Goal: Transaction & Acquisition: Purchase product/service

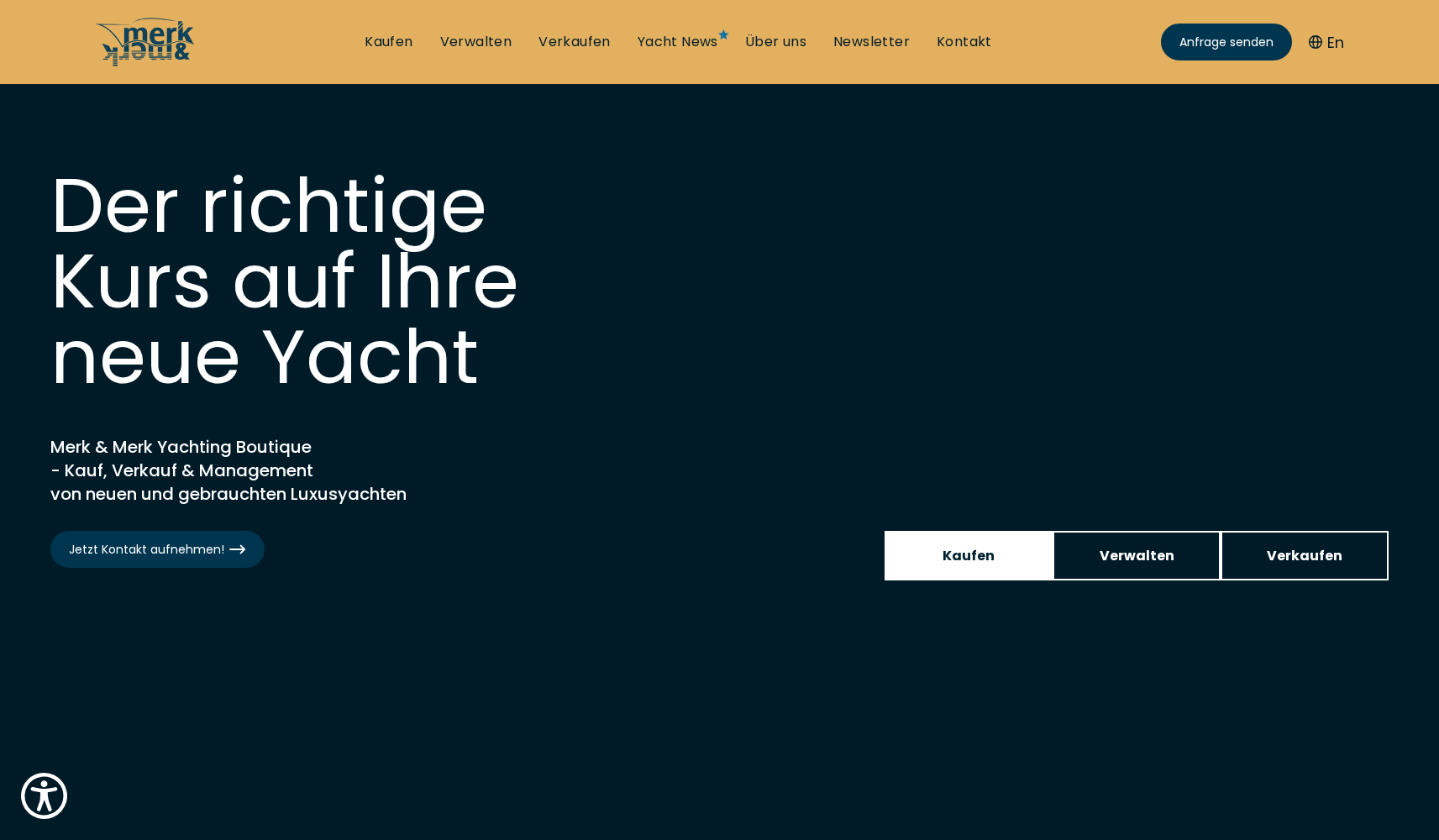
click at [954, 550] on span "Kaufen" at bounding box center [968, 555] width 52 height 21
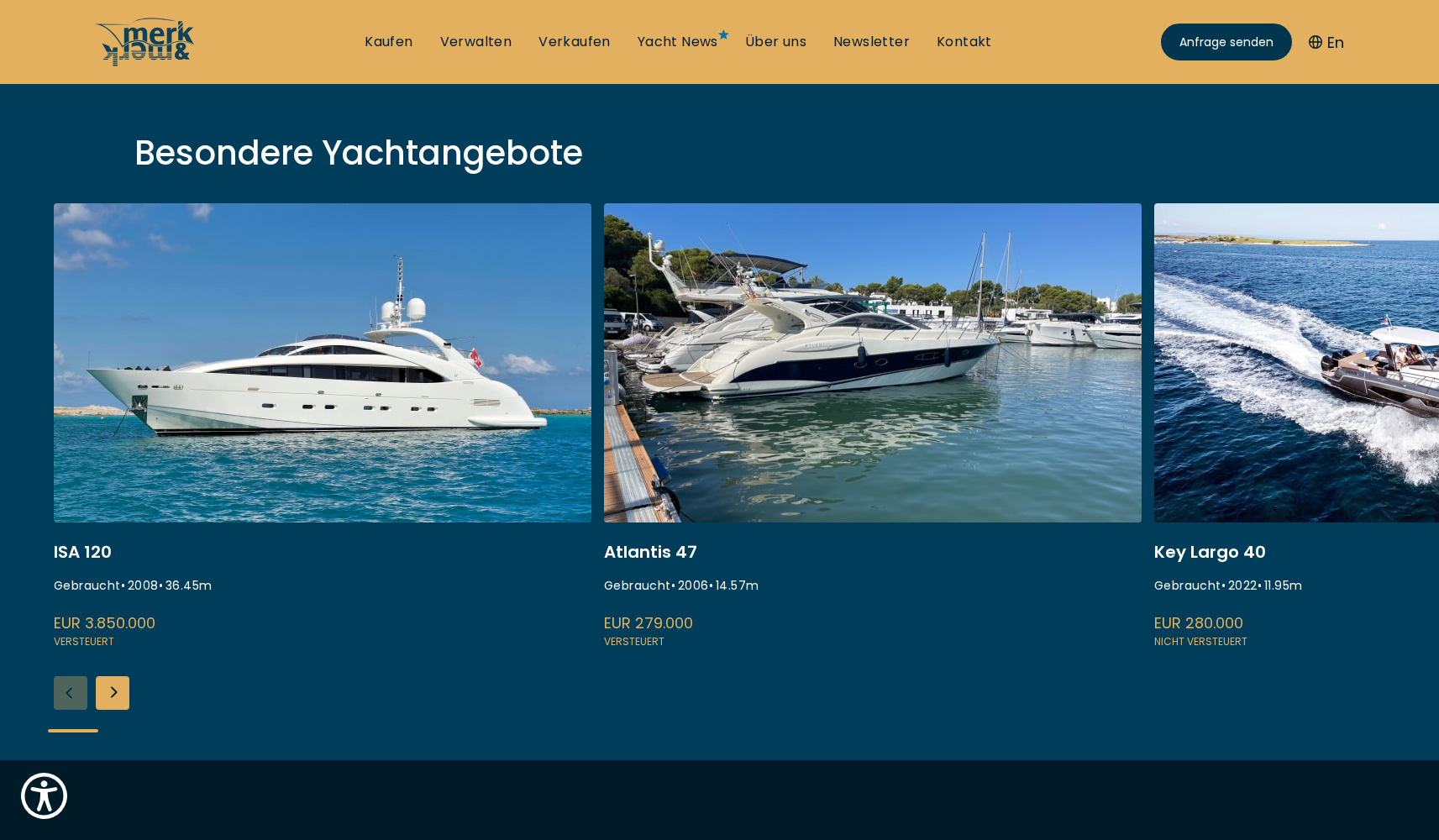
scroll to position [693, 0]
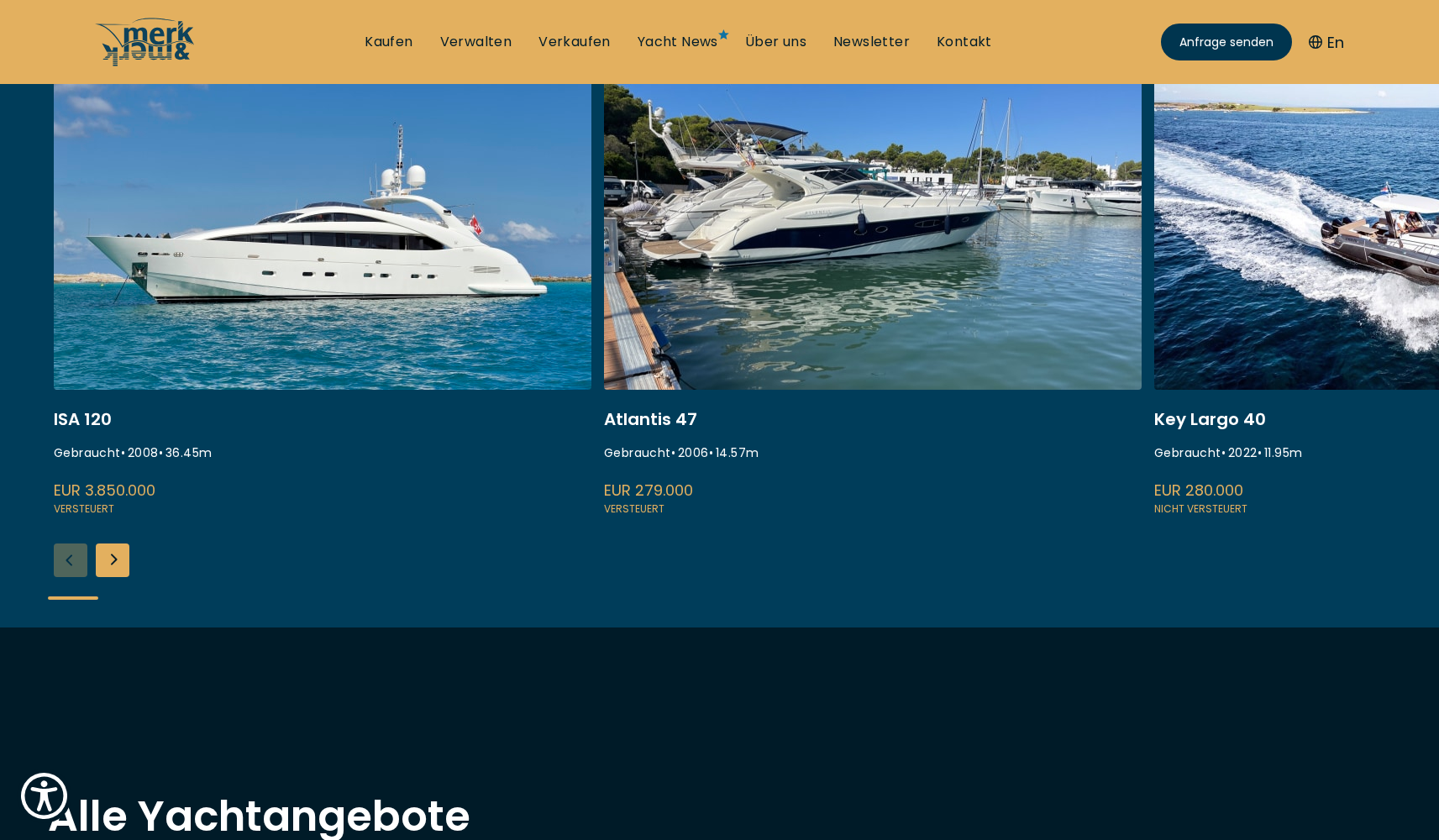
click at [109, 559] on div "Next slide" at bounding box center [113, 560] width 34 height 34
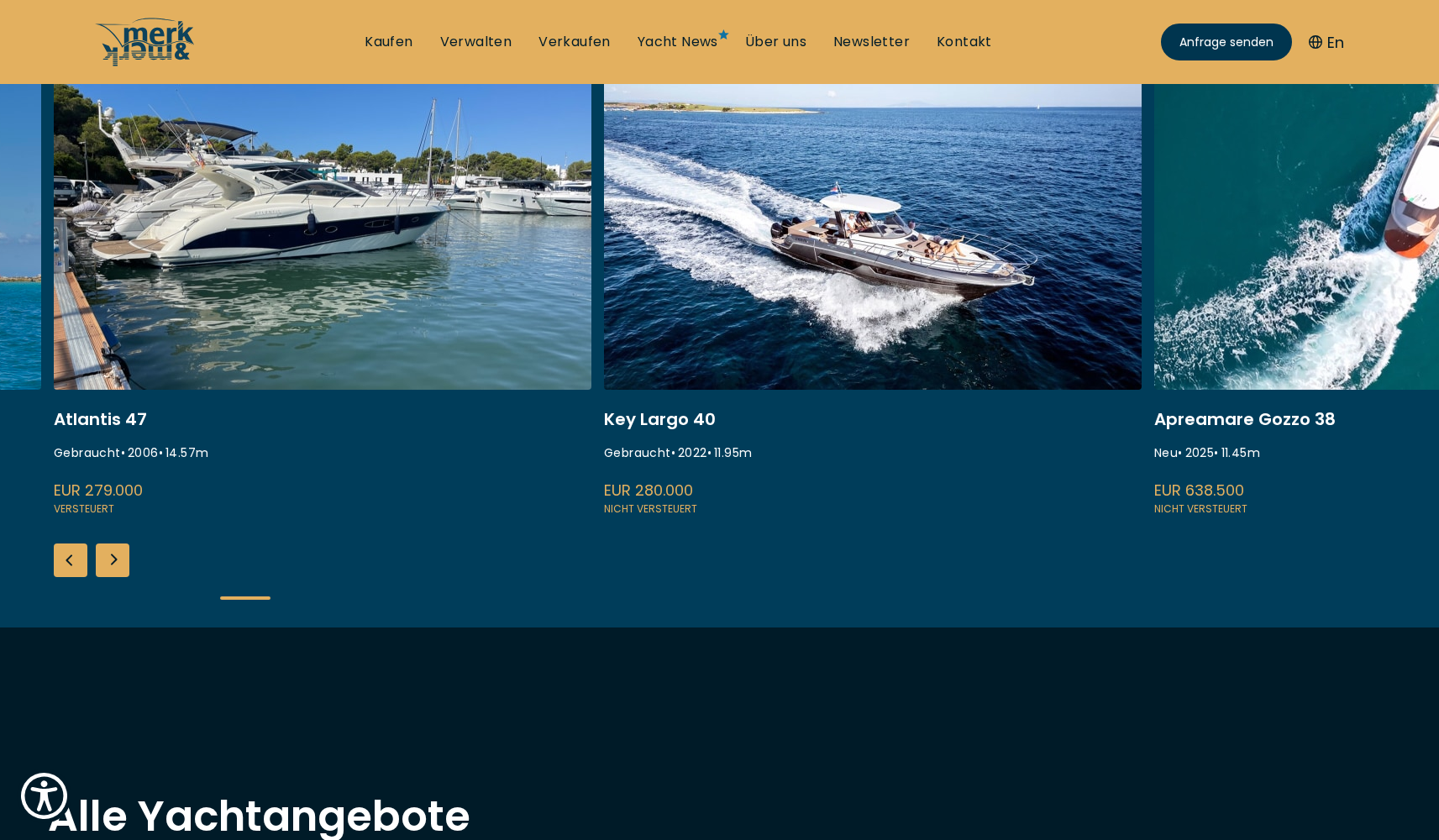
click at [109, 559] on div "Next slide" at bounding box center [113, 560] width 34 height 34
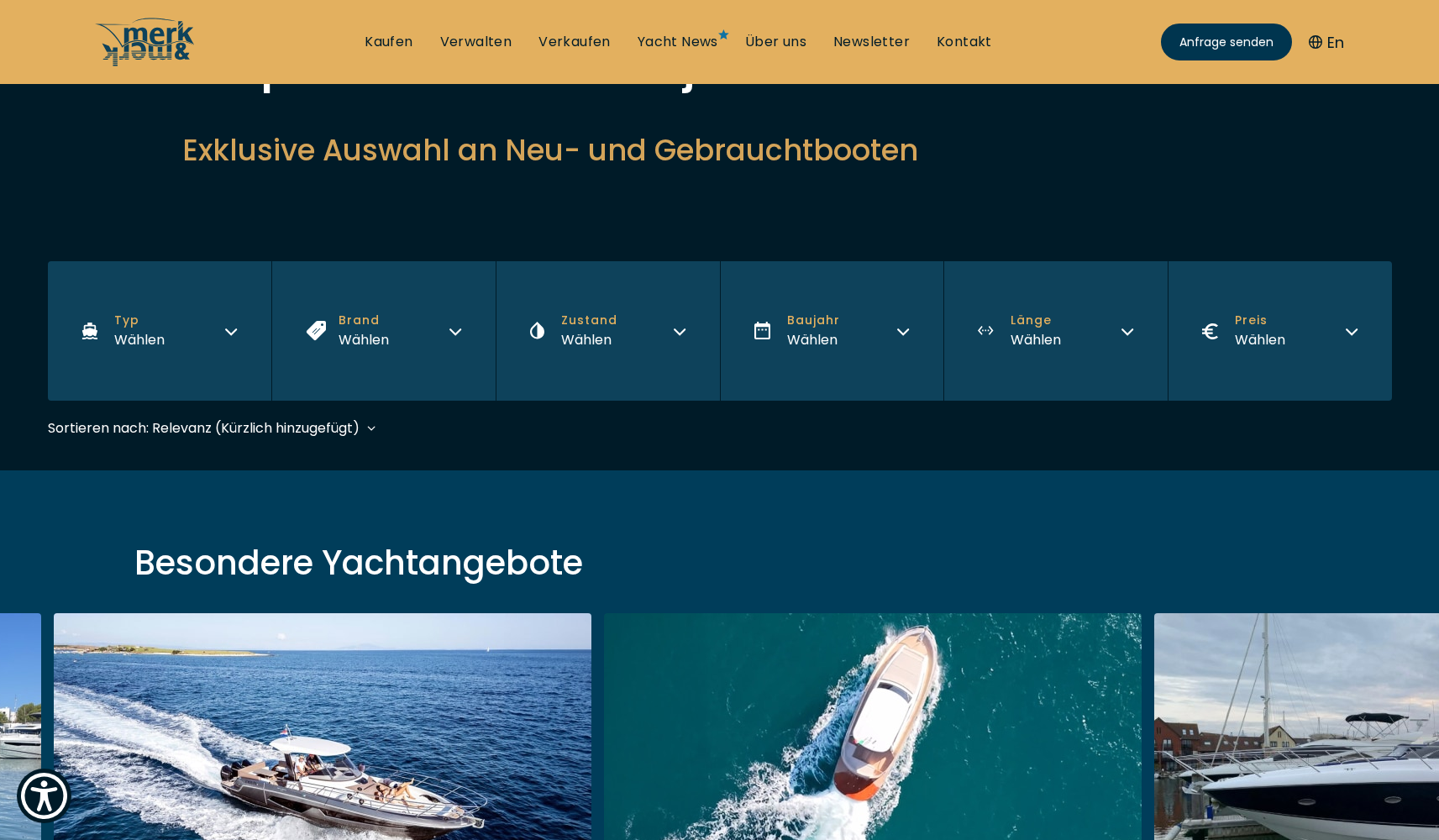
scroll to position [0, 0]
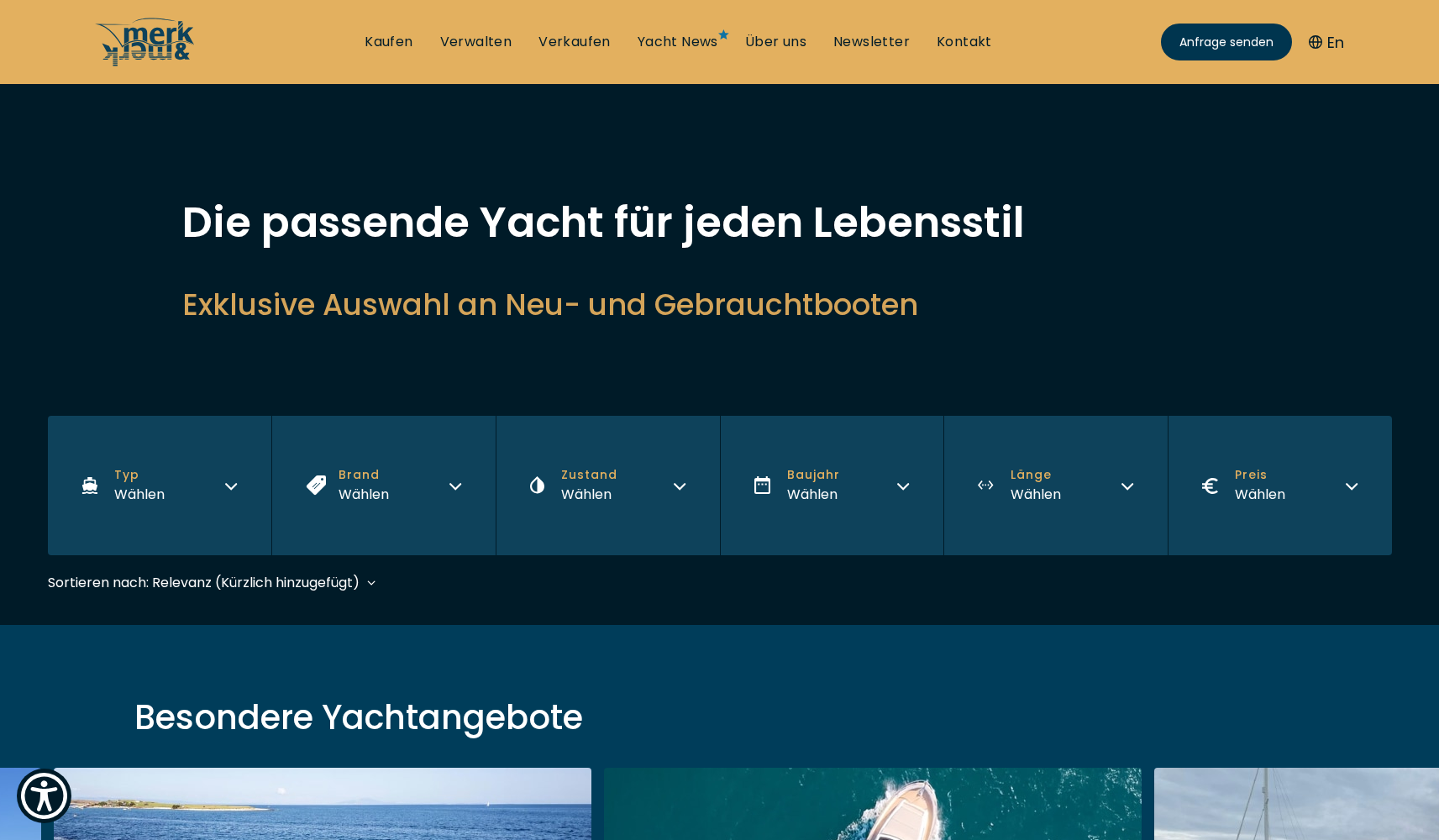
click at [217, 489] on button "Typ Wählen" at bounding box center [160, 485] width 224 height 139
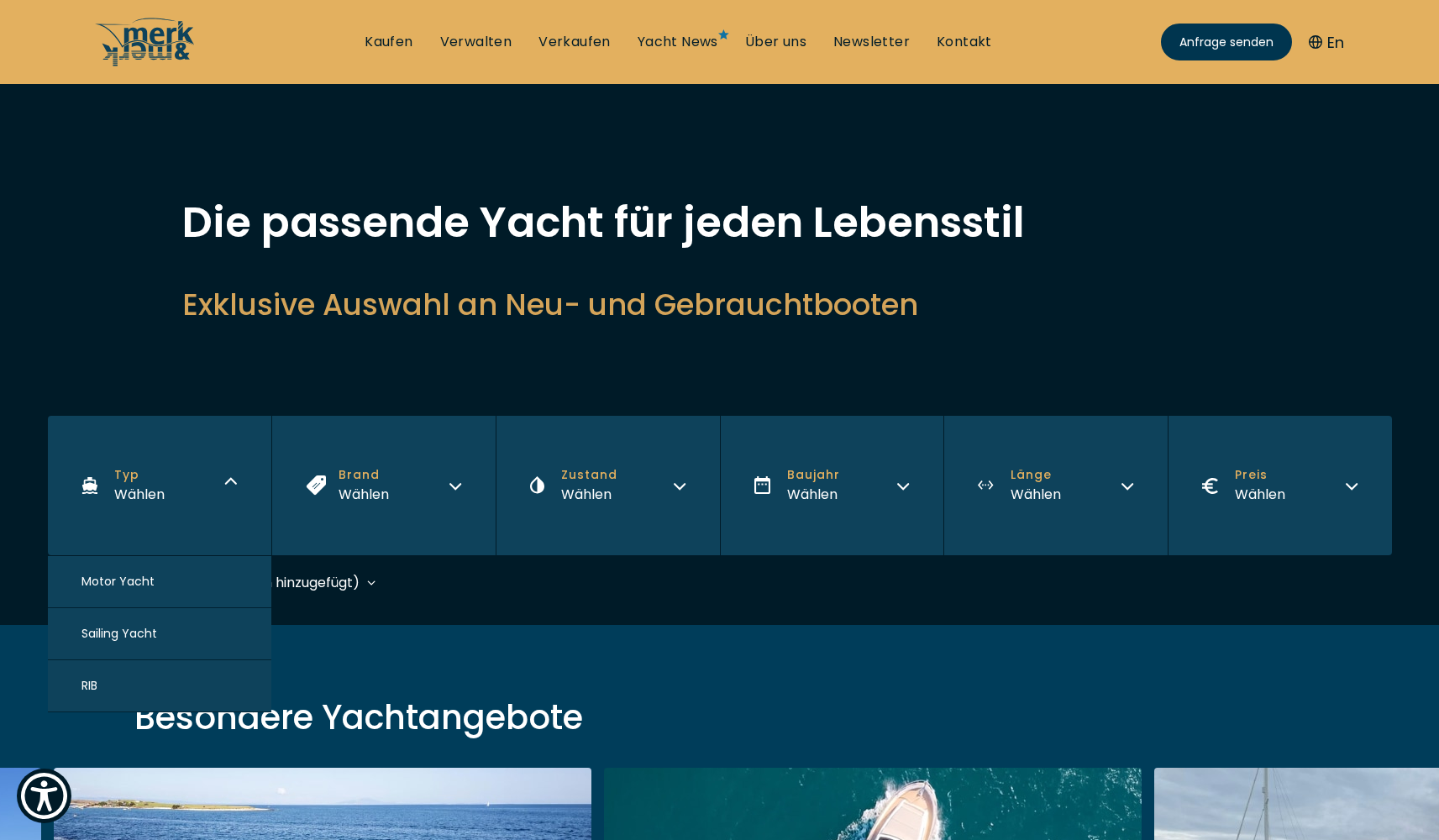
click at [108, 588] on span "Motor Yacht" at bounding box center [118, 582] width 73 height 18
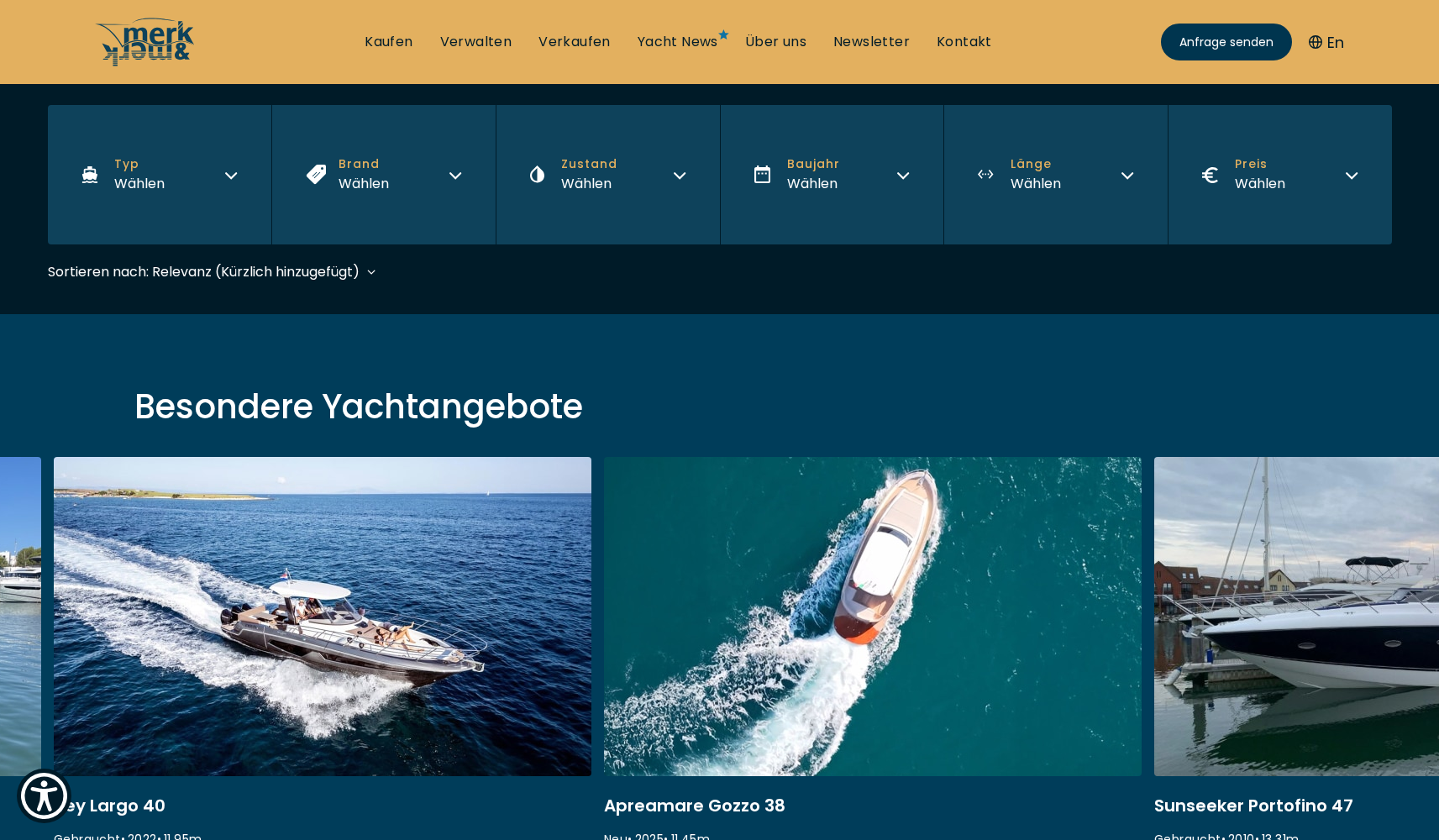
scroll to position [416, 0]
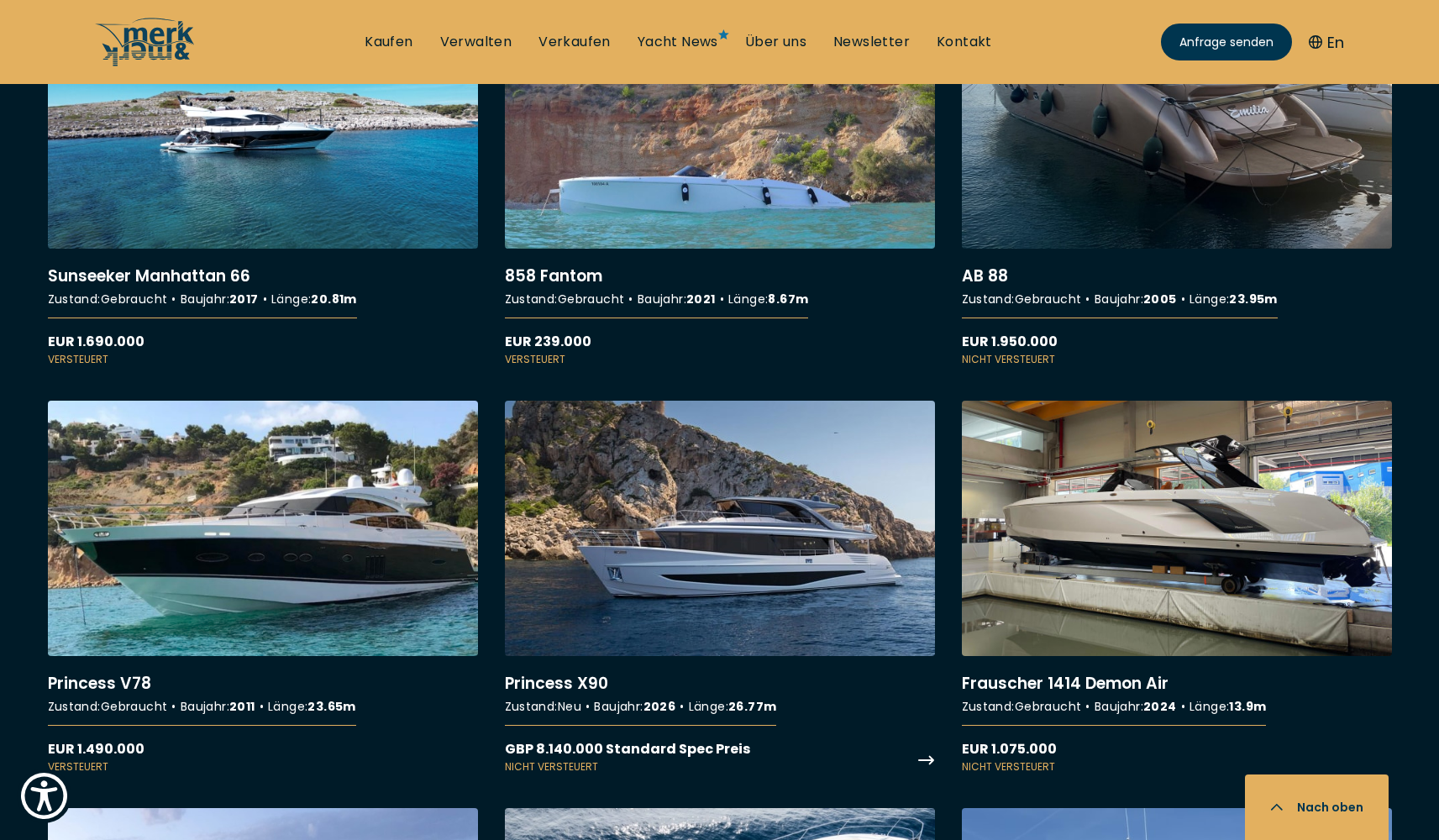
scroll to position [1854, 0]
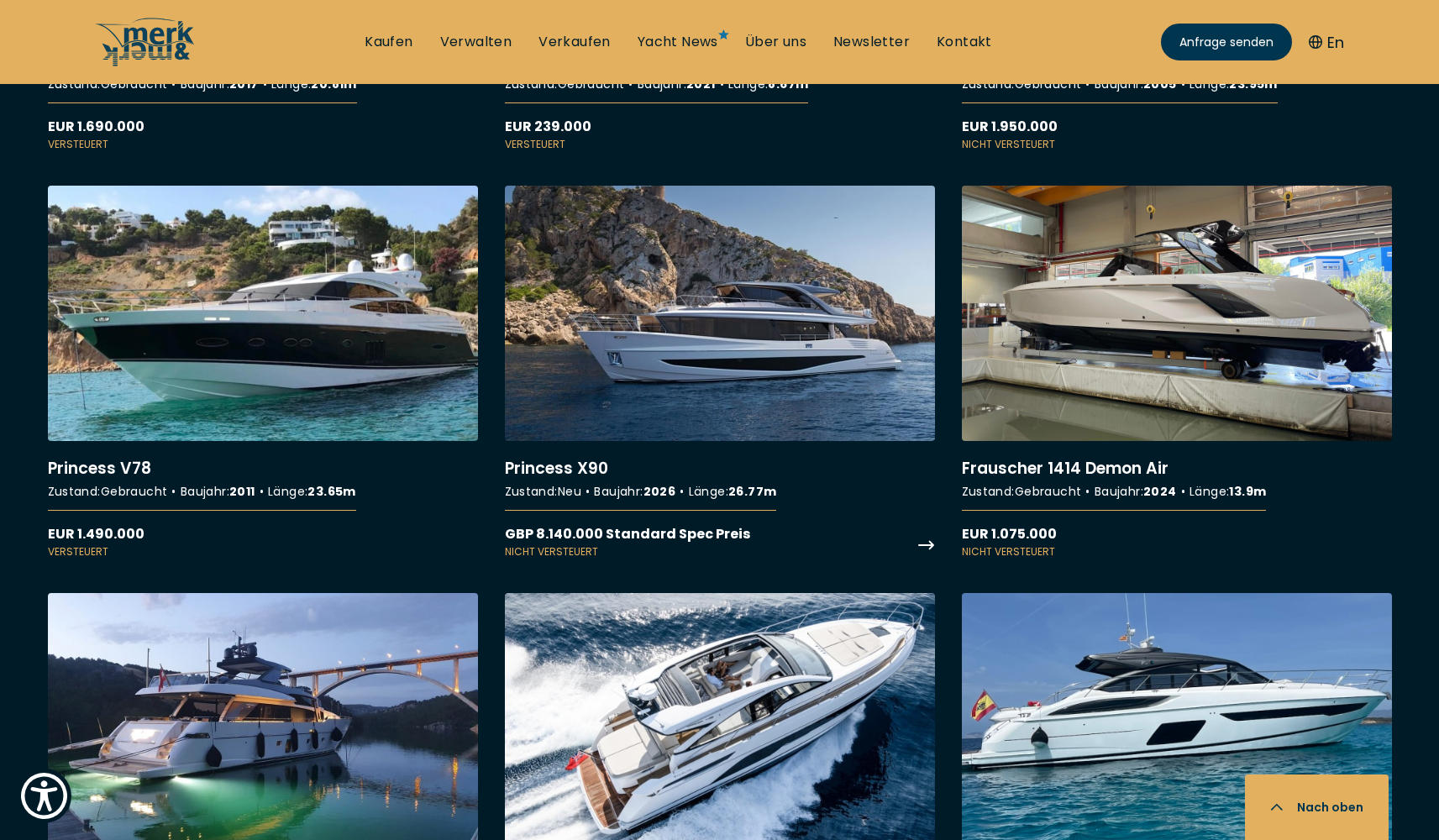
click at [733, 333] on link "More details about Princess X90" at bounding box center [720, 373] width 430 height 374
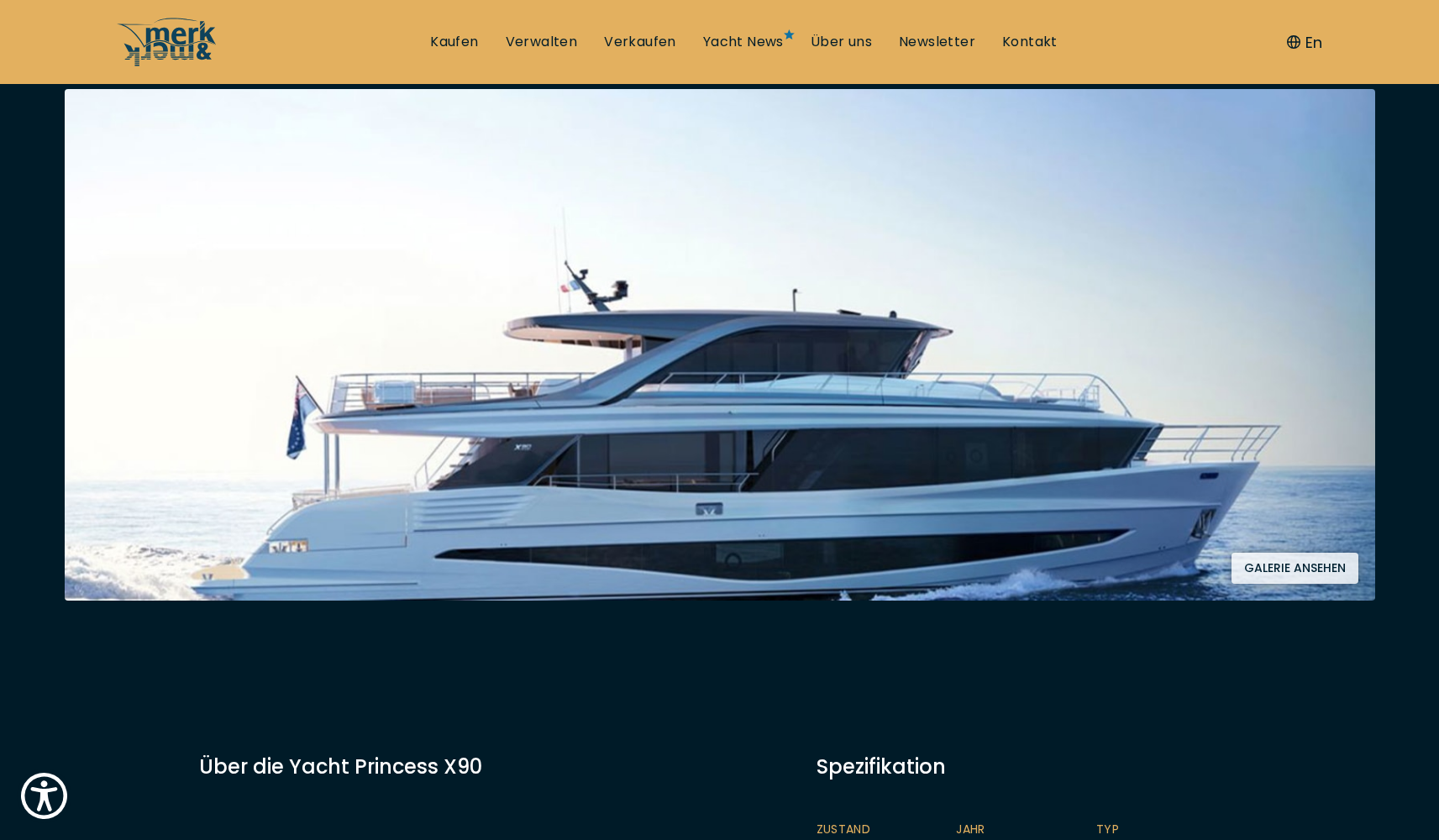
scroll to position [360, 0]
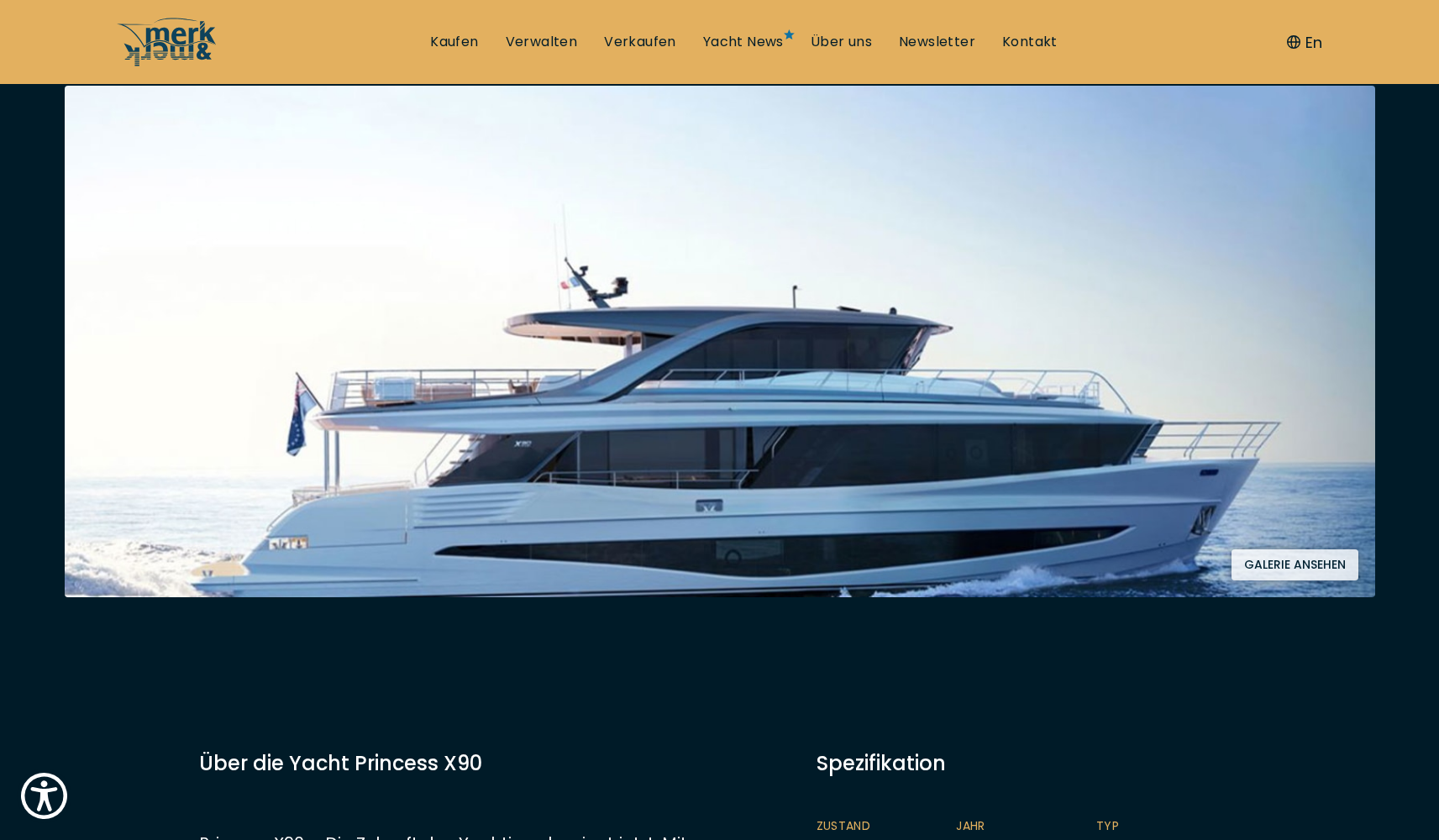
click at [1315, 563] on button "Galerie ansehen" at bounding box center [1295, 565] width 127 height 31
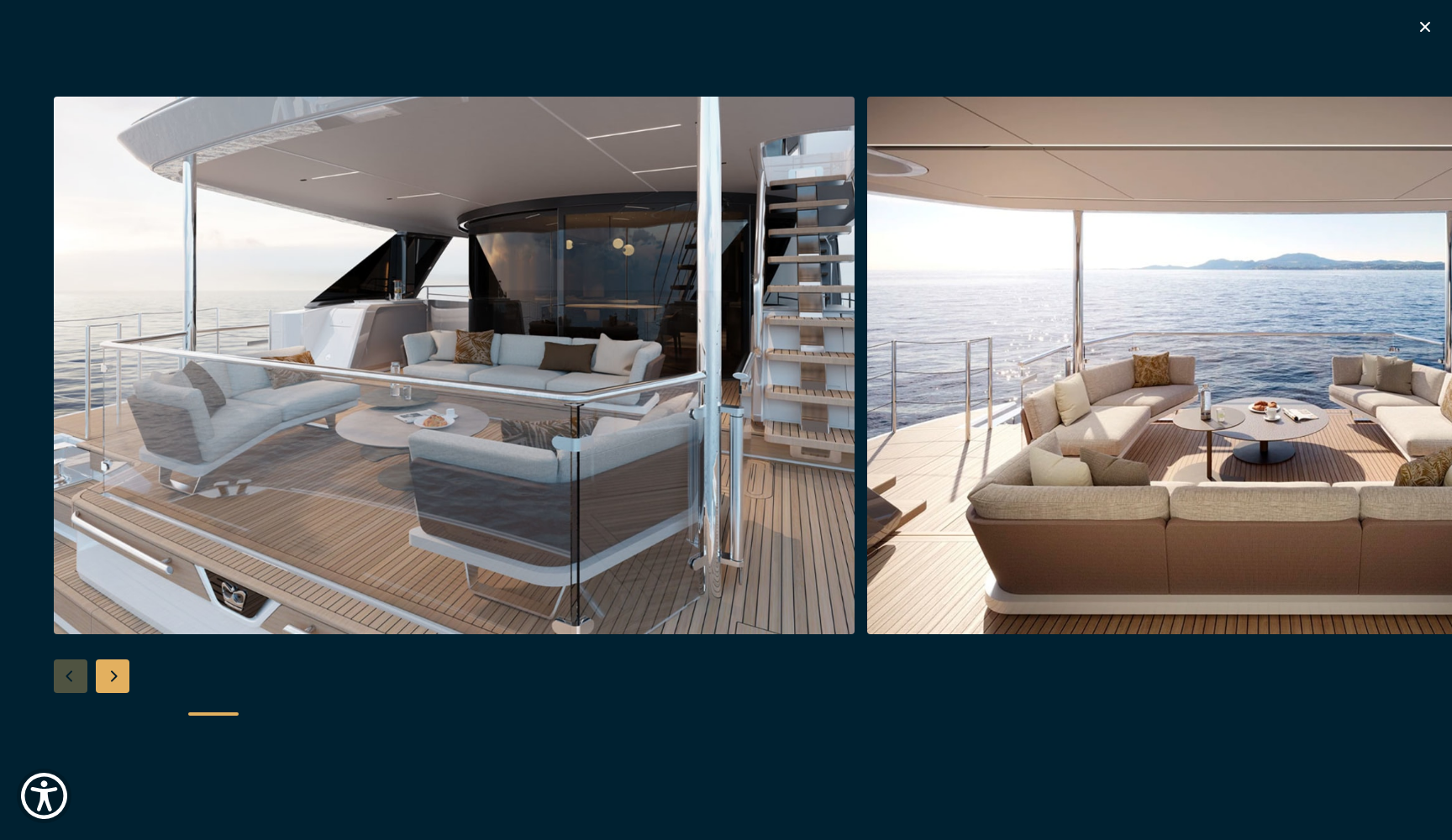
click at [112, 674] on div "Next slide" at bounding box center [113, 676] width 34 height 34
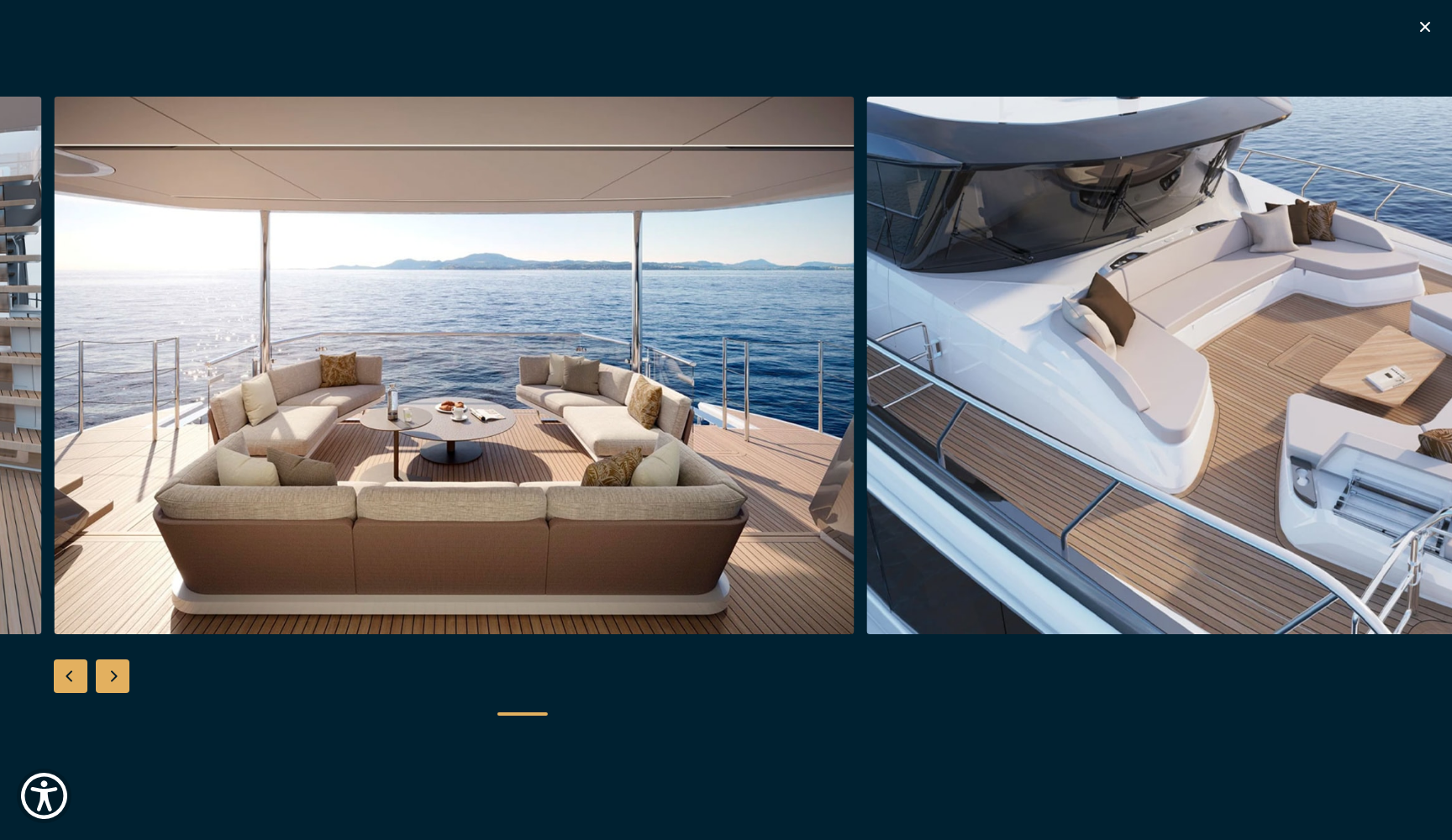
click at [107, 675] on div "Next slide" at bounding box center [113, 676] width 34 height 34
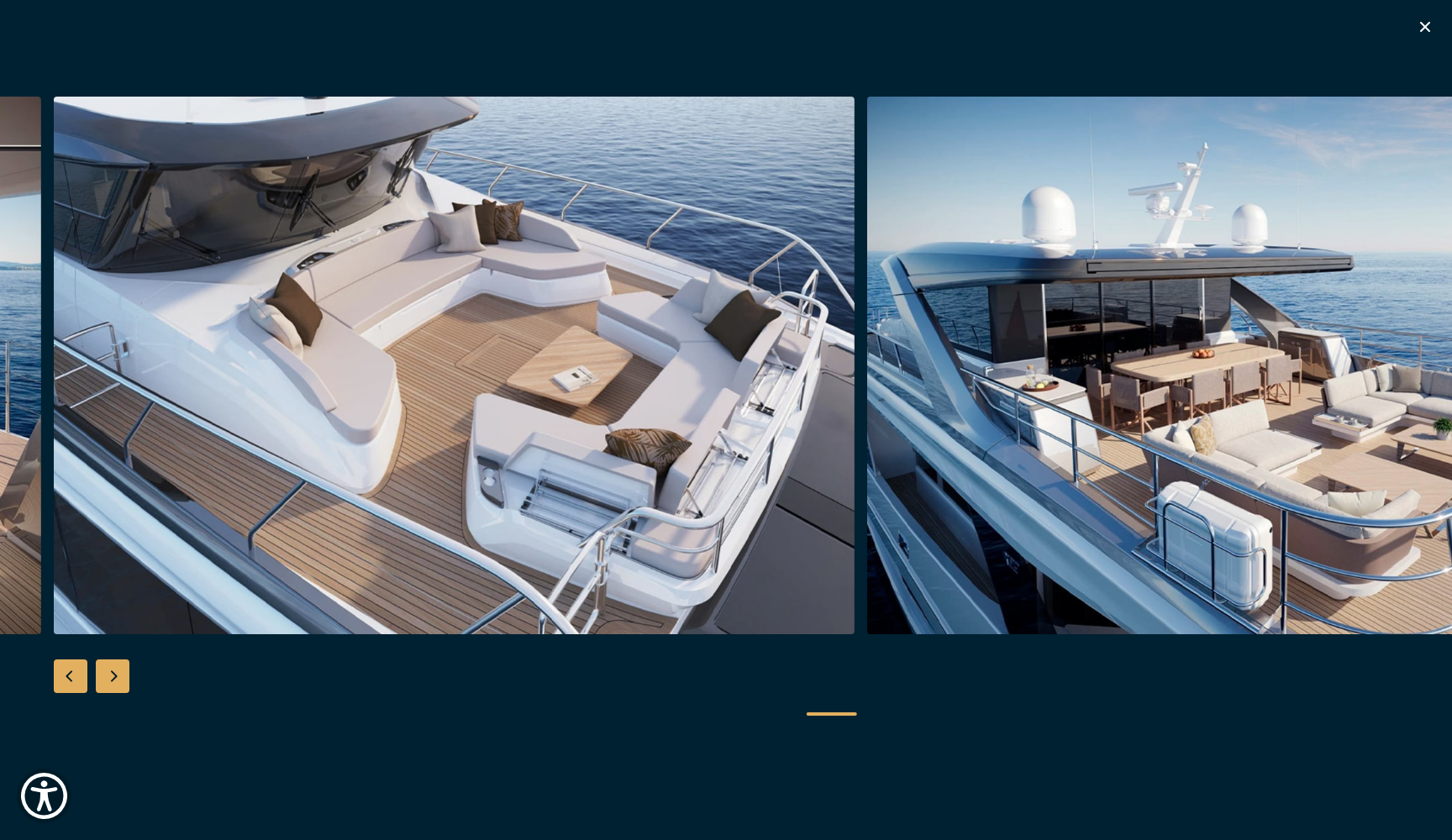
click at [107, 675] on div "Next slide" at bounding box center [113, 676] width 34 height 34
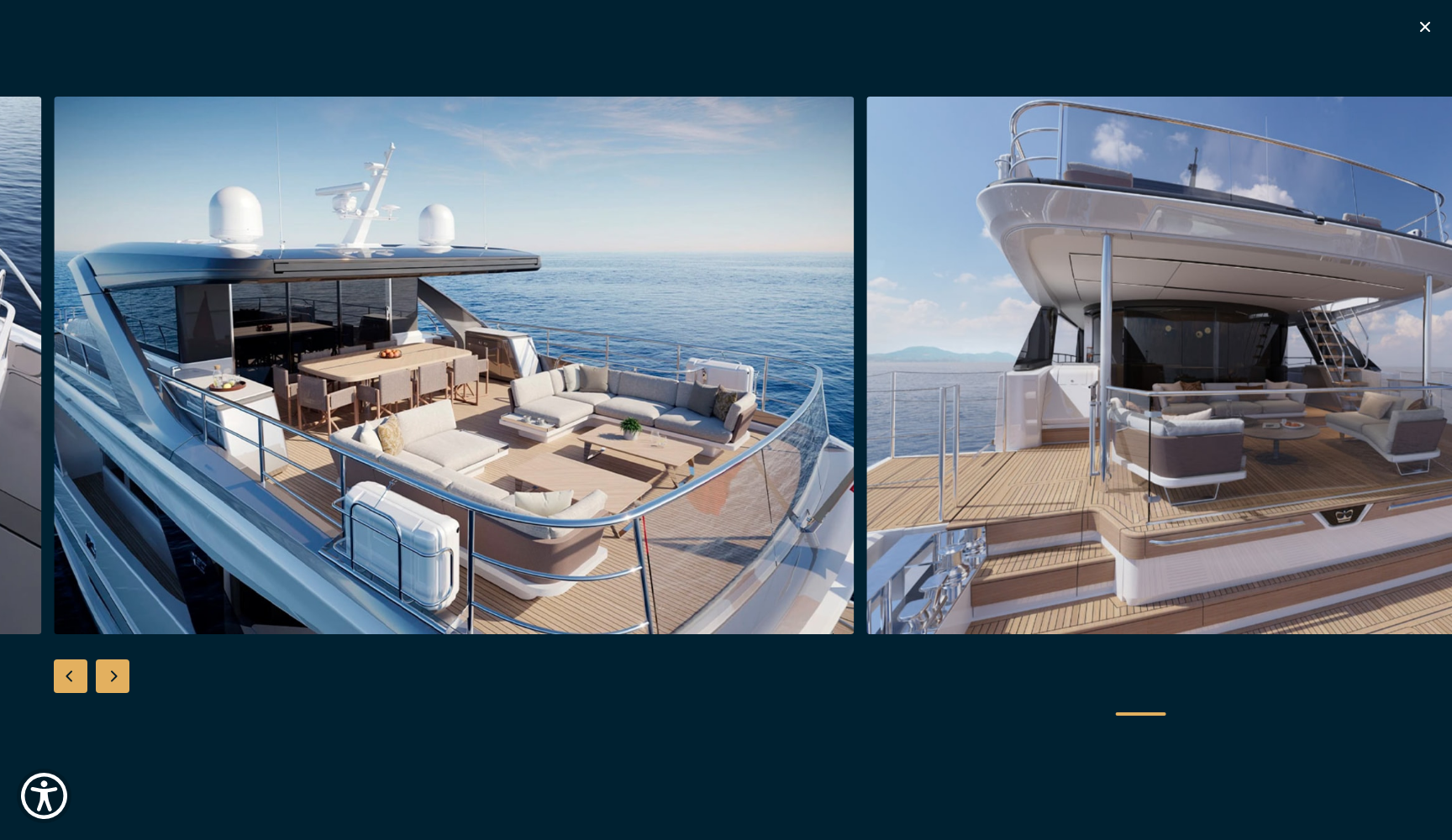
click at [107, 675] on div "Next slide" at bounding box center [113, 676] width 34 height 34
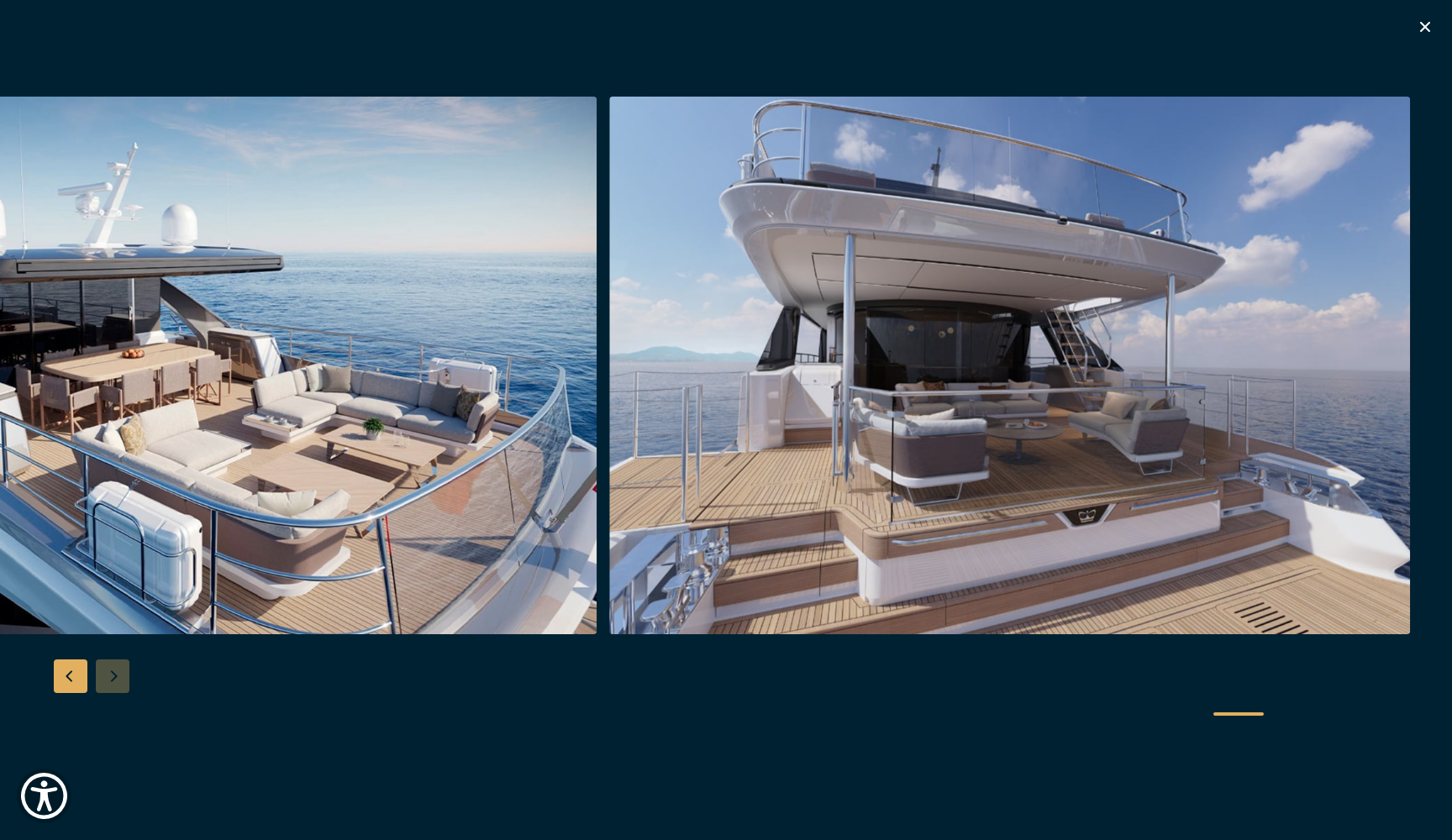
click at [109, 676] on div at bounding box center [726, 420] width 1452 height 647
click at [1430, 29] on icon "button" at bounding box center [1425, 27] width 21 height 21
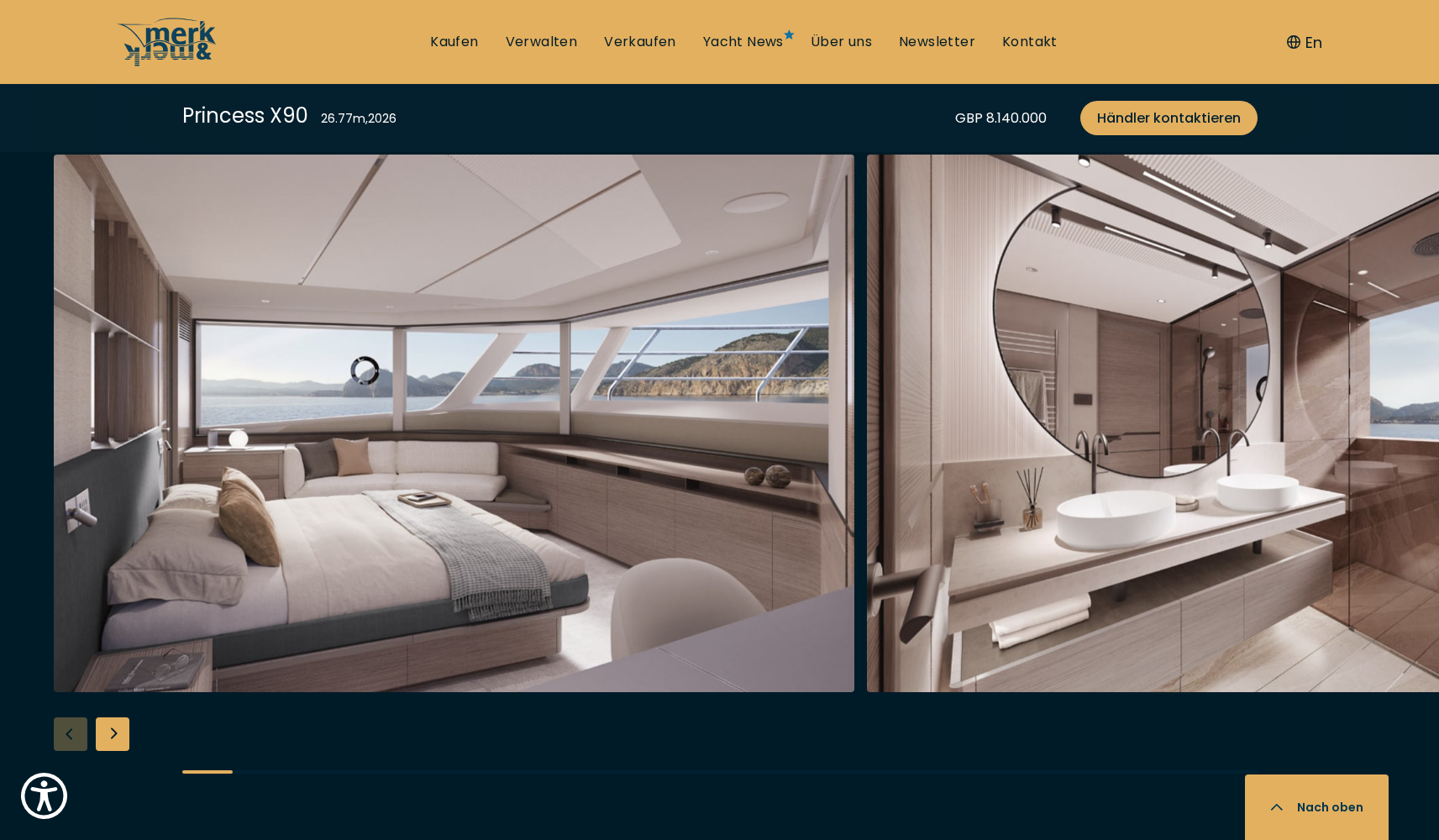
scroll to position [2757, 0]
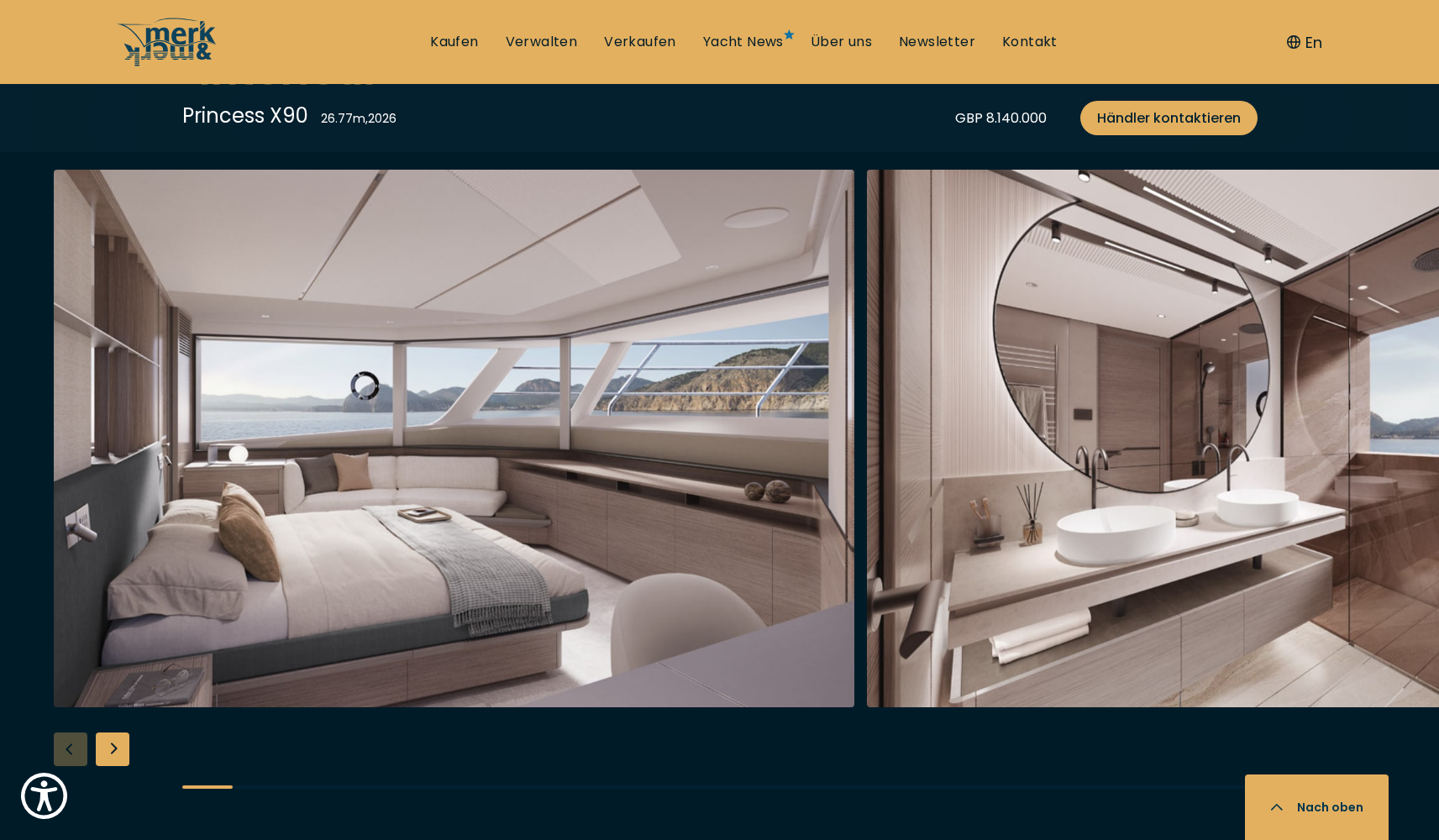
click at [111, 743] on div "Next slide" at bounding box center [113, 749] width 34 height 34
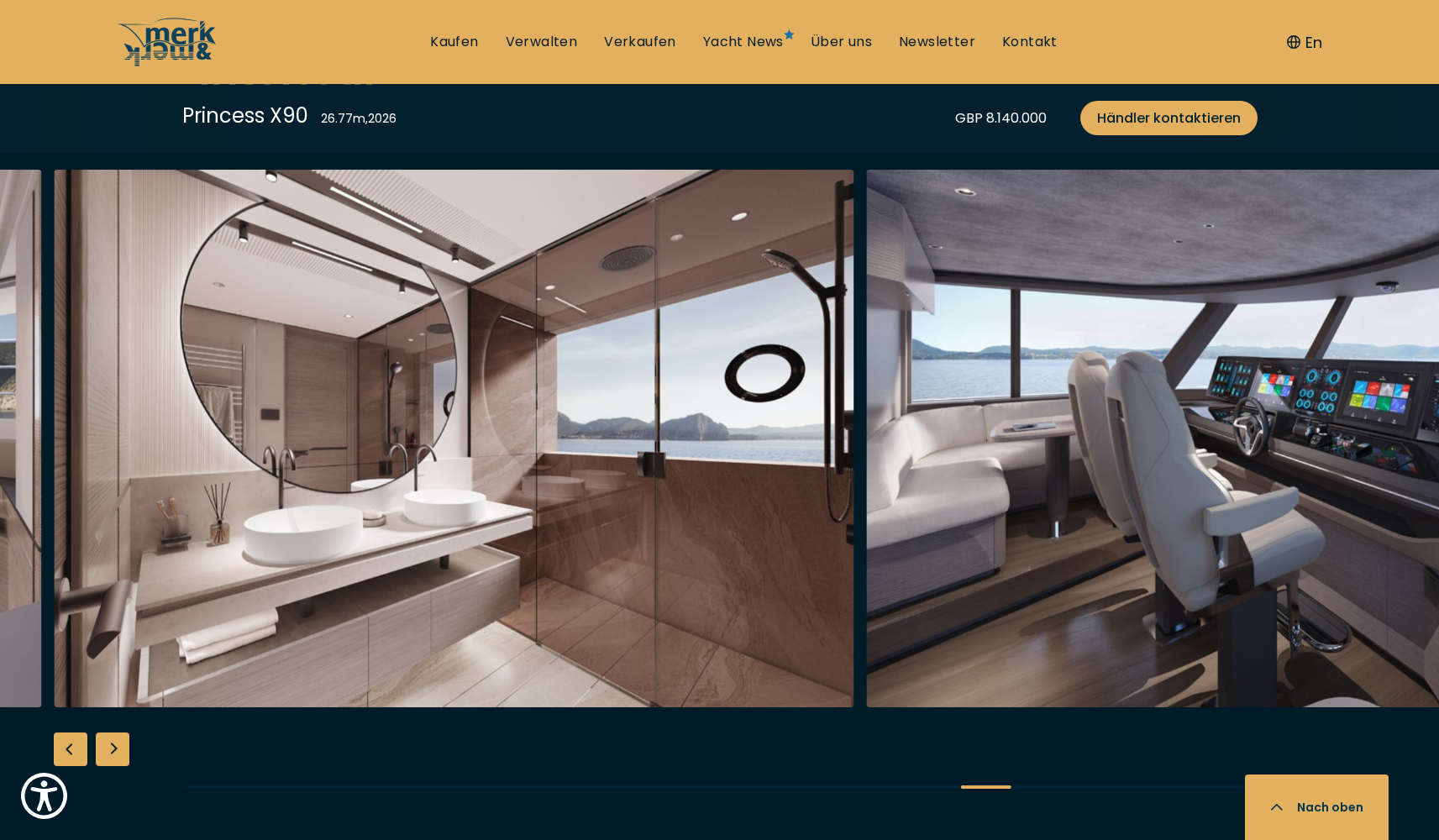
click at [111, 743] on div "Next slide" at bounding box center [113, 749] width 34 height 34
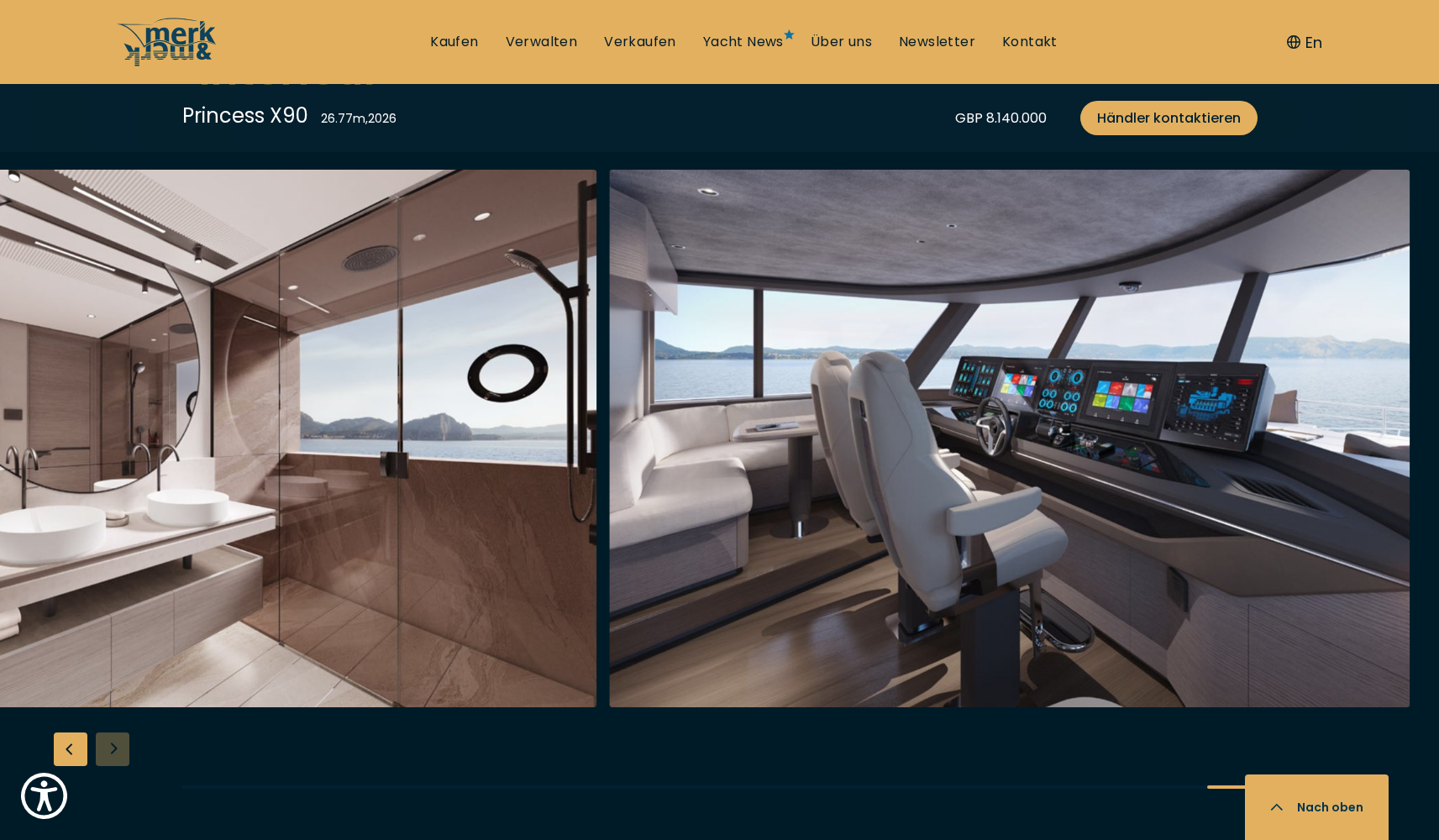
click at [111, 743] on div at bounding box center [720, 493] width 1439 height 647
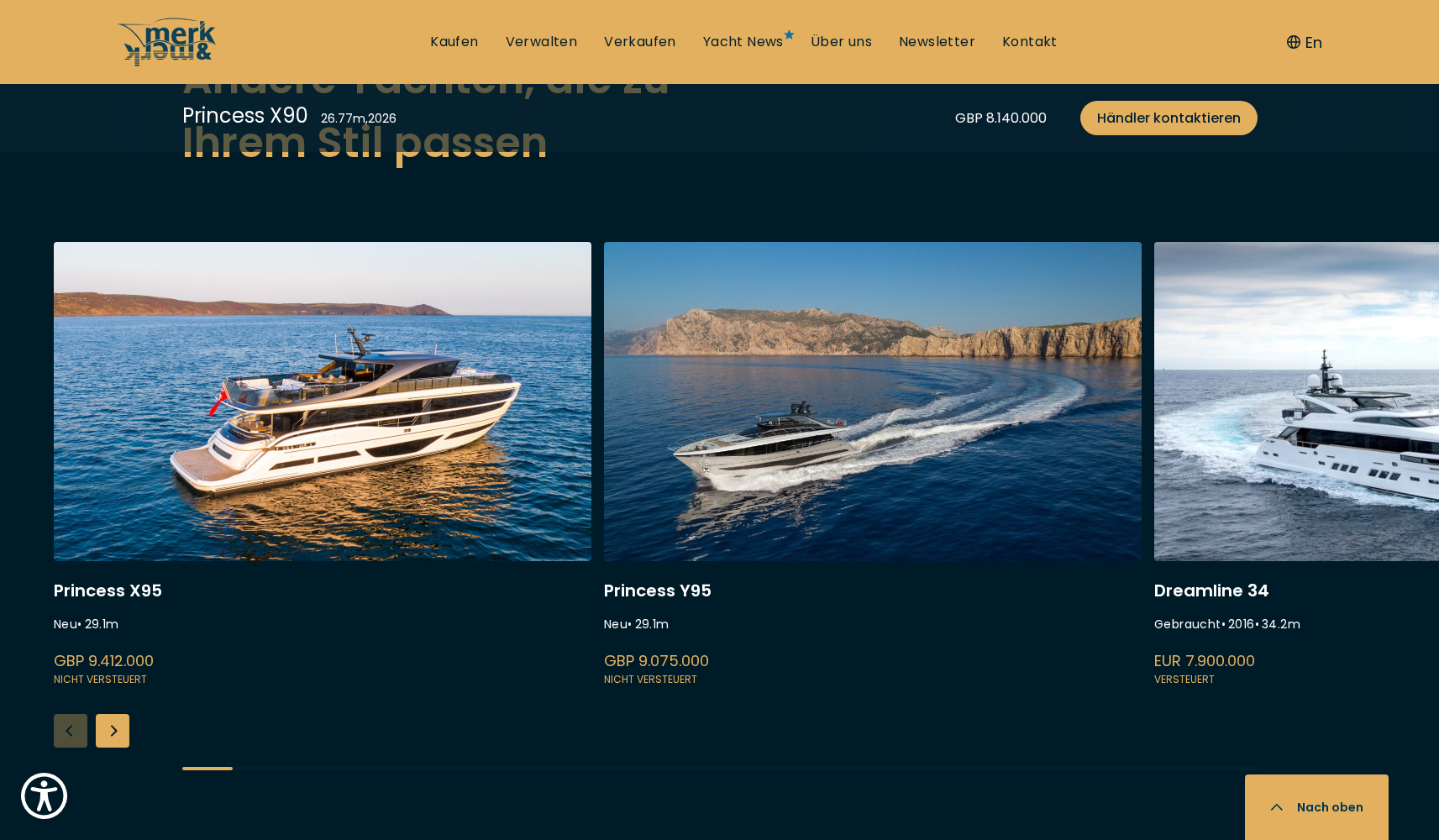
scroll to position [4131, 0]
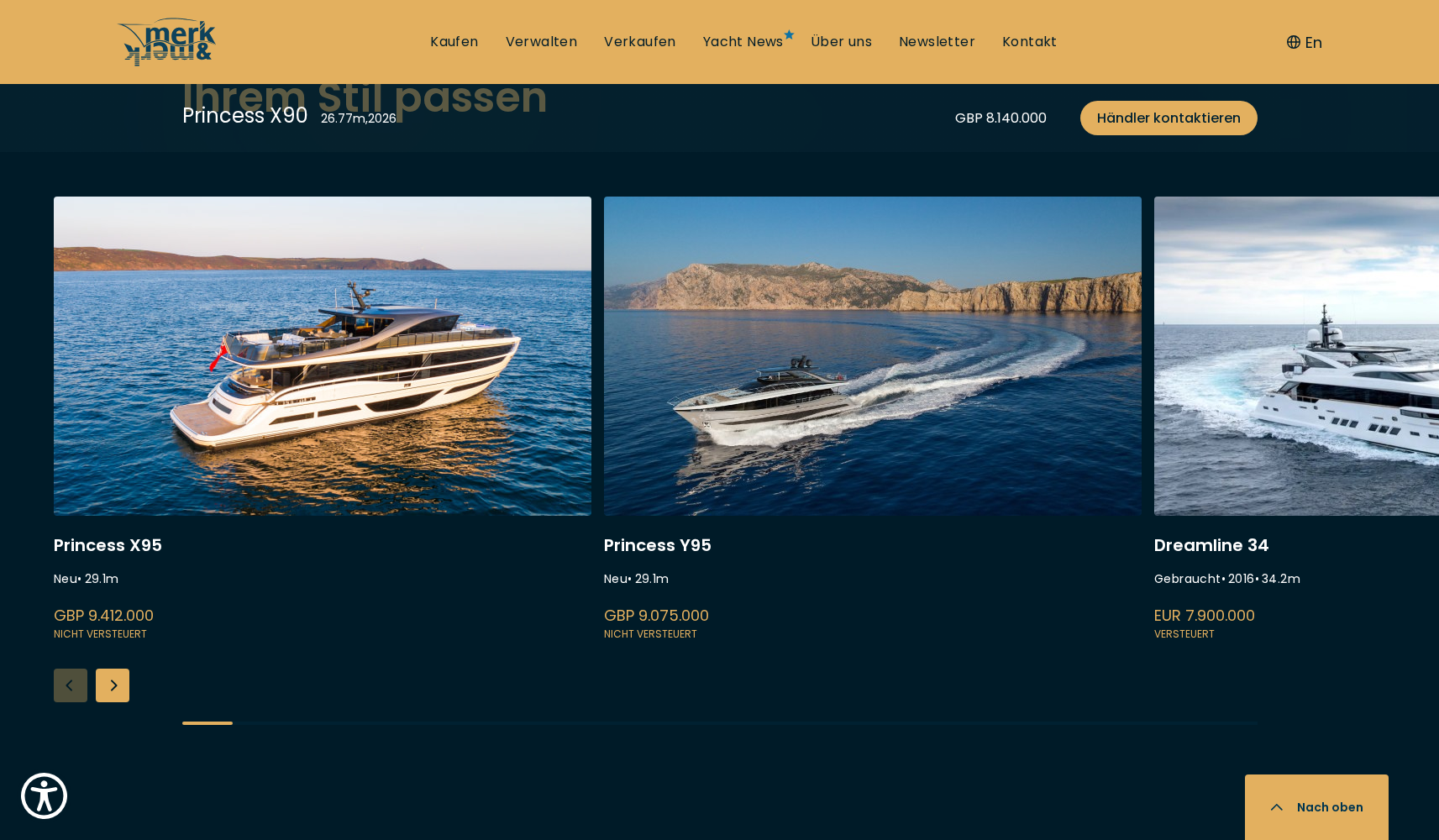
click at [408, 340] on link at bounding box center [322, 420] width 537 height 448
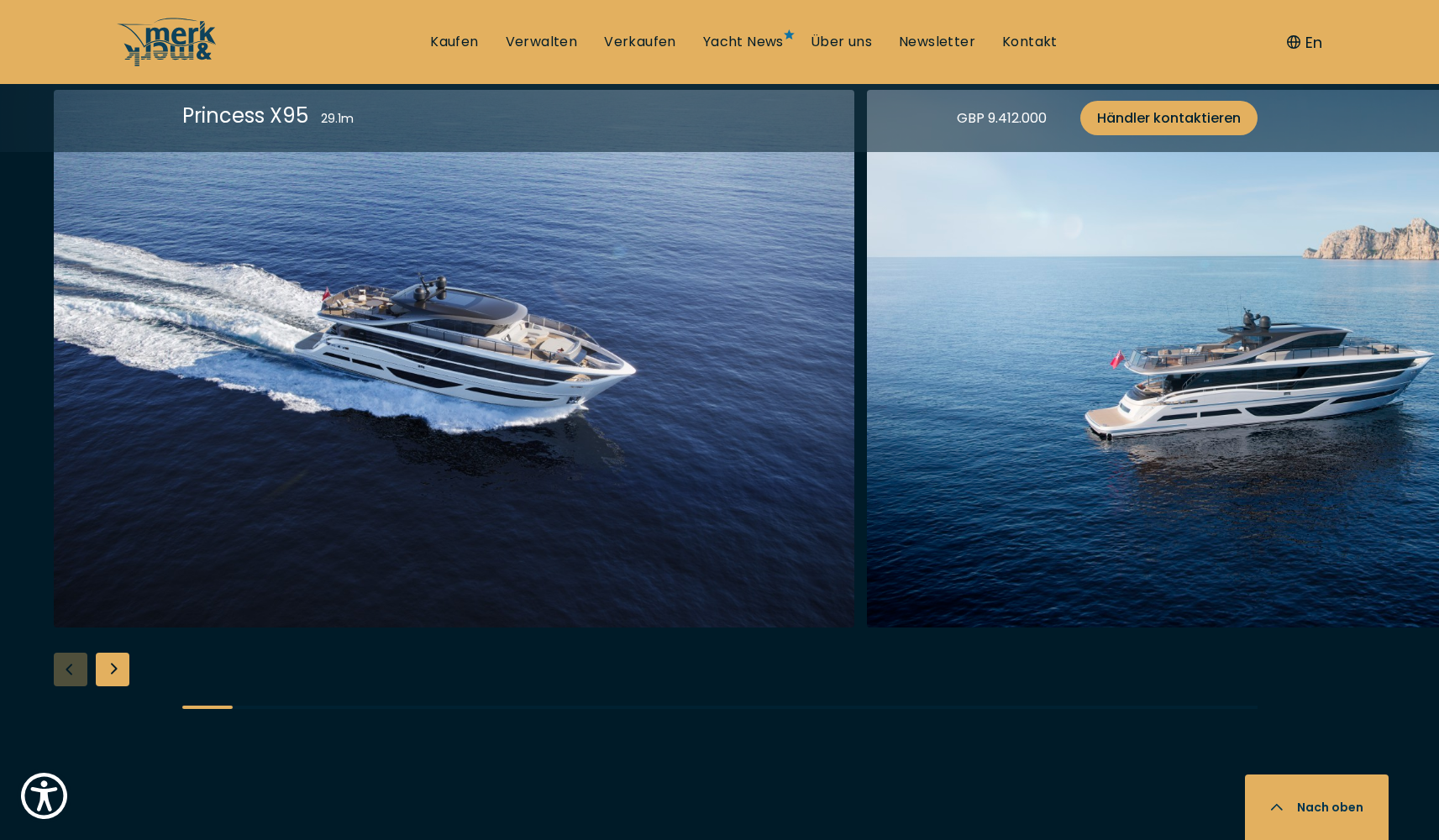
scroll to position [1969, 0]
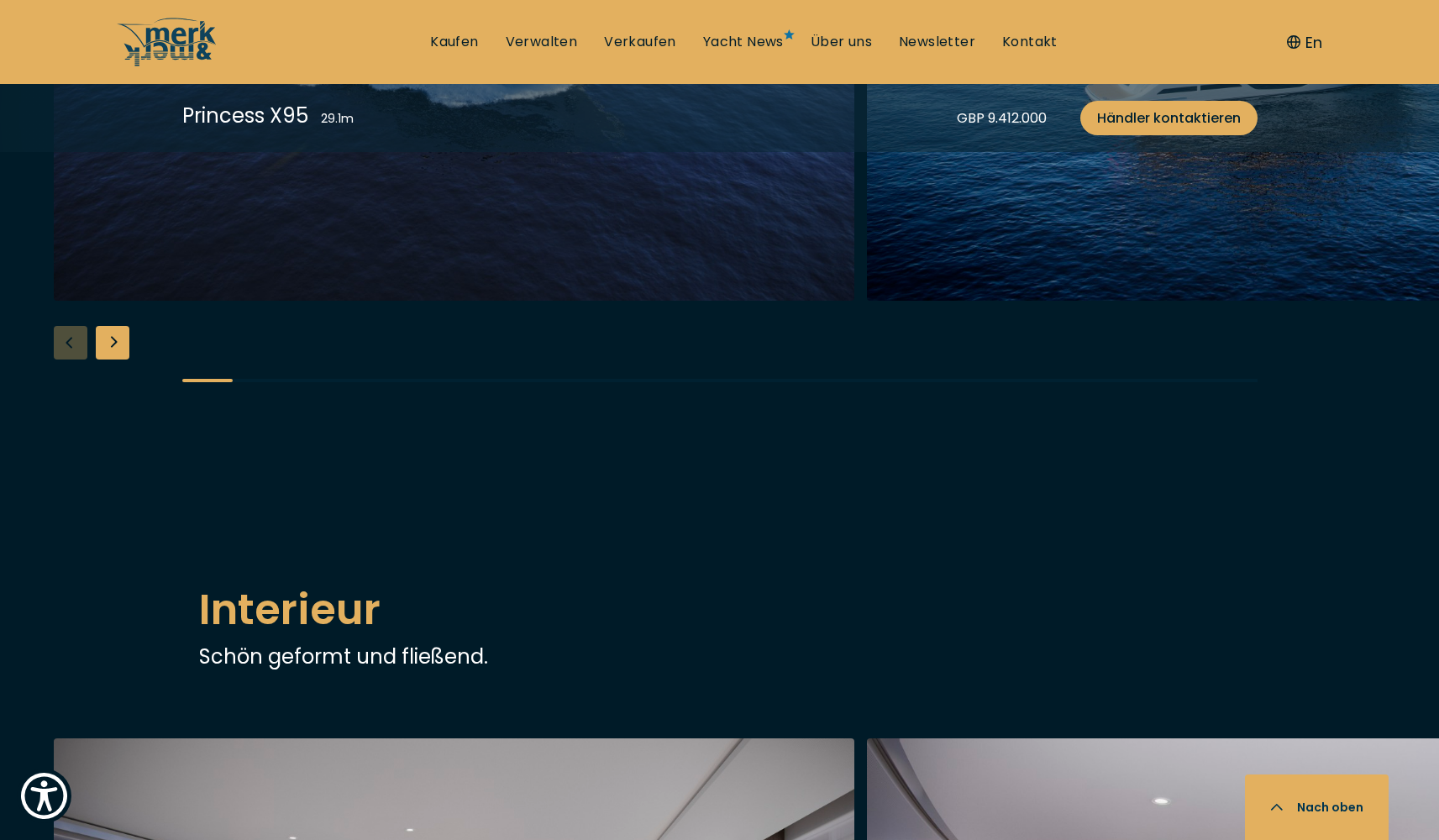
click at [492, 300] on img "button" at bounding box center [454, 31] width 801 height 537
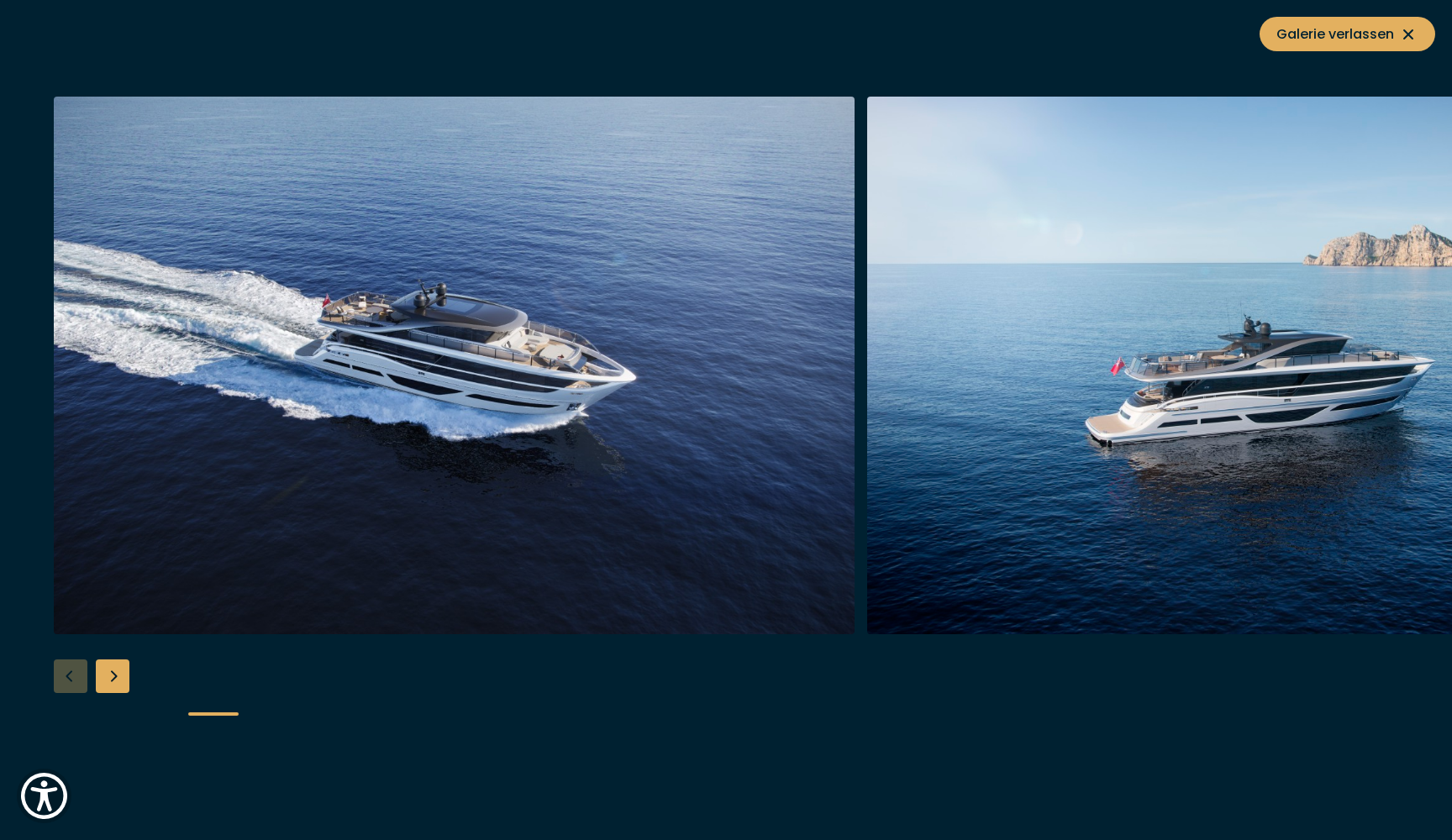
click at [104, 669] on div "Next slide" at bounding box center [113, 676] width 34 height 34
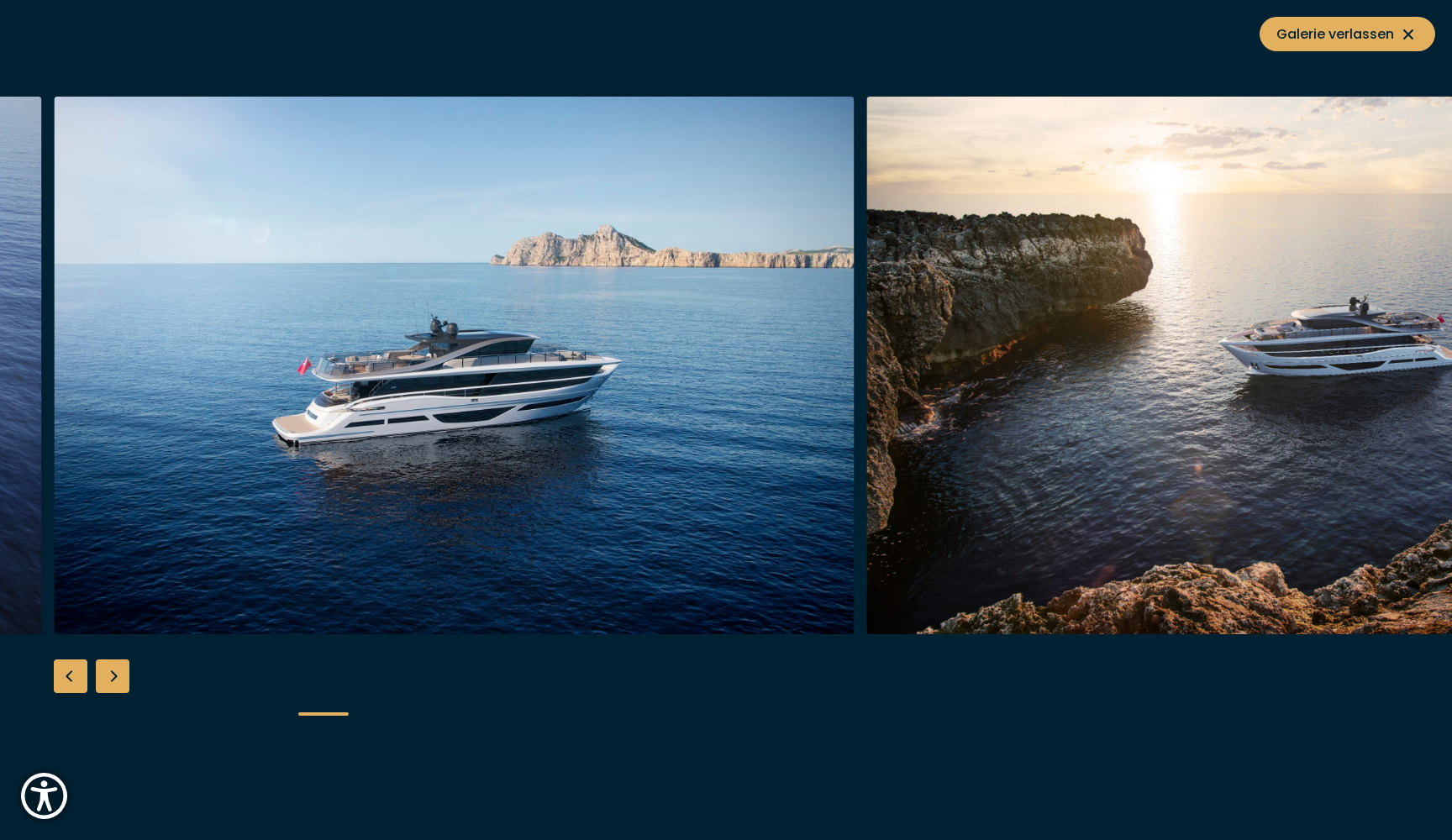
click at [104, 669] on div "Next slide" at bounding box center [113, 676] width 34 height 34
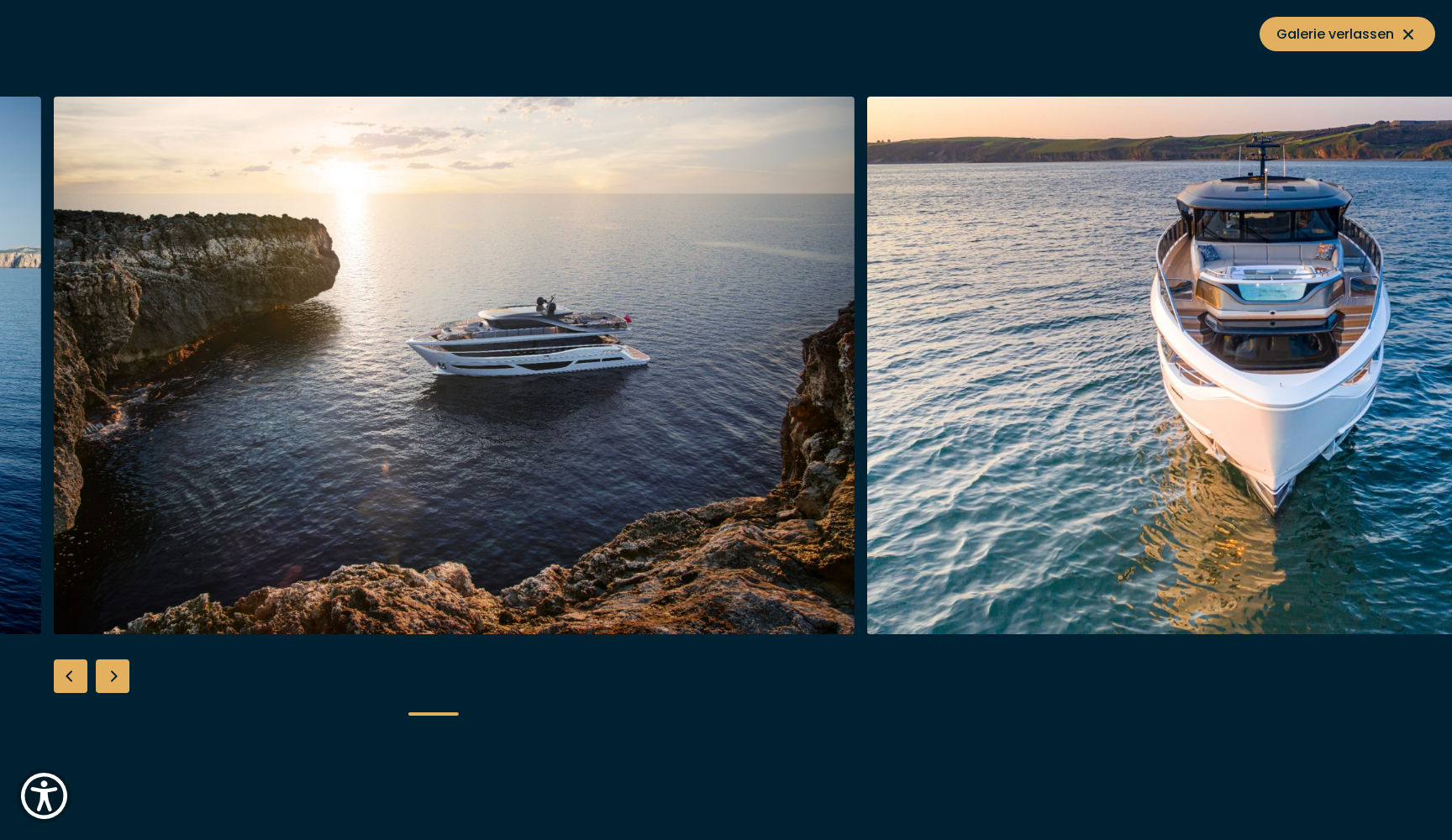
click at [104, 669] on div "Next slide" at bounding box center [113, 676] width 34 height 34
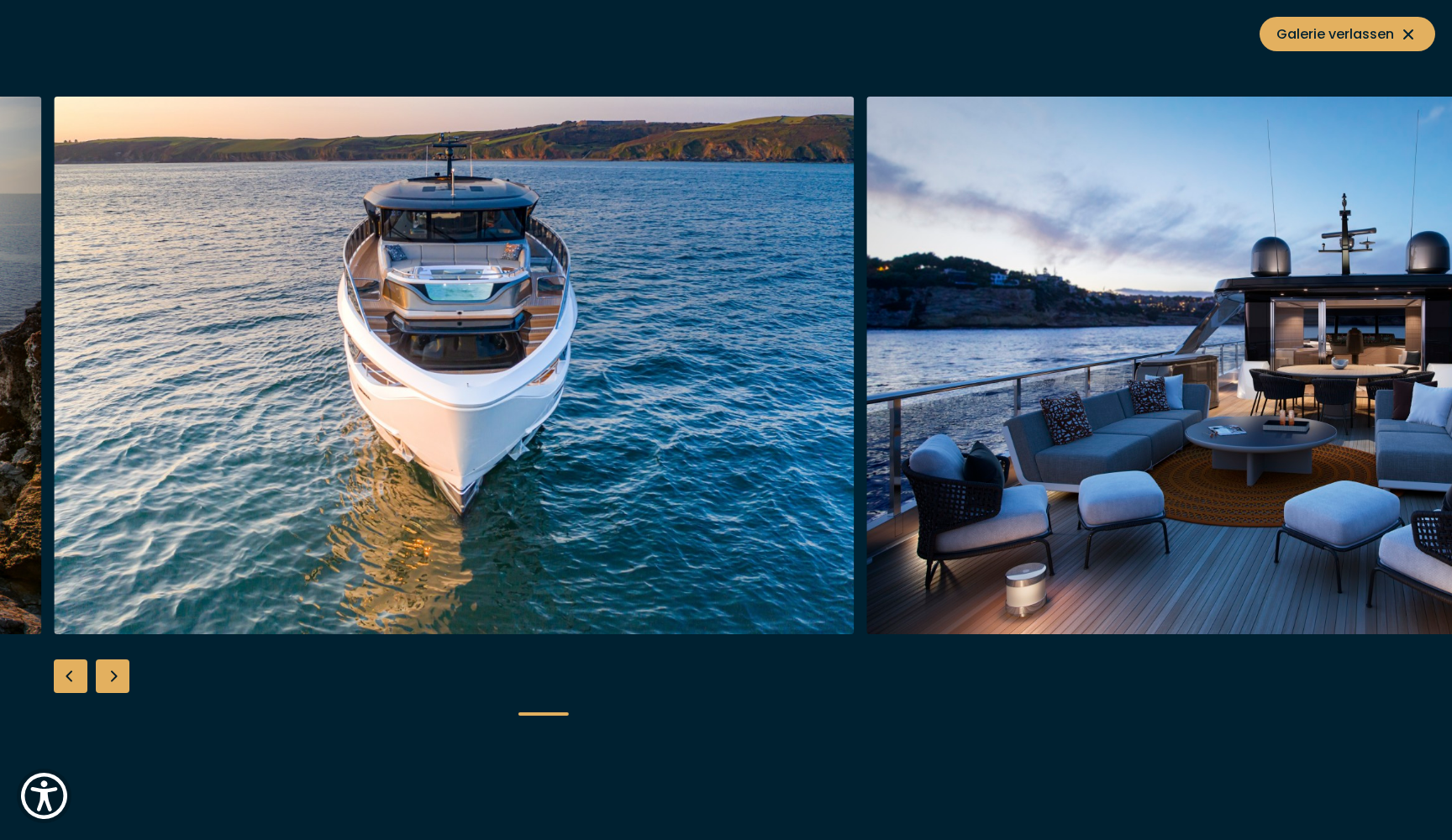
click at [104, 669] on div "Next slide" at bounding box center [113, 676] width 34 height 34
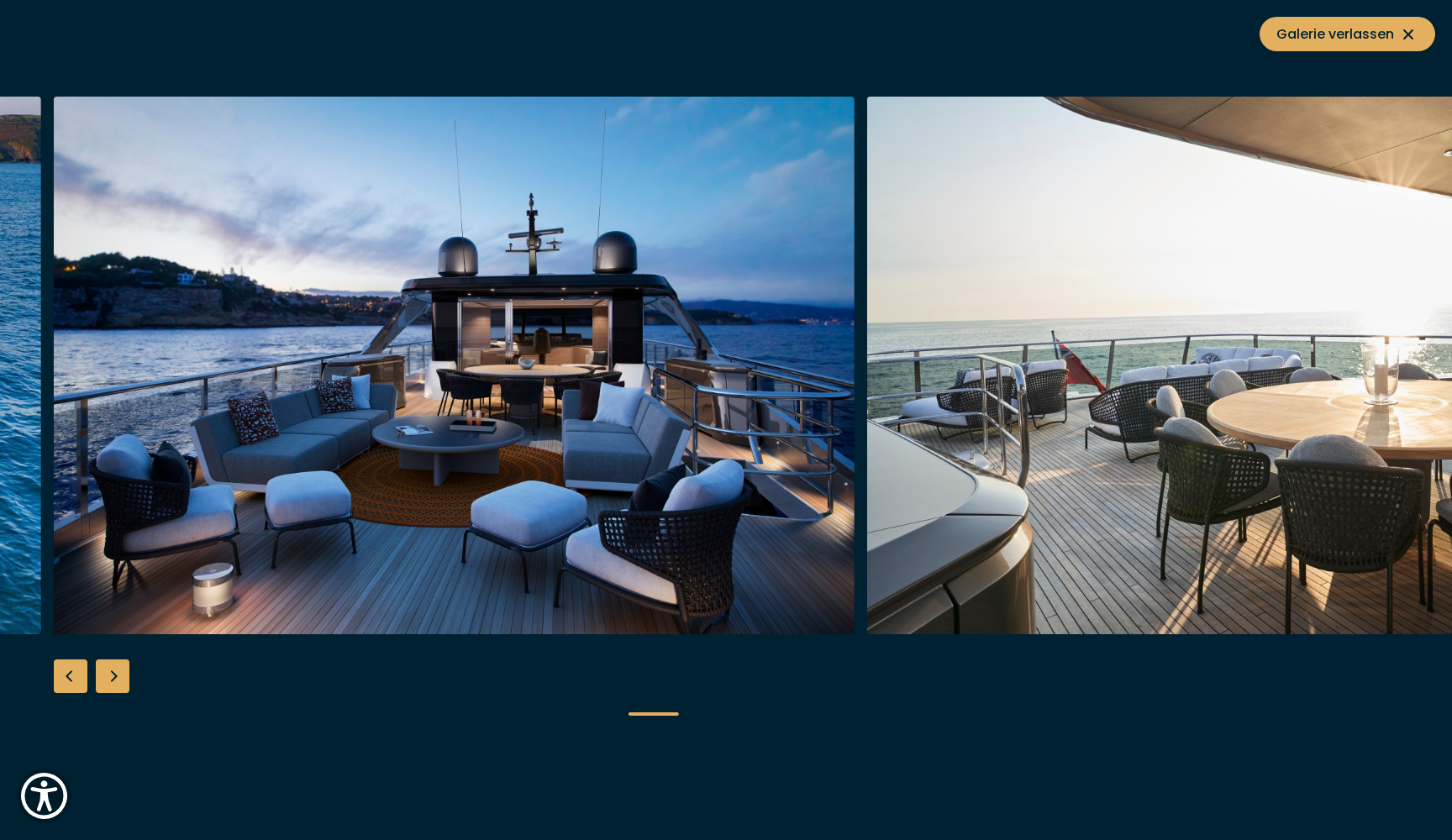
click at [104, 669] on div "Next slide" at bounding box center [113, 676] width 34 height 34
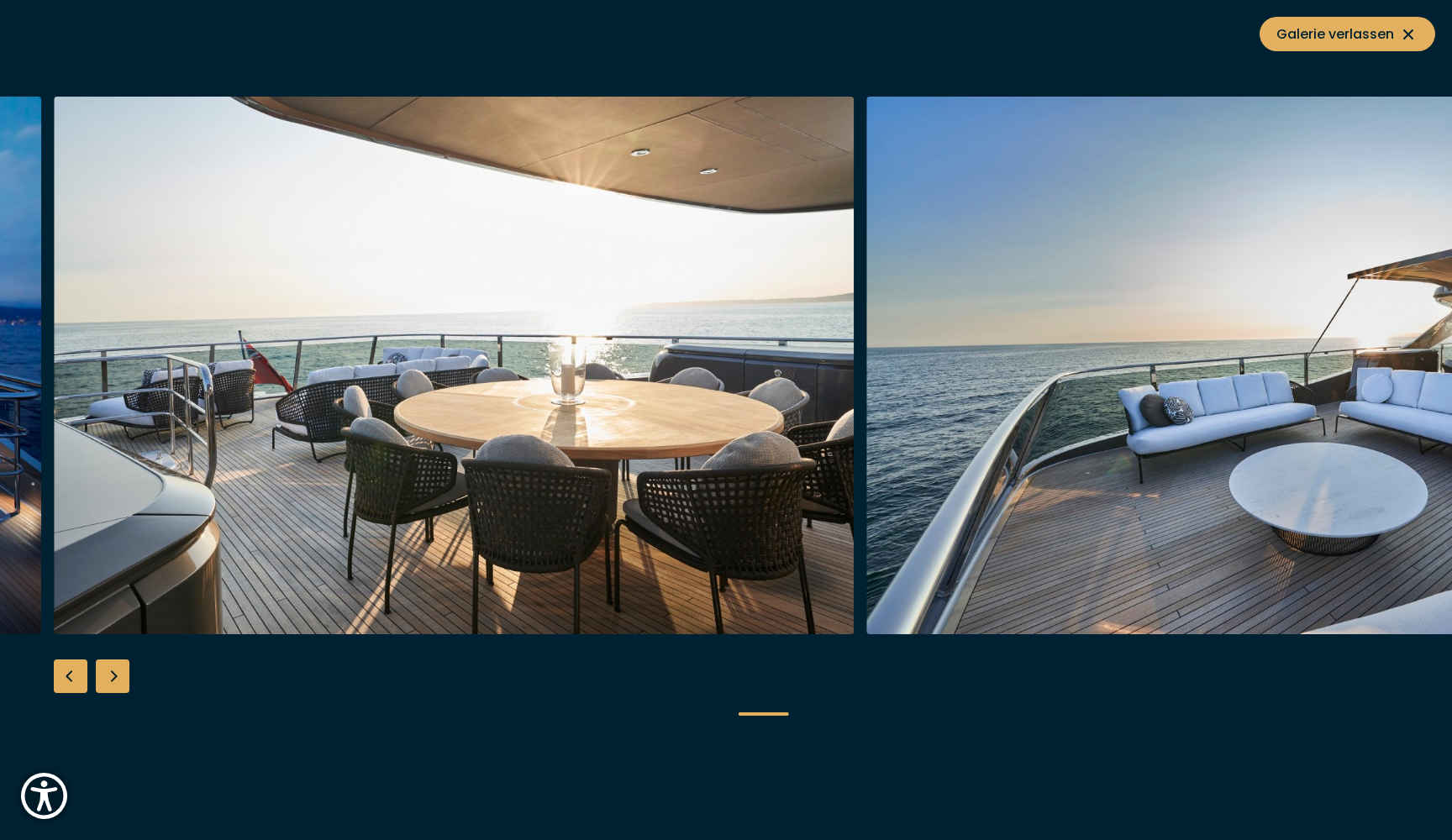
click at [104, 669] on div "Next slide" at bounding box center [113, 676] width 34 height 34
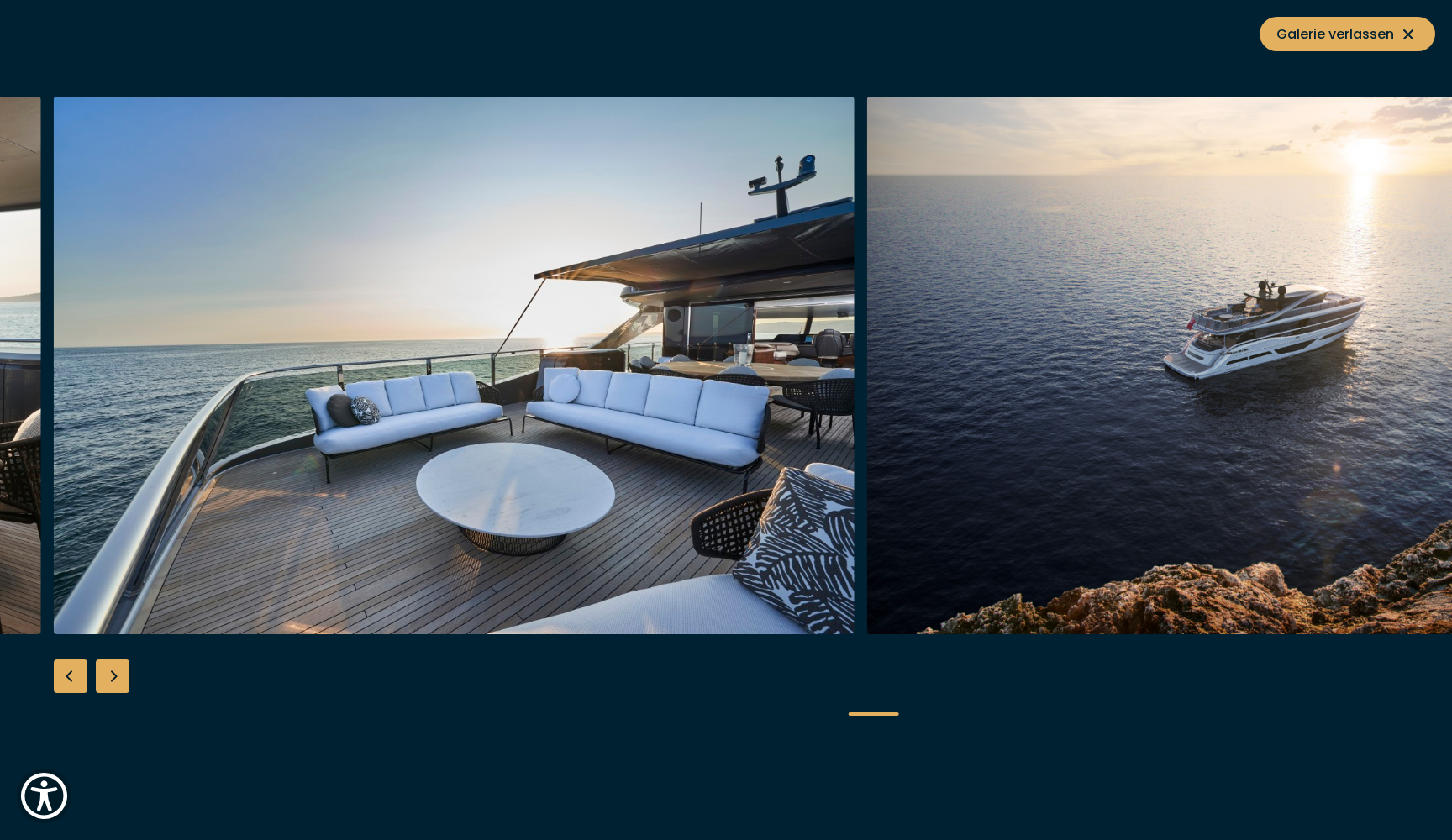
click at [104, 668] on div "Next slide" at bounding box center [113, 676] width 34 height 34
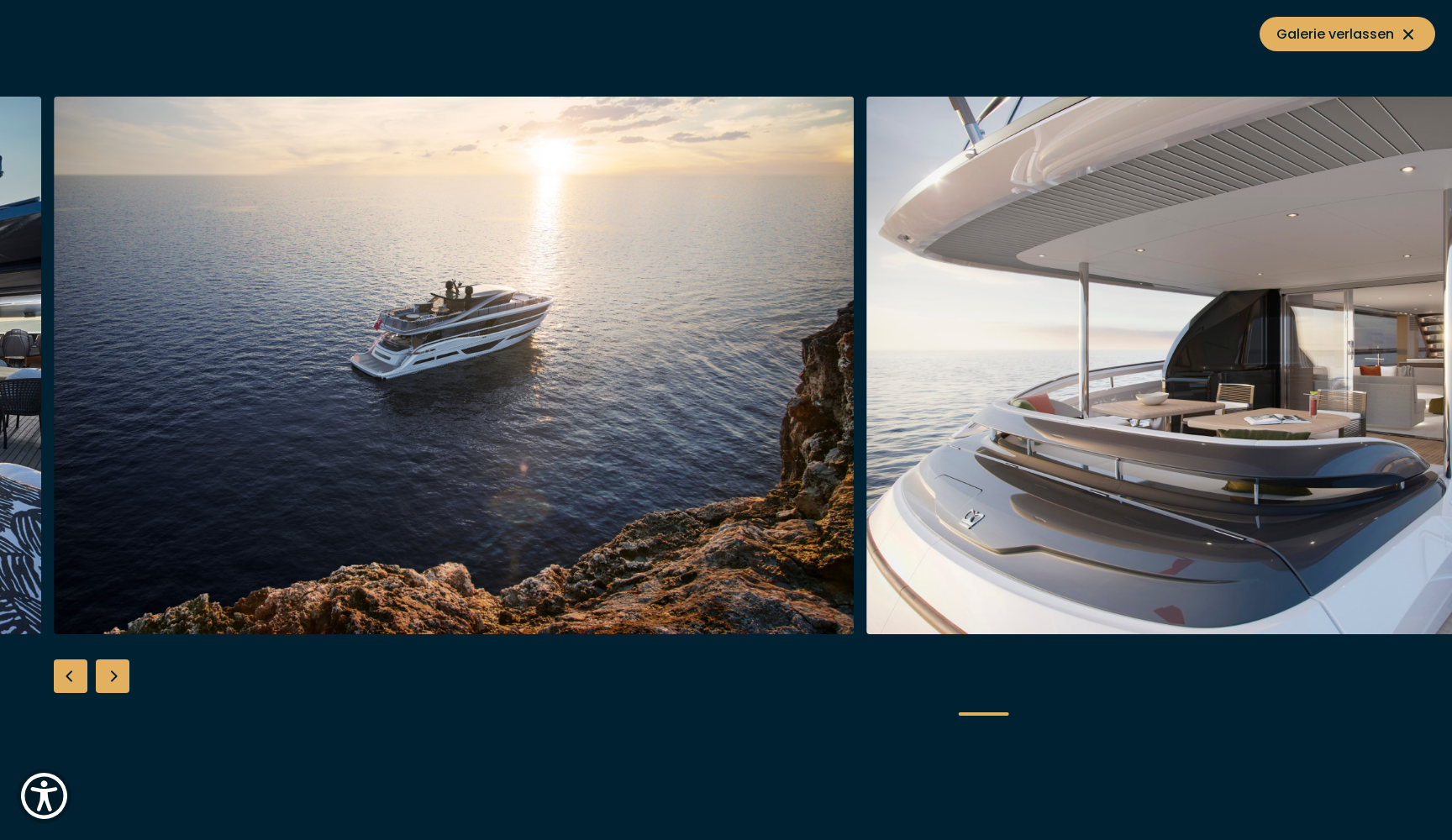
click at [104, 668] on div "Next slide" at bounding box center [113, 676] width 34 height 34
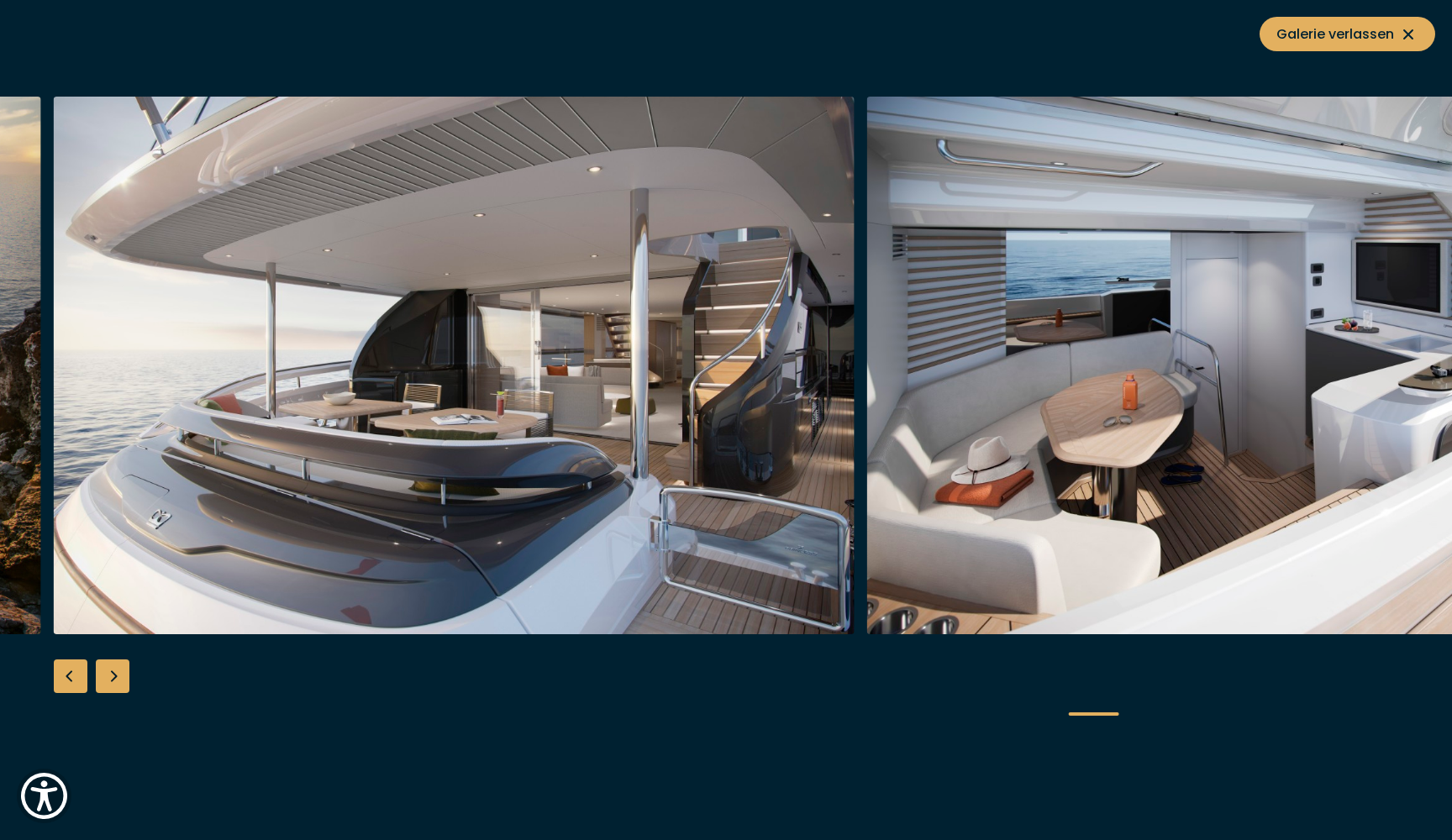
click at [104, 668] on div "Next slide" at bounding box center [113, 676] width 34 height 34
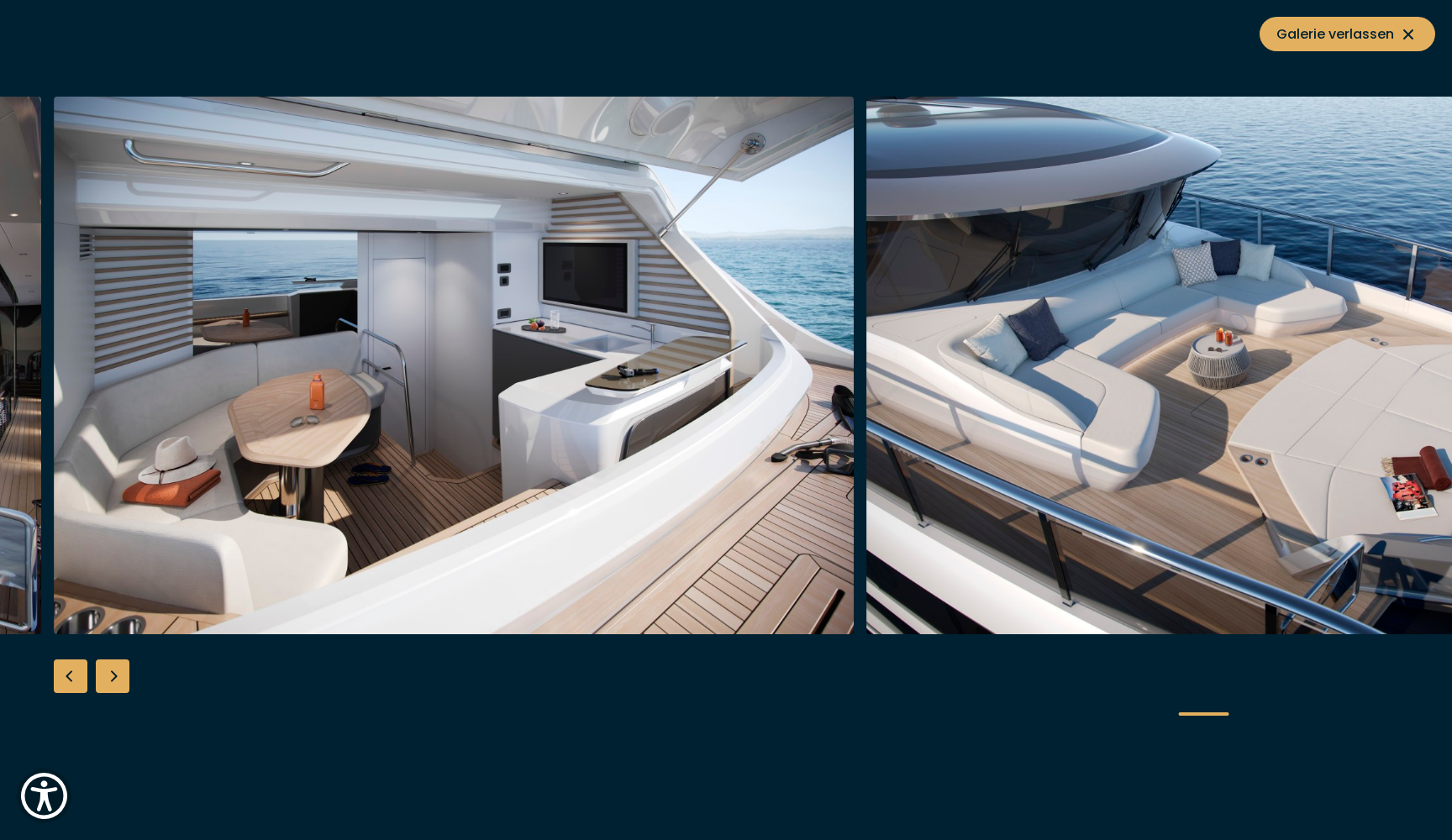
click at [122, 677] on div "Next slide" at bounding box center [113, 676] width 34 height 34
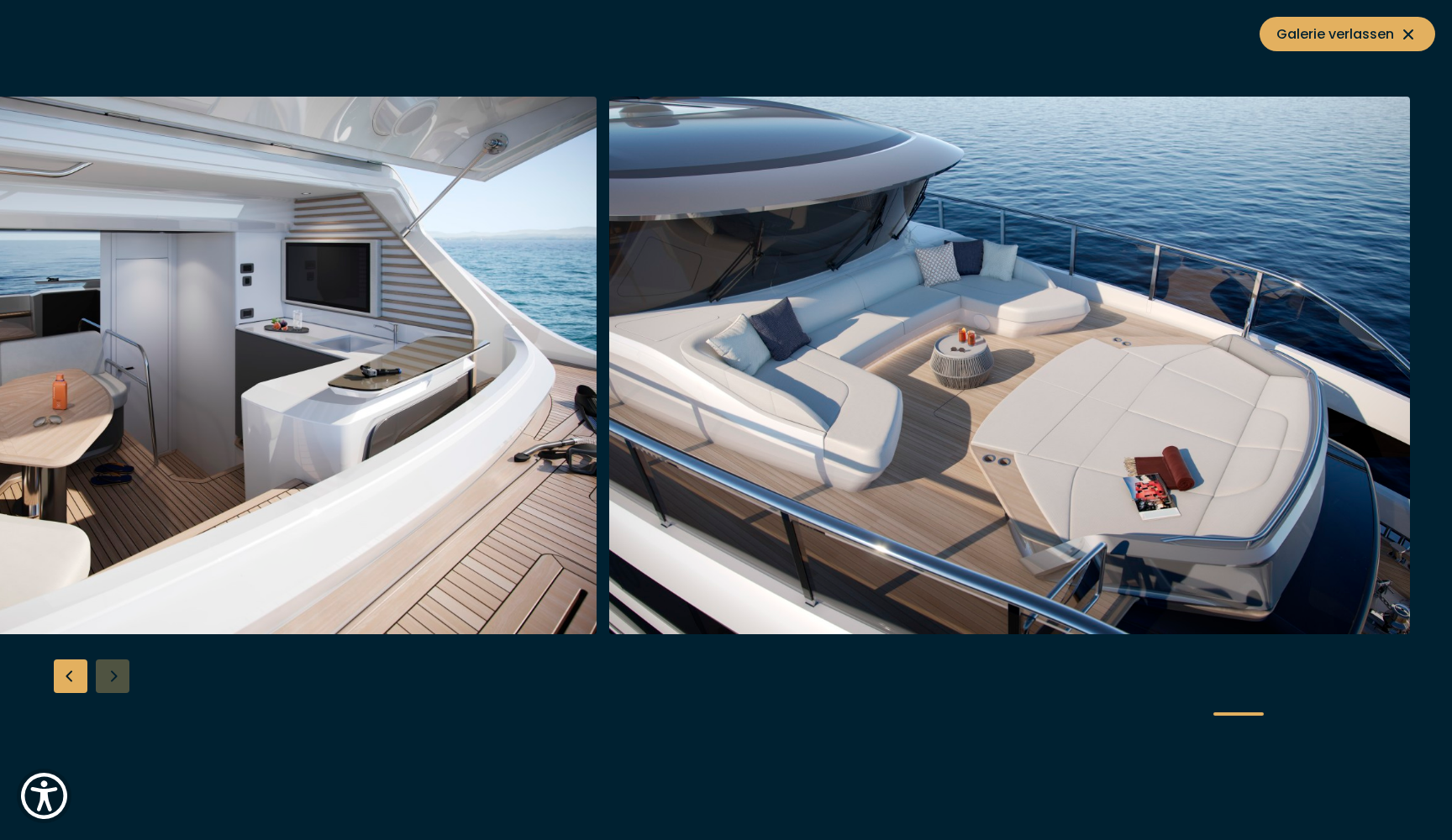
click at [122, 677] on div at bounding box center [726, 420] width 1452 height 647
click at [1368, 35] on span "Galerie verlassen" at bounding box center [1346, 33] width 142 height 21
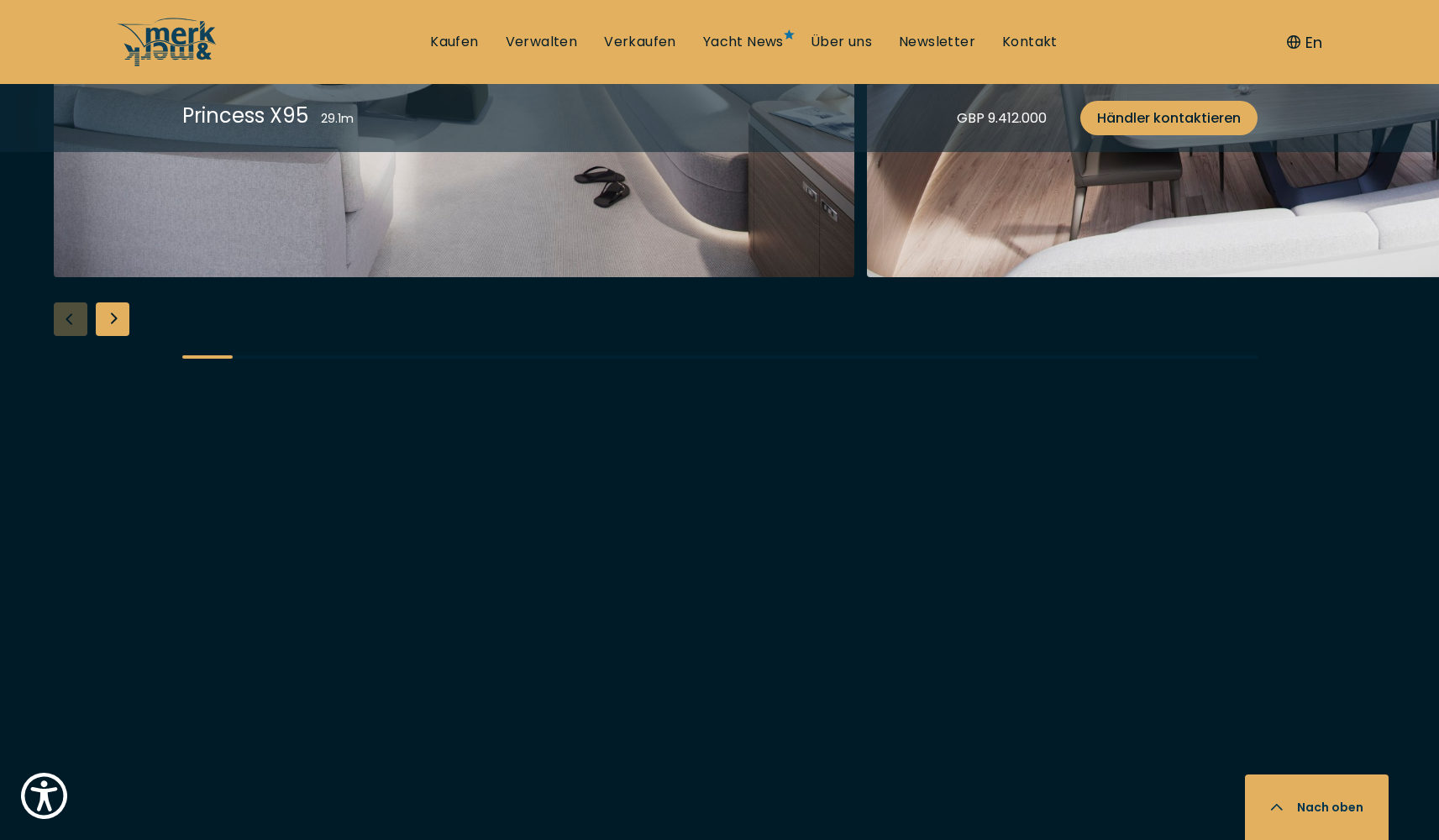
scroll to position [2970, 0]
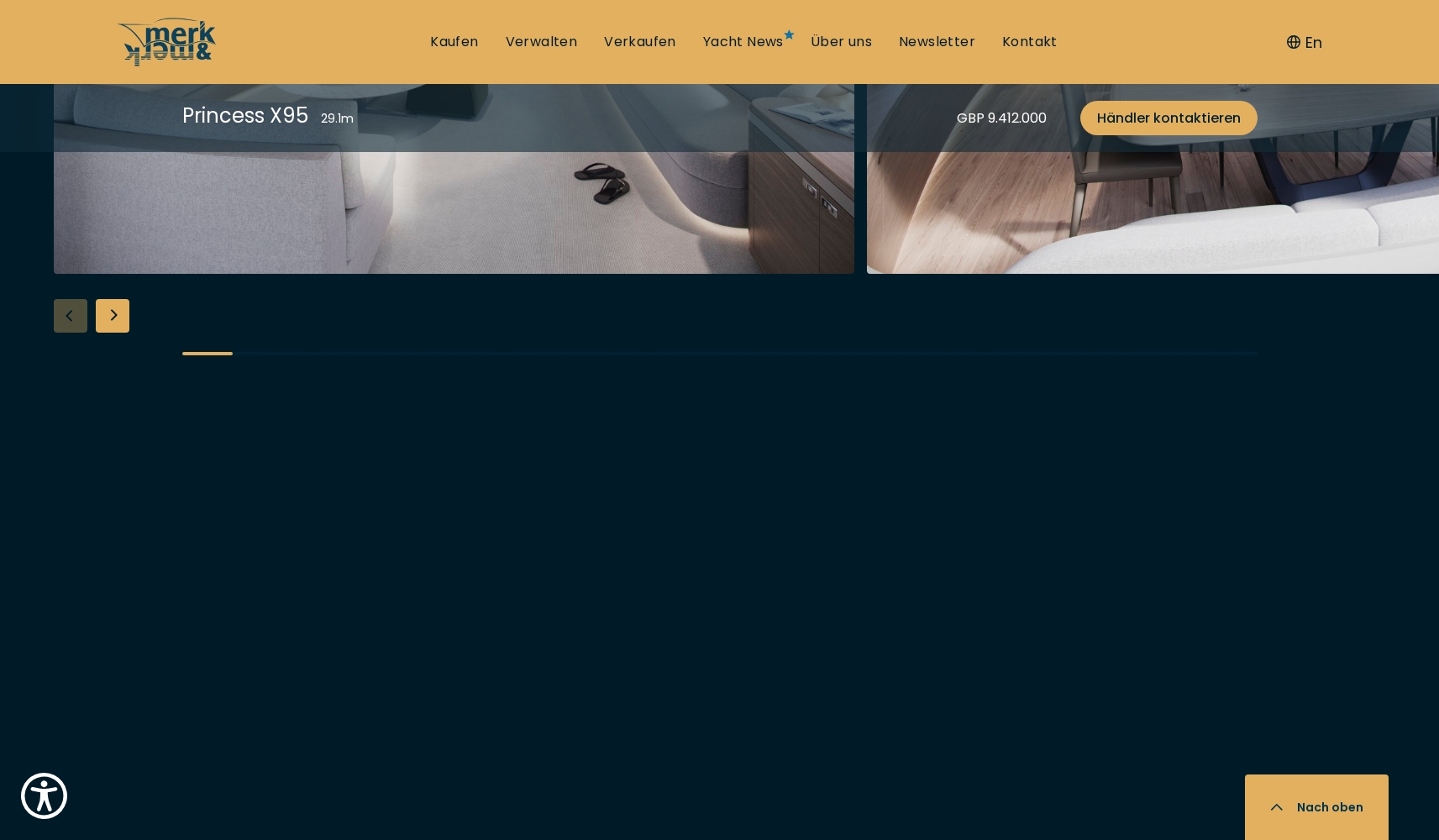
click at [536, 273] on img "button" at bounding box center [454, 4] width 801 height 537
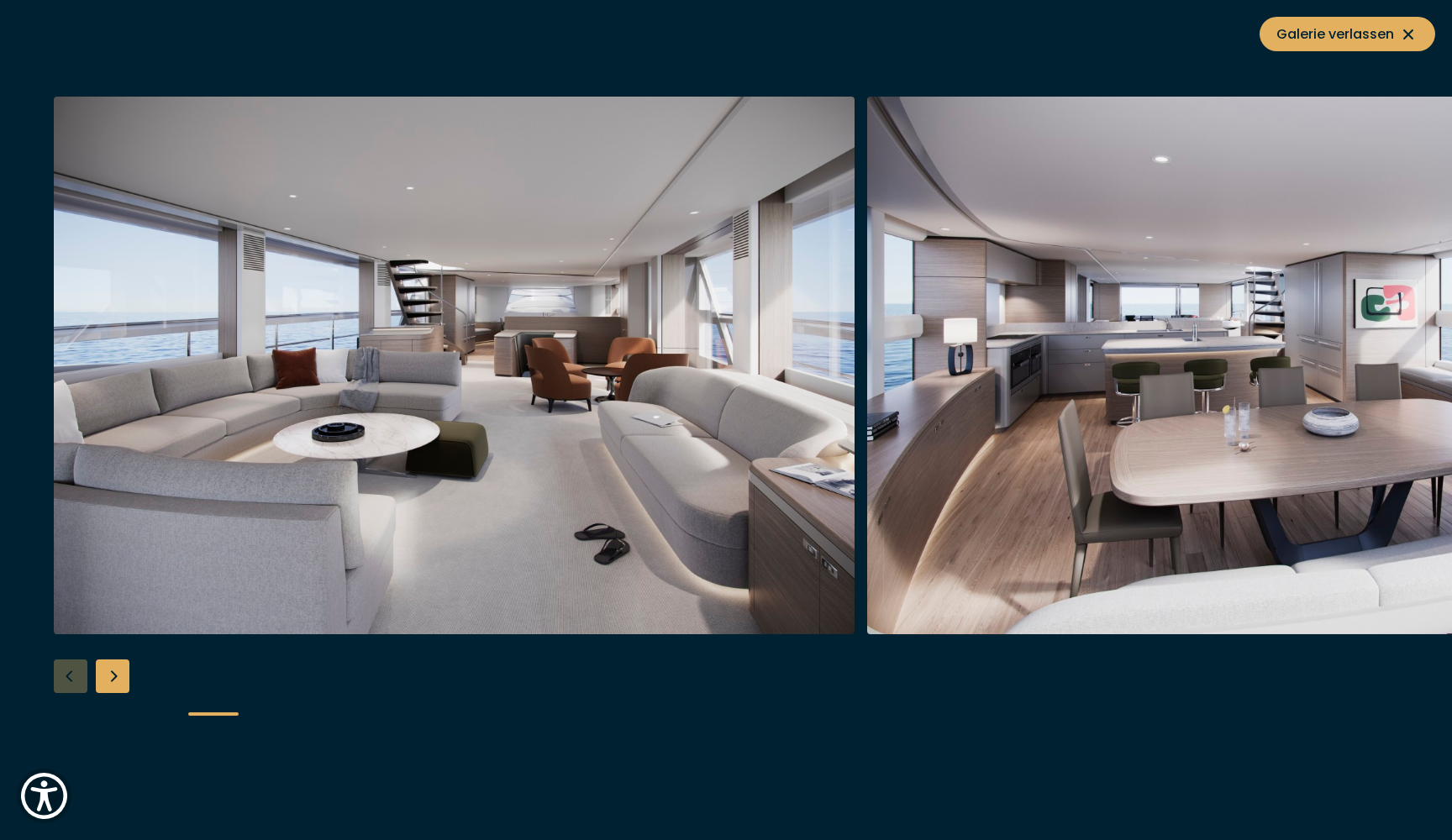
click at [111, 676] on div "Next slide" at bounding box center [113, 676] width 34 height 34
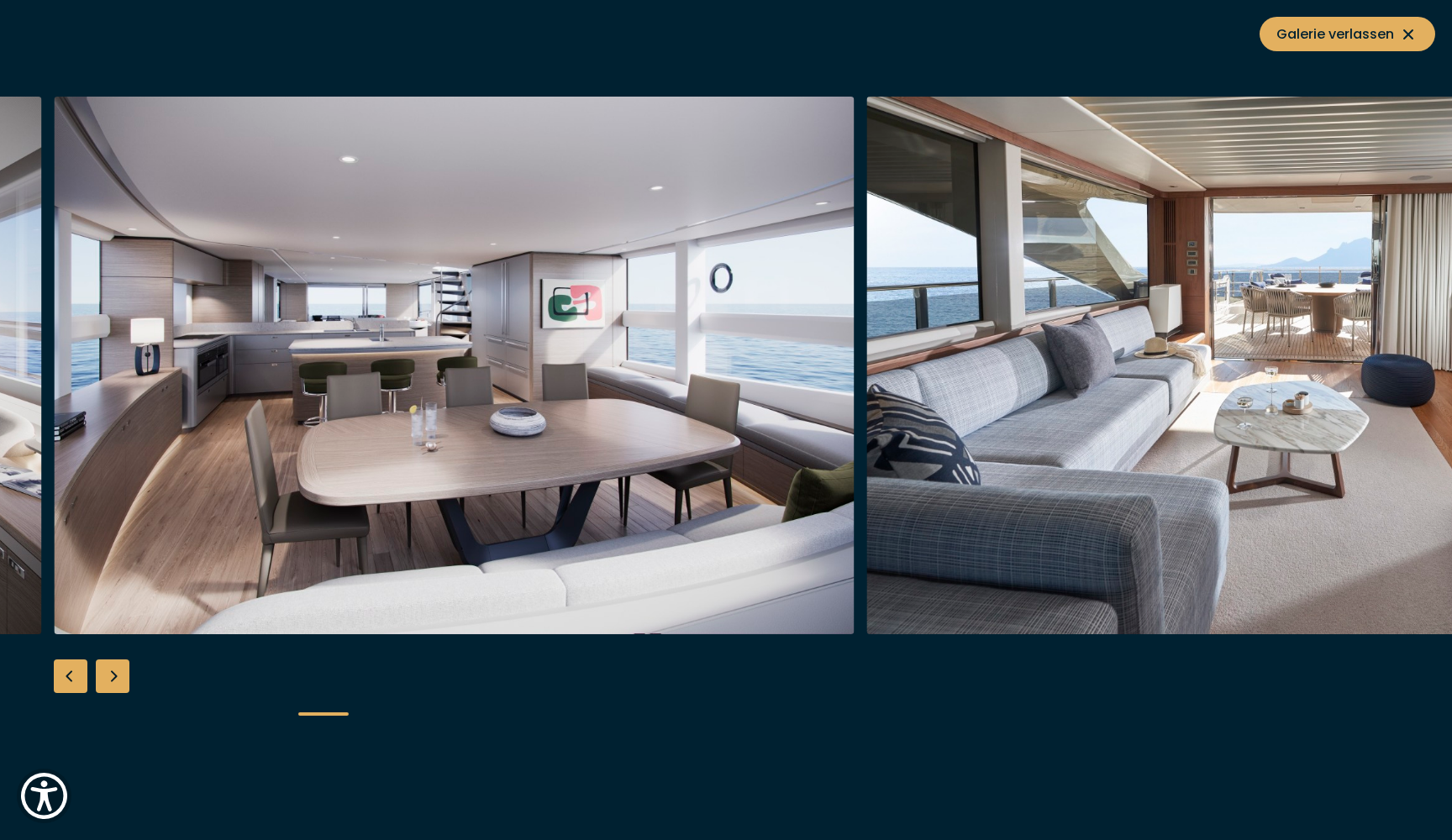
click at [110, 675] on div "Next slide" at bounding box center [113, 676] width 34 height 34
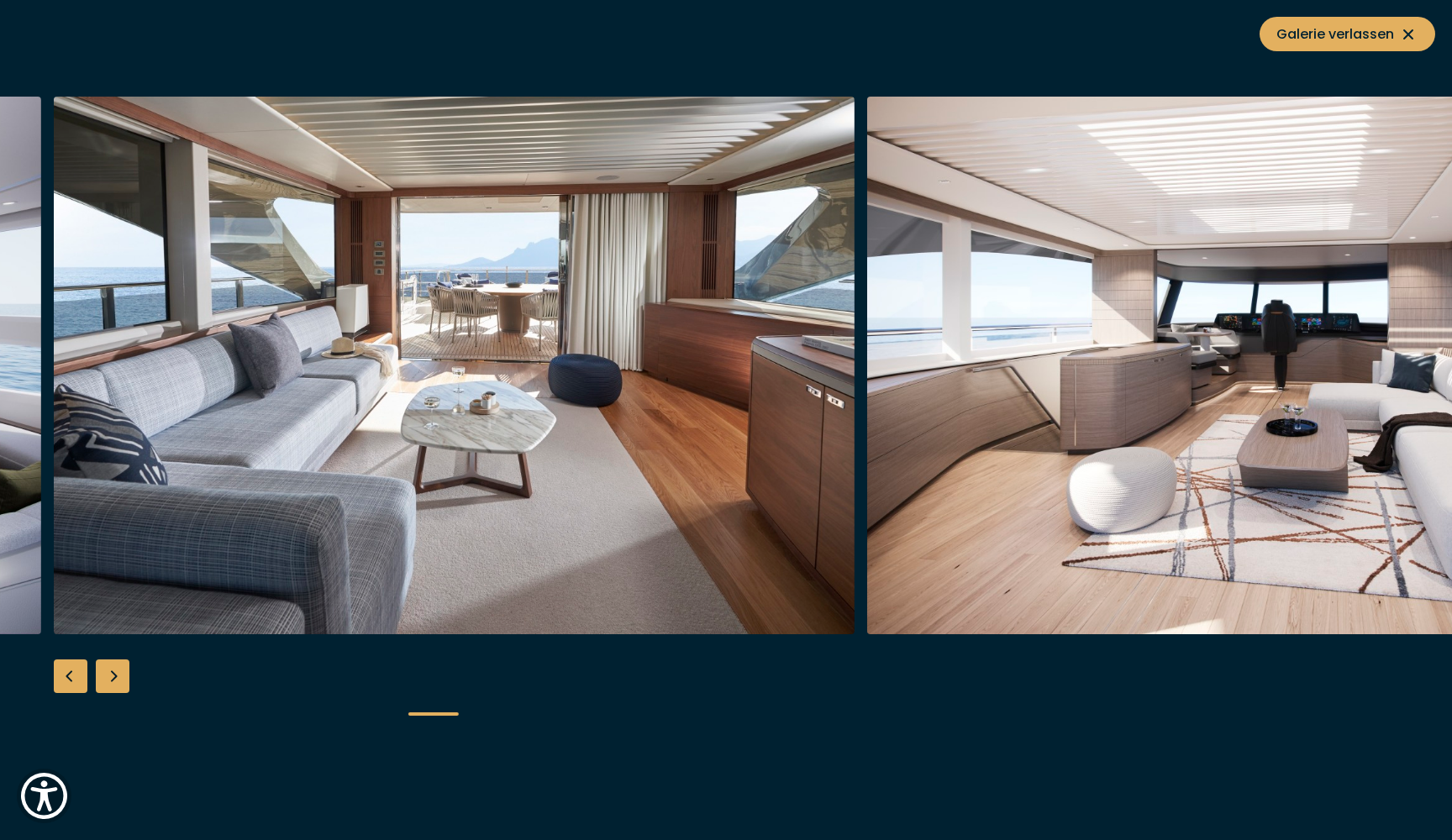
click at [110, 675] on div "Next slide" at bounding box center [113, 676] width 34 height 34
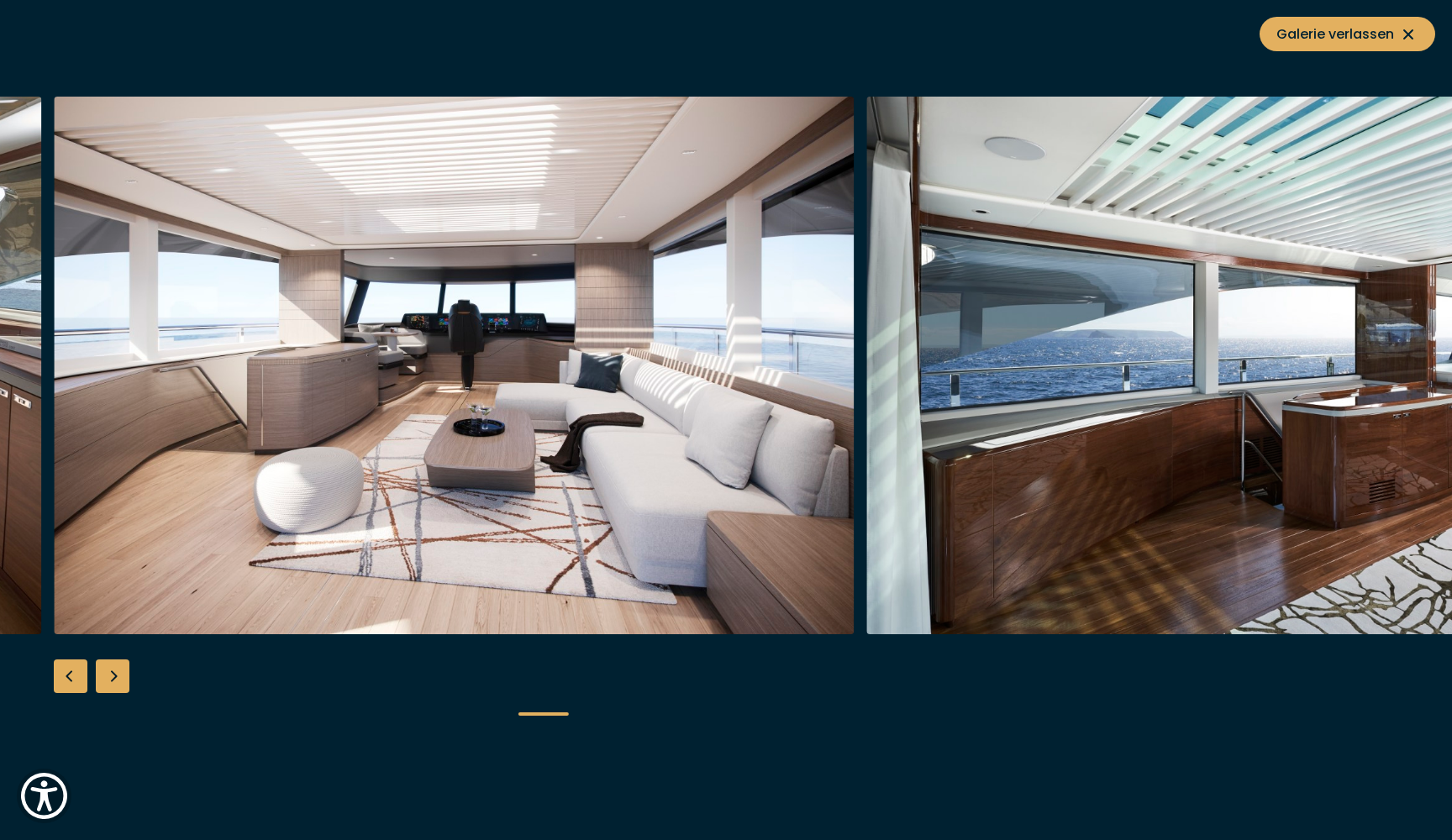
click at [110, 675] on div "Next slide" at bounding box center [113, 676] width 34 height 34
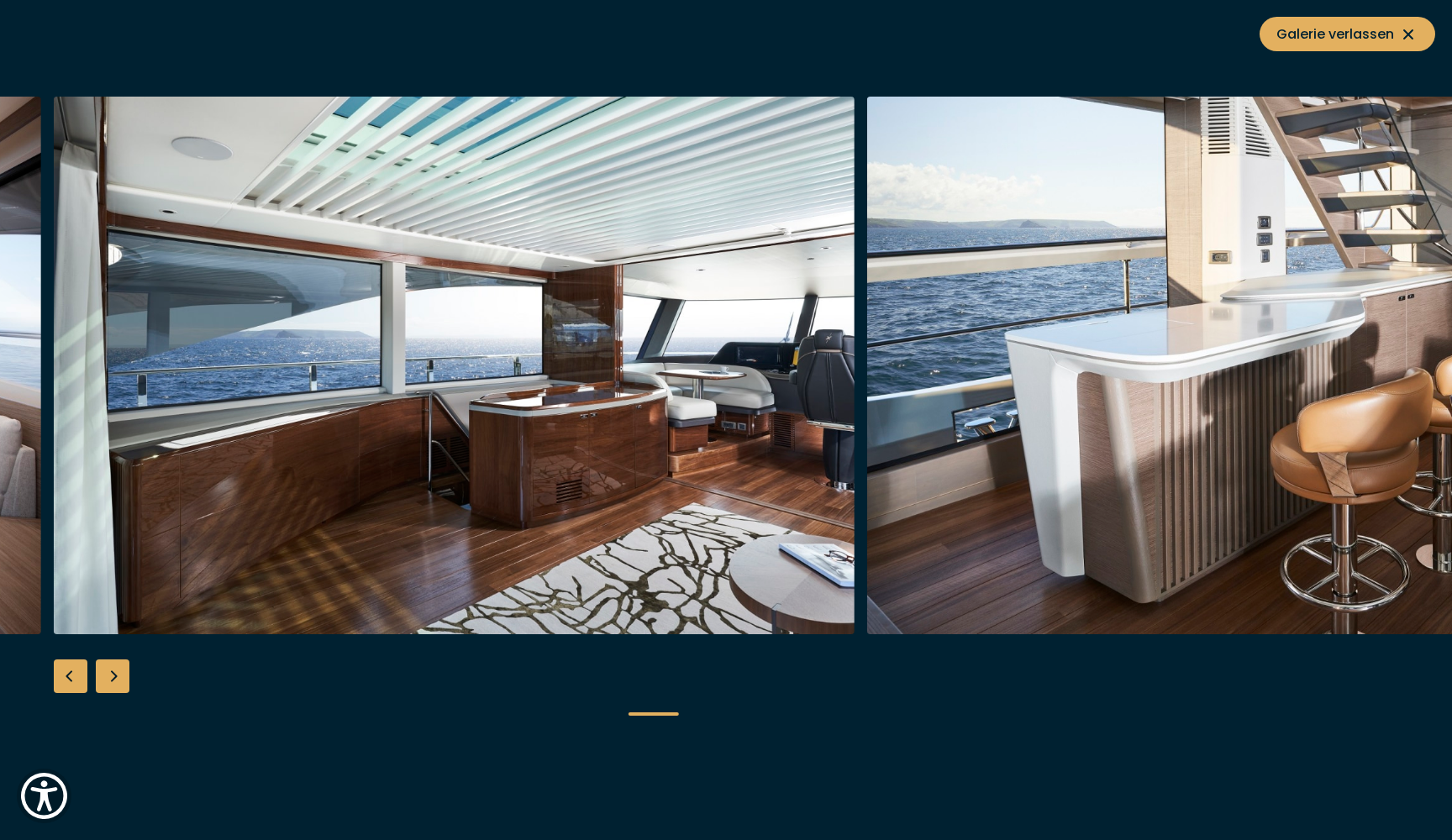
click at [110, 675] on div "Next slide" at bounding box center [113, 676] width 34 height 34
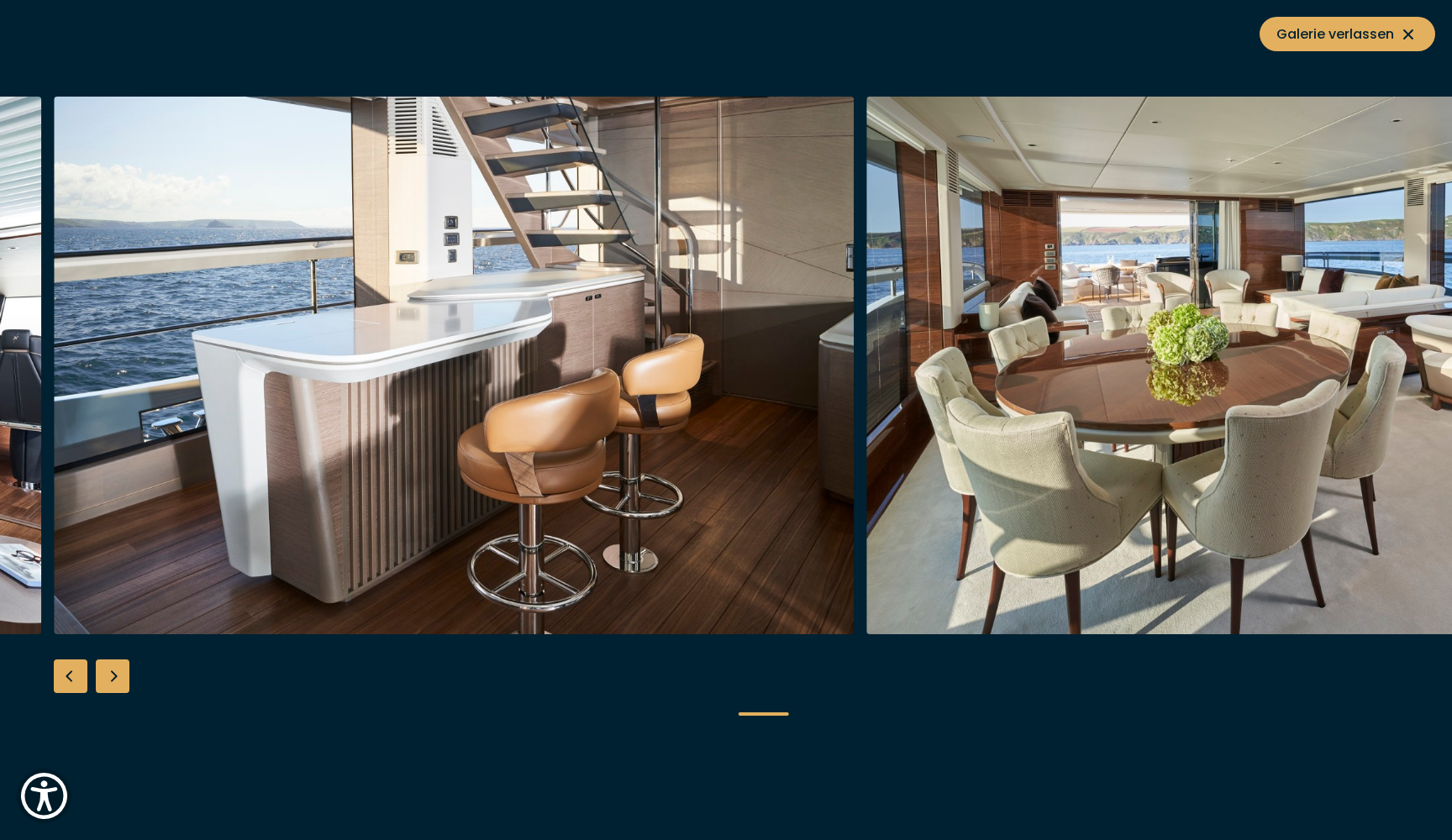
click at [110, 675] on div "Next slide" at bounding box center [113, 676] width 34 height 34
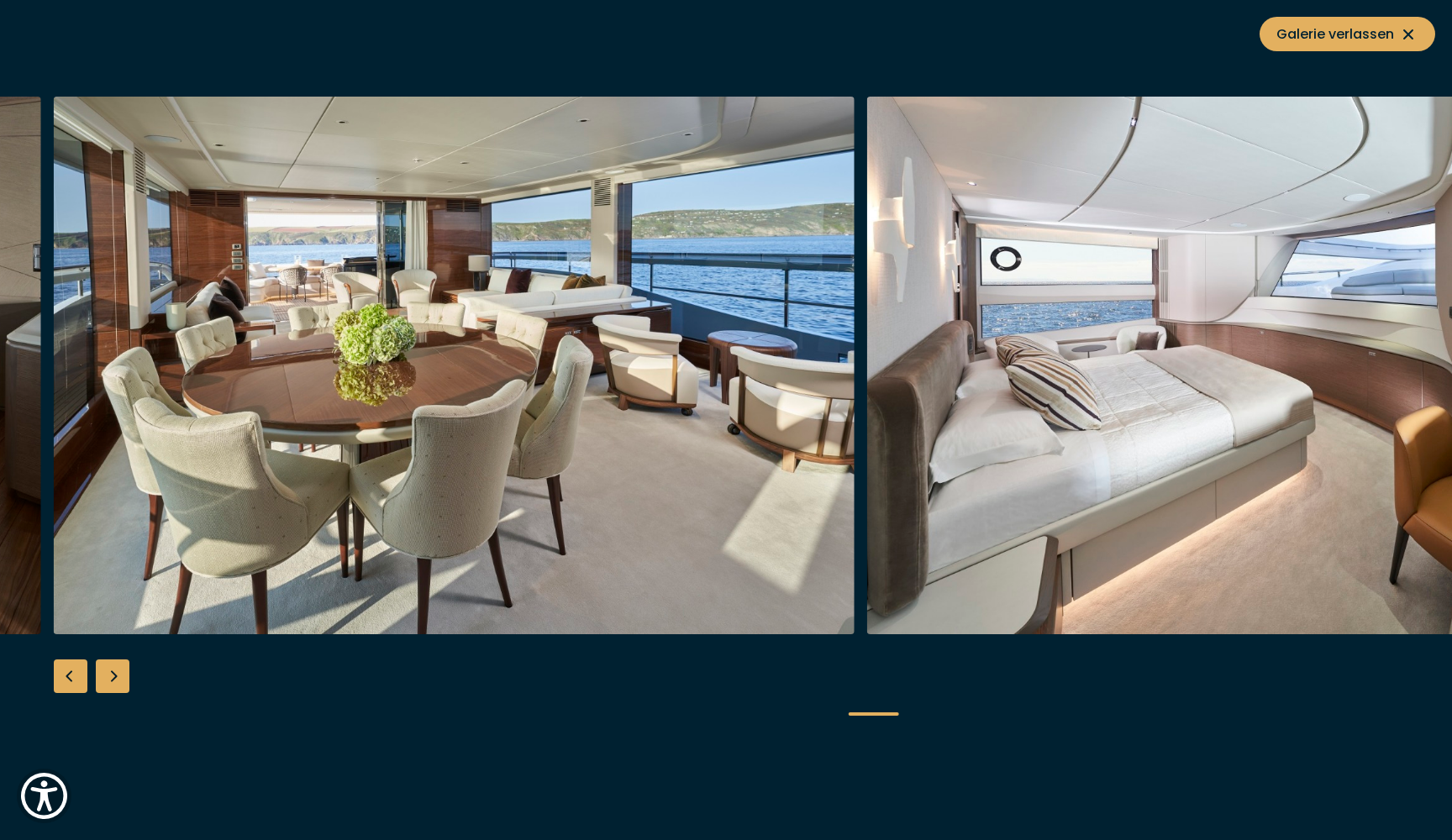
click at [110, 675] on div "Next slide" at bounding box center [113, 676] width 34 height 34
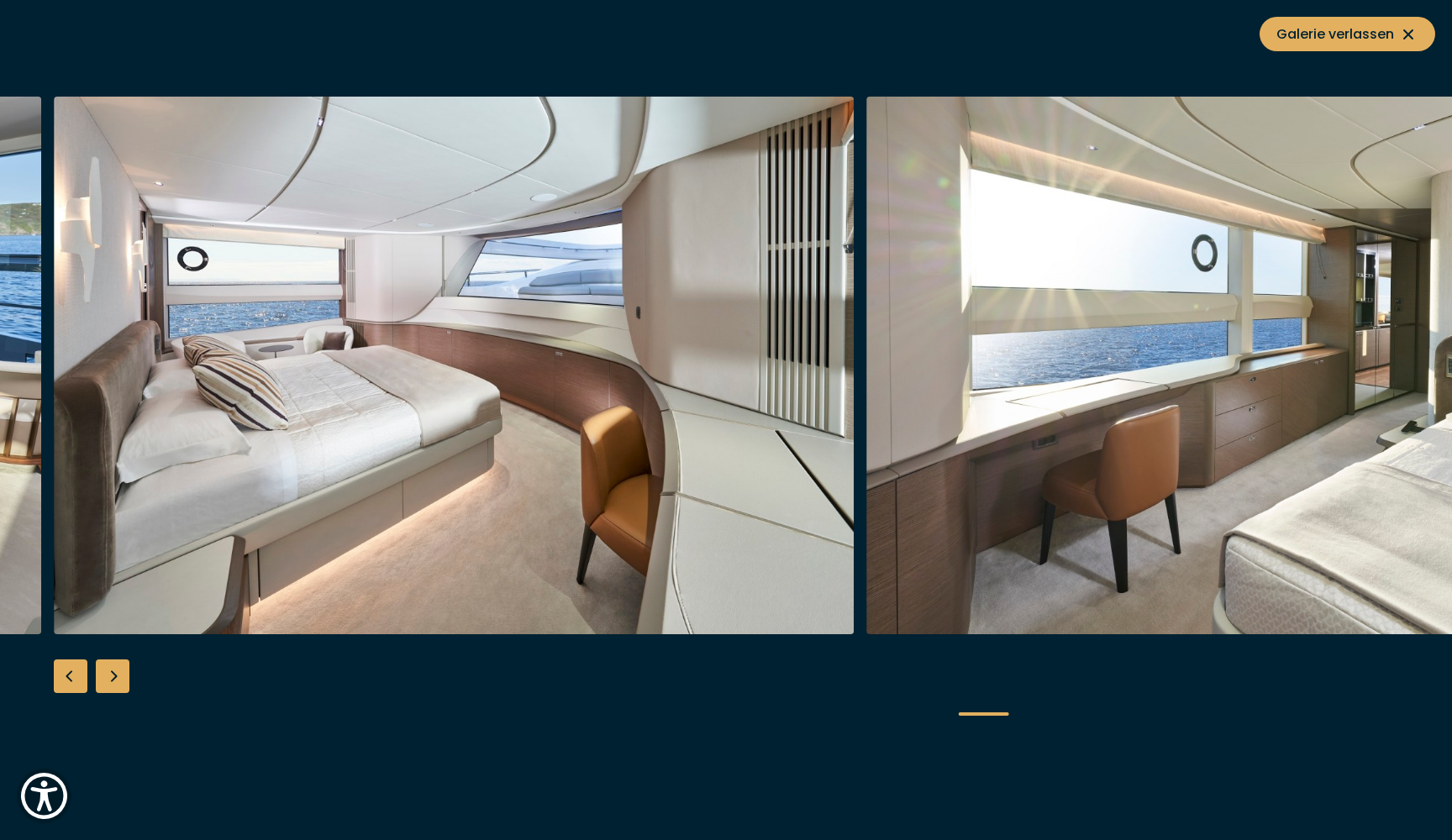
click at [110, 675] on div "Next slide" at bounding box center [113, 676] width 34 height 34
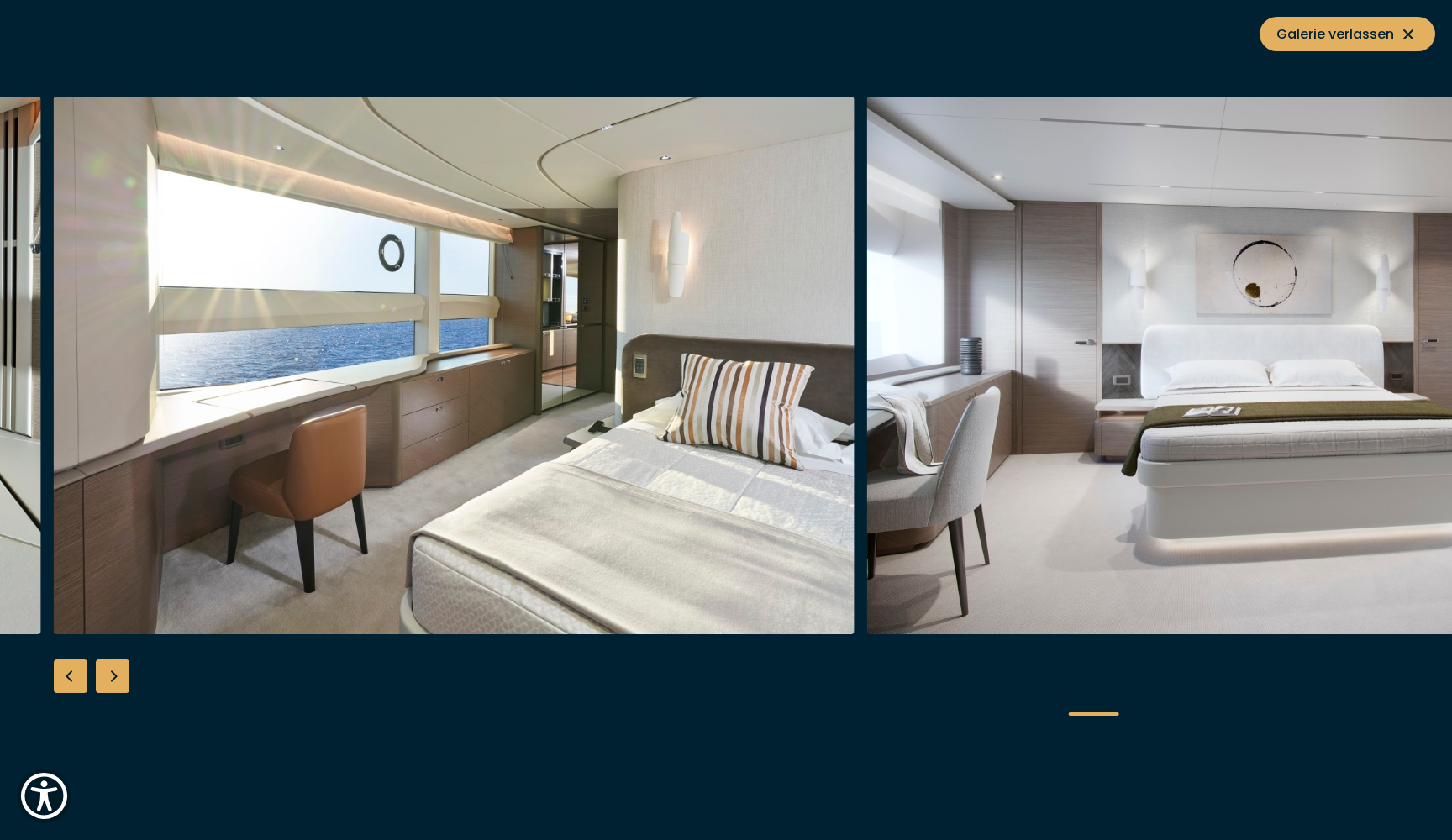
click at [110, 675] on div "Next slide" at bounding box center [113, 676] width 34 height 34
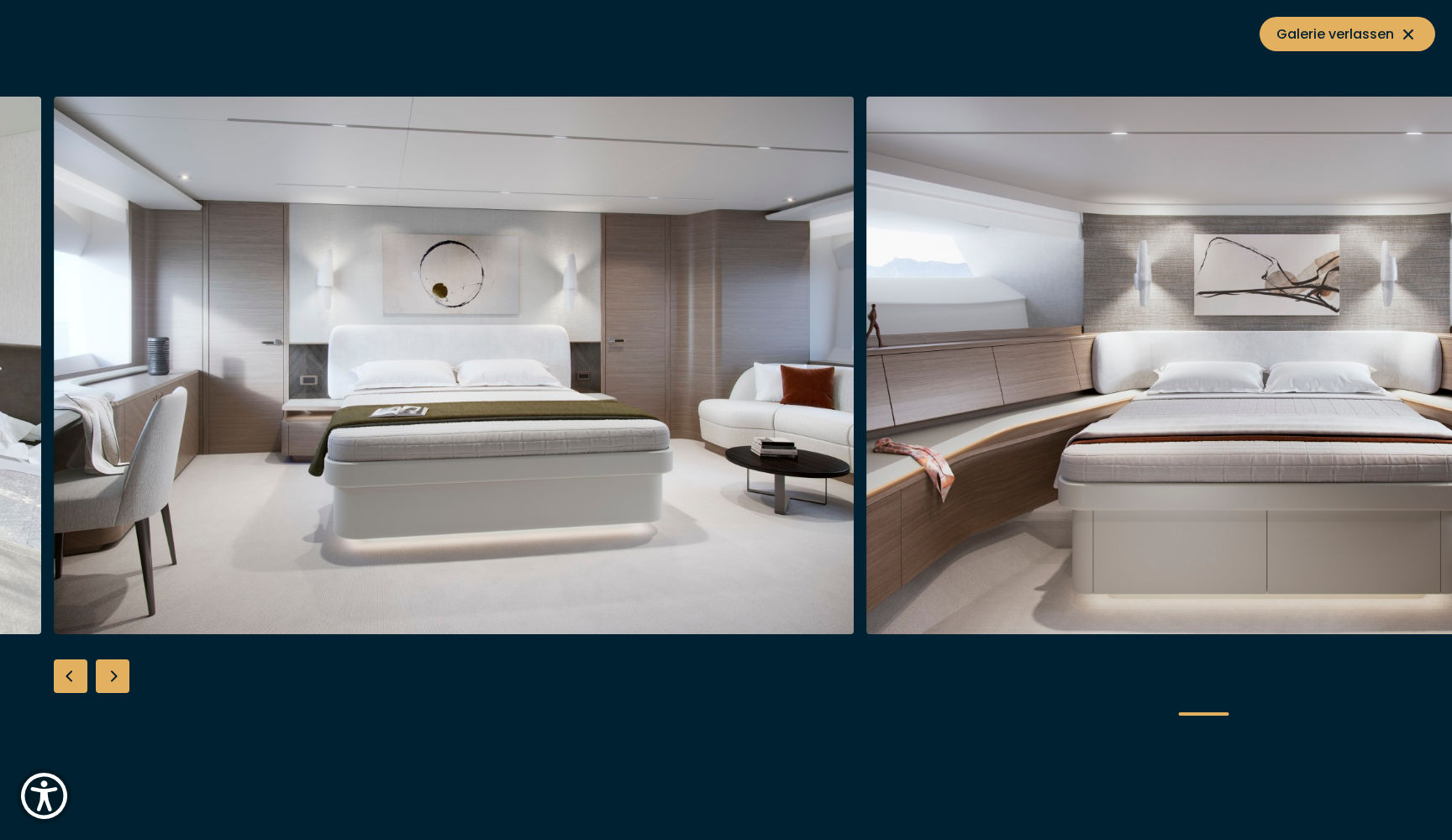
click at [110, 675] on div "Next slide" at bounding box center [113, 676] width 34 height 34
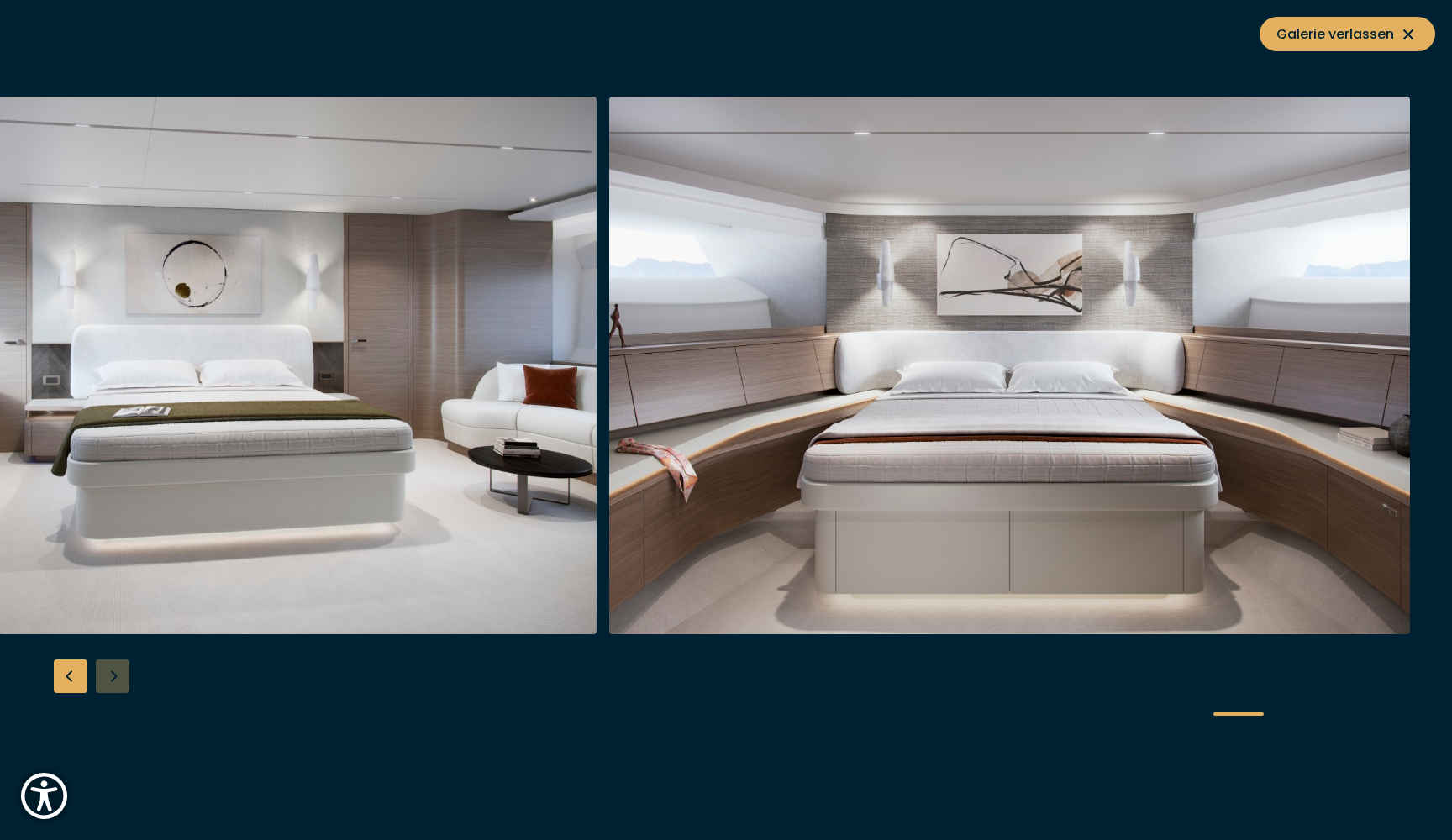
click at [110, 675] on div at bounding box center [726, 420] width 1452 height 647
click at [1403, 41] on icon at bounding box center [1408, 34] width 21 height 21
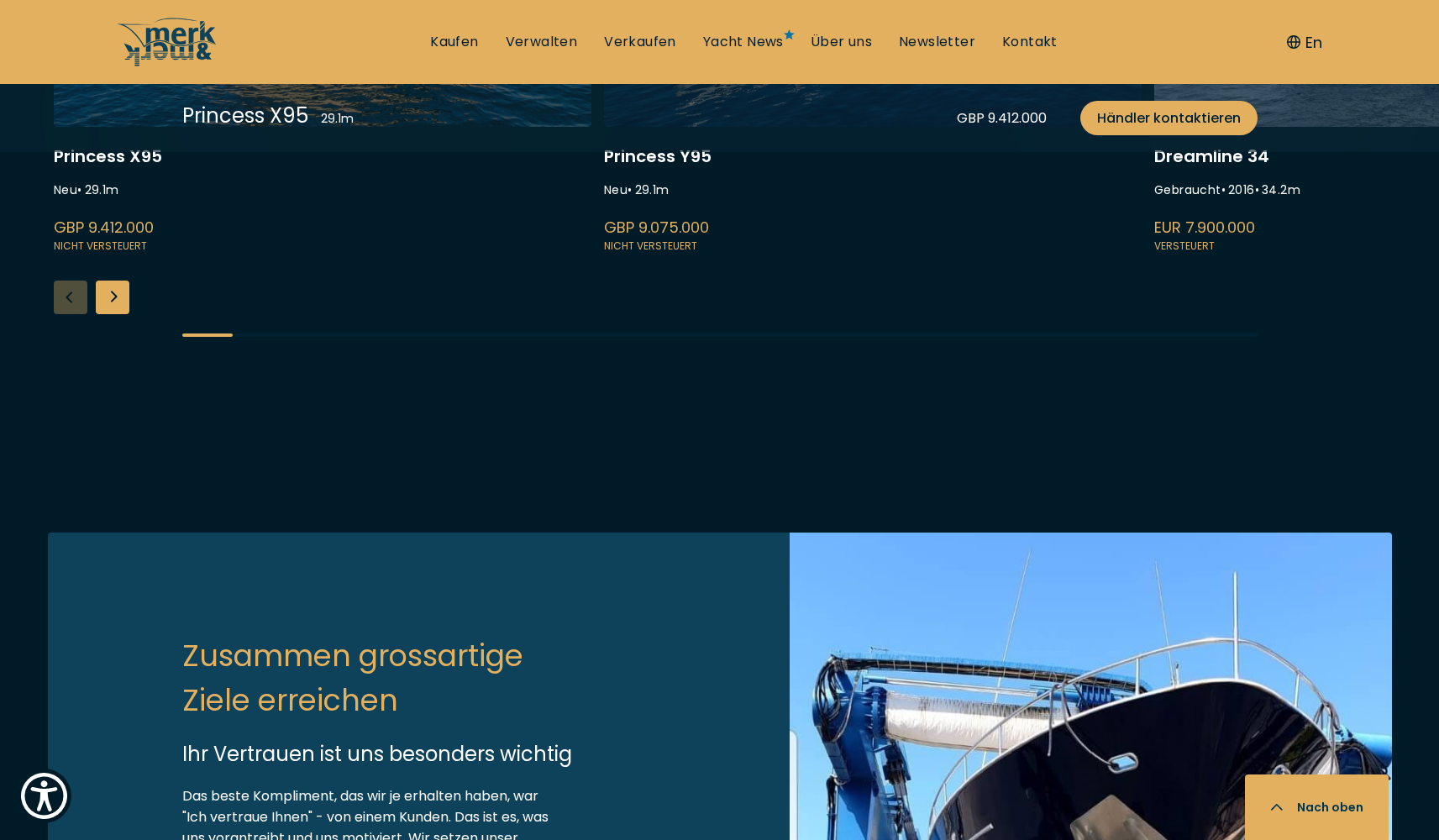
scroll to position [5085, 0]
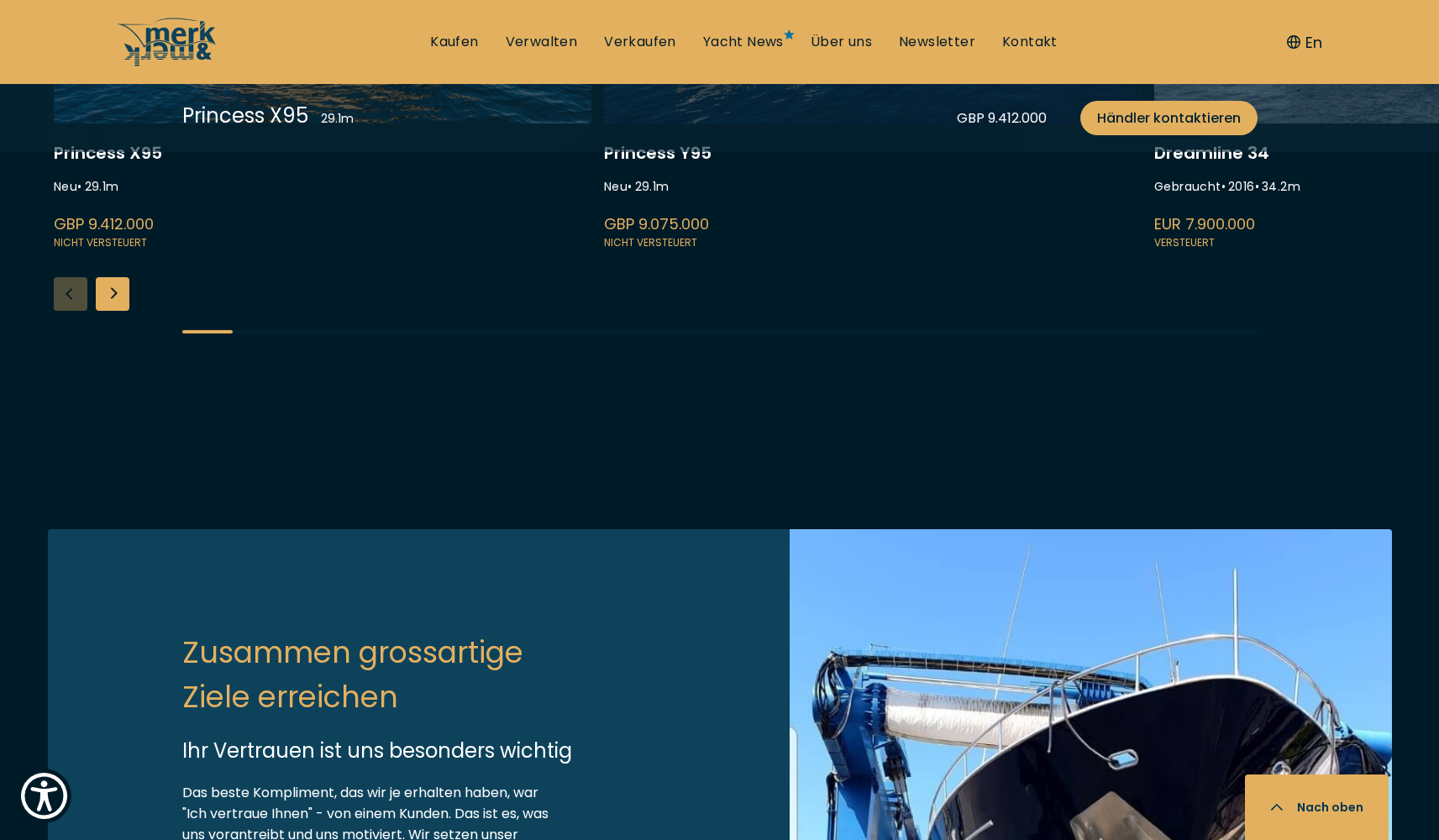
click at [116, 311] on div "Next slide" at bounding box center [113, 294] width 34 height 34
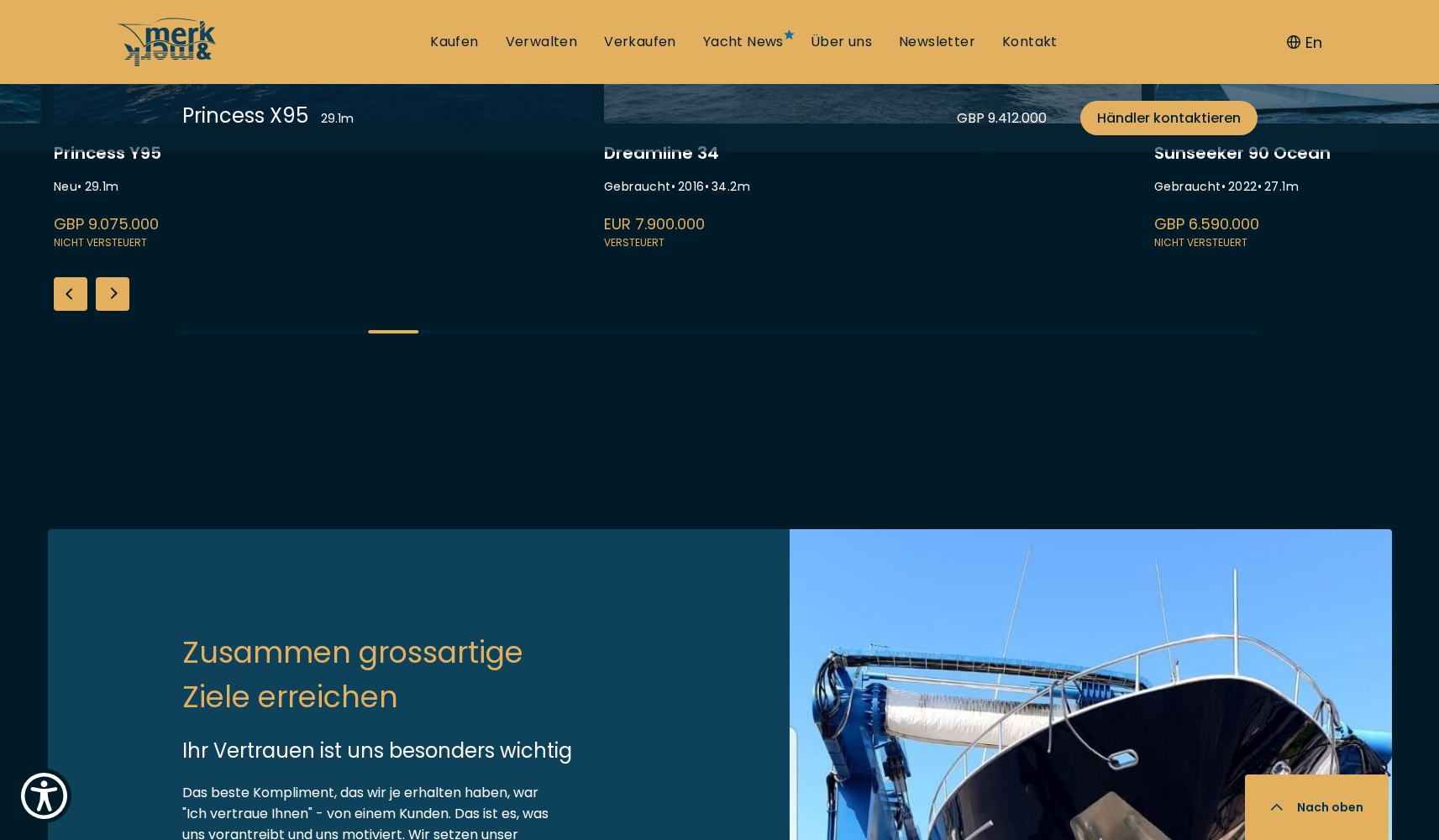
click at [116, 311] on div "Next slide" at bounding box center [113, 294] width 34 height 34
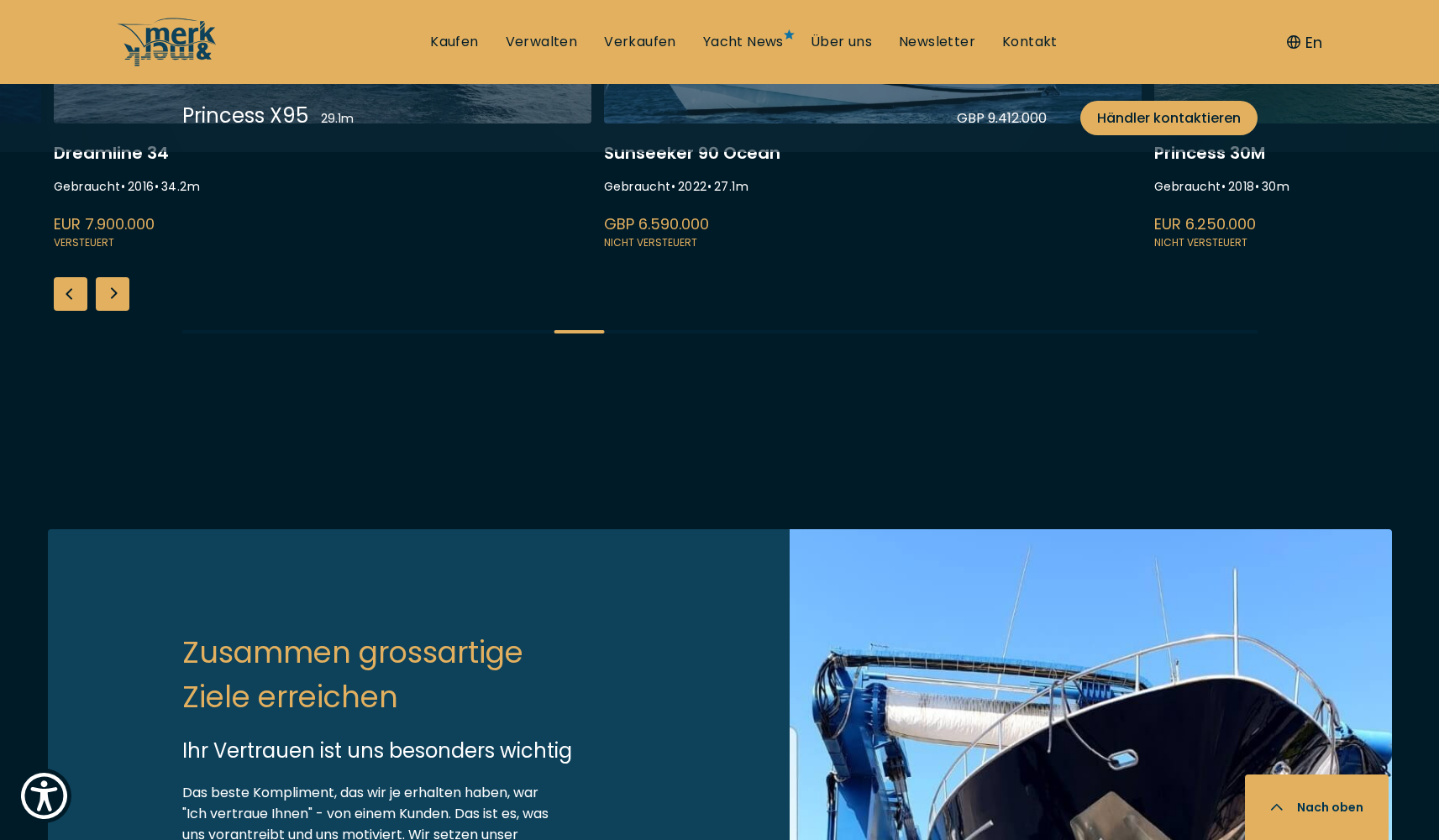
click at [116, 311] on div "Next slide" at bounding box center [113, 294] width 34 height 34
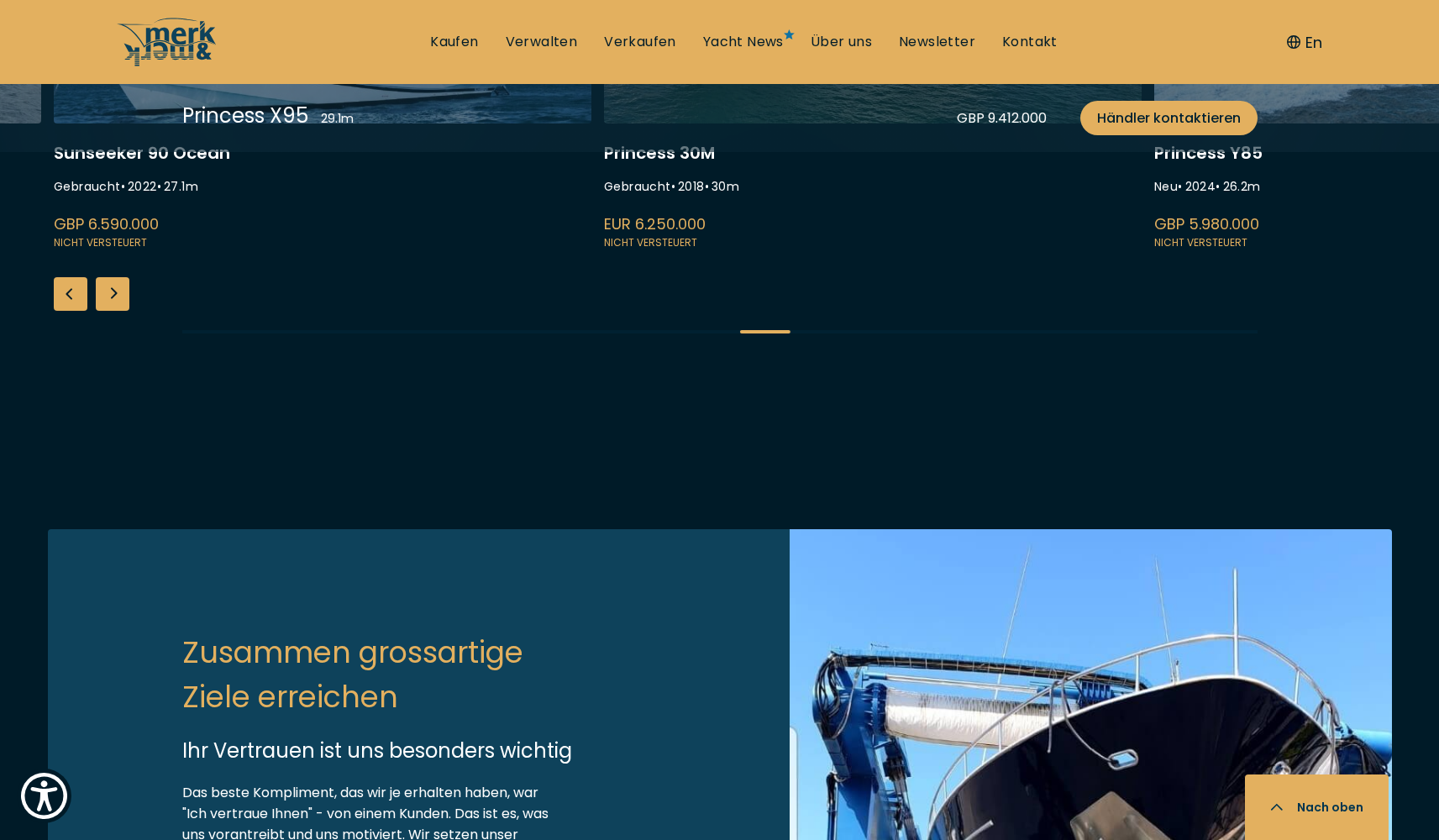
click at [116, 311] on div "Next slide" at bounding box center [113, 294] width 34 height 34
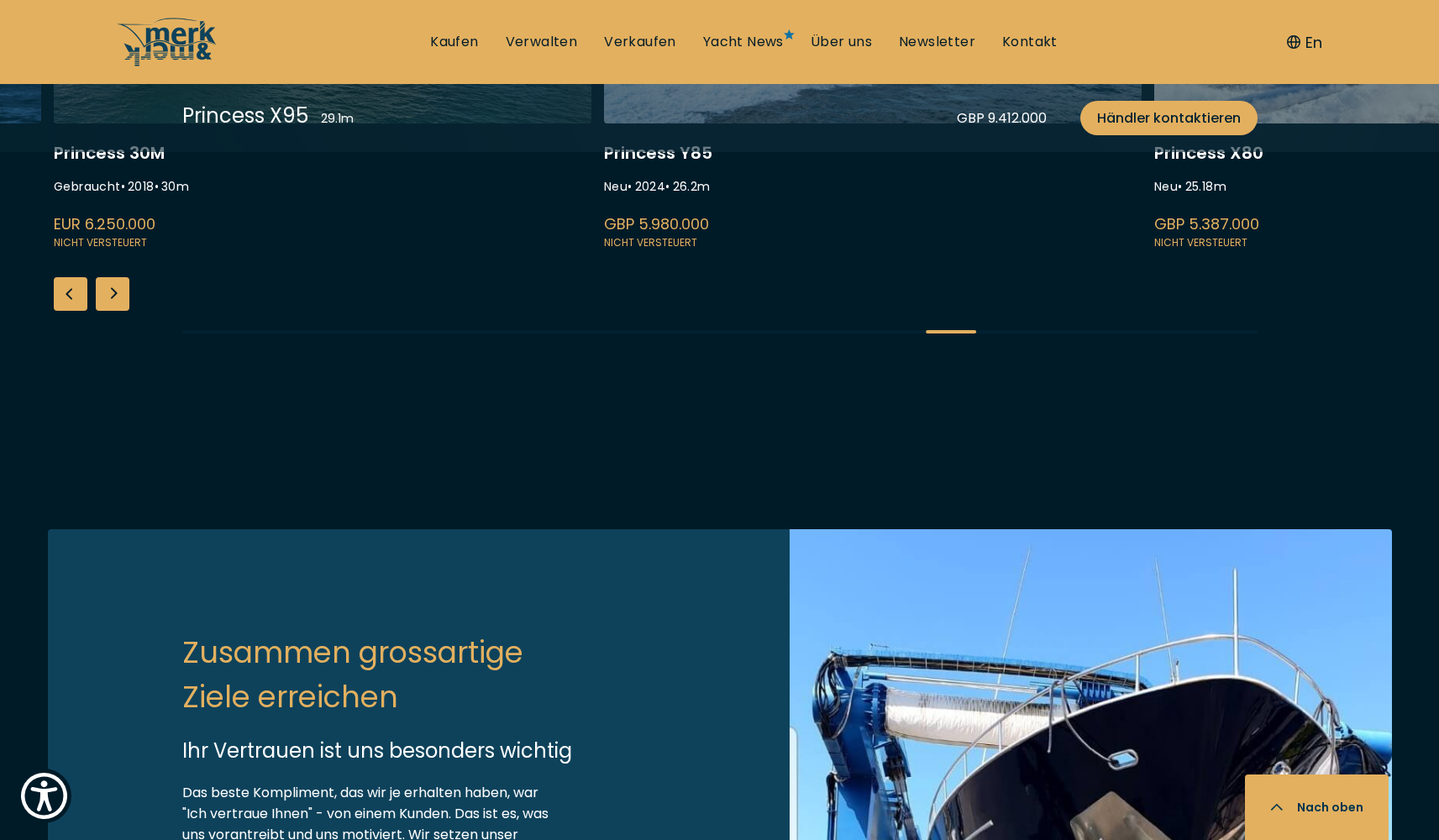
click at [116, 311] on div "Next slide" at bounding box center [113, 294] width 34 height 34
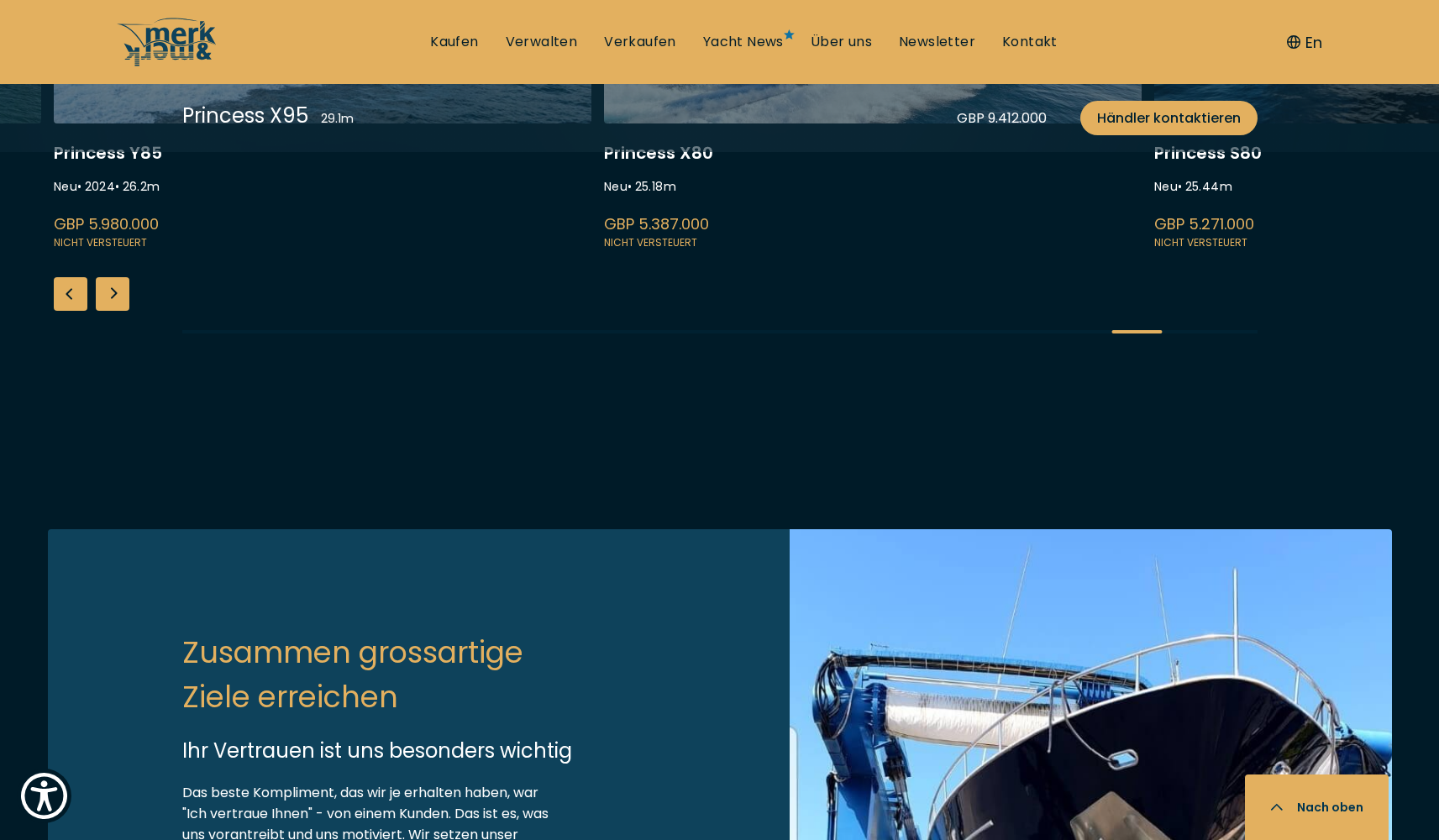
click at [116, 311] on div "Next slide" at bounding box center [113, 294] width 34 height 34
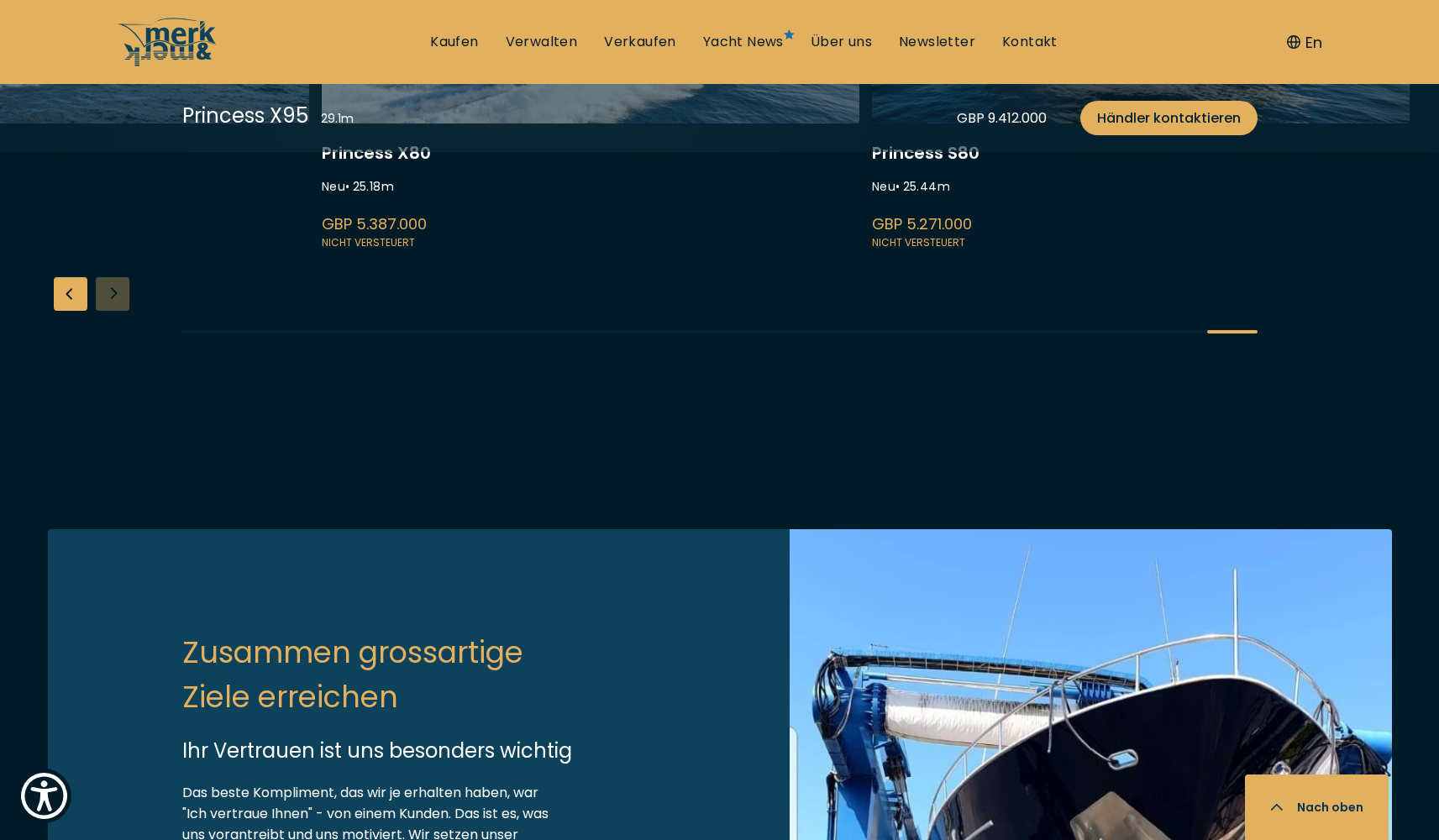
click at [116, 361] on div "Princess X95 Neu • 29.1 m GBP 9.412.000 Nicht versteuert Princess Y95 Neu • 29.…" at bounding box center [720, 82] width 1439 height 557
click at [659, 252] on link at bounding box center [590, 28] width 537 height 448
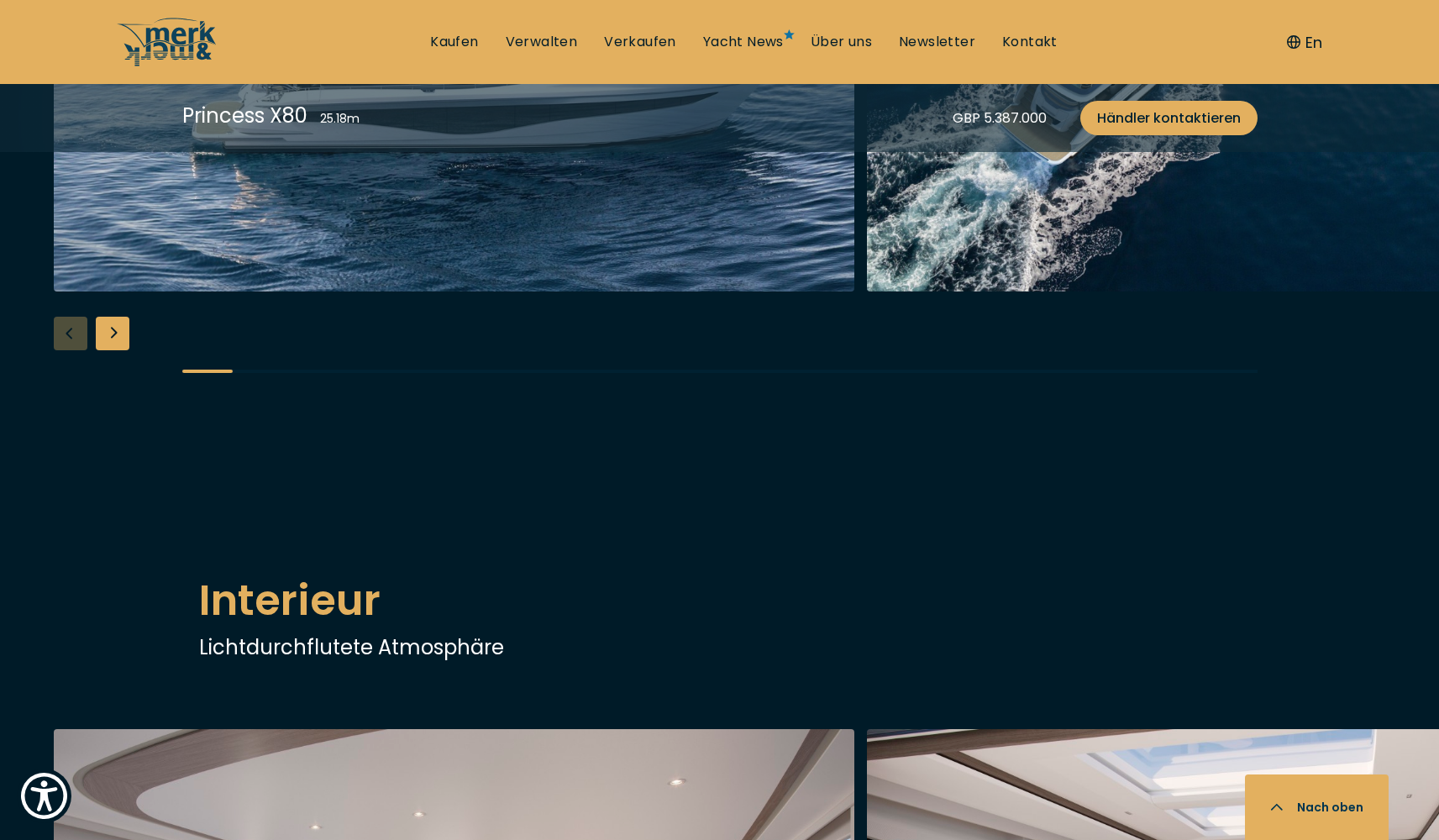
scroll to position [2166, 0]
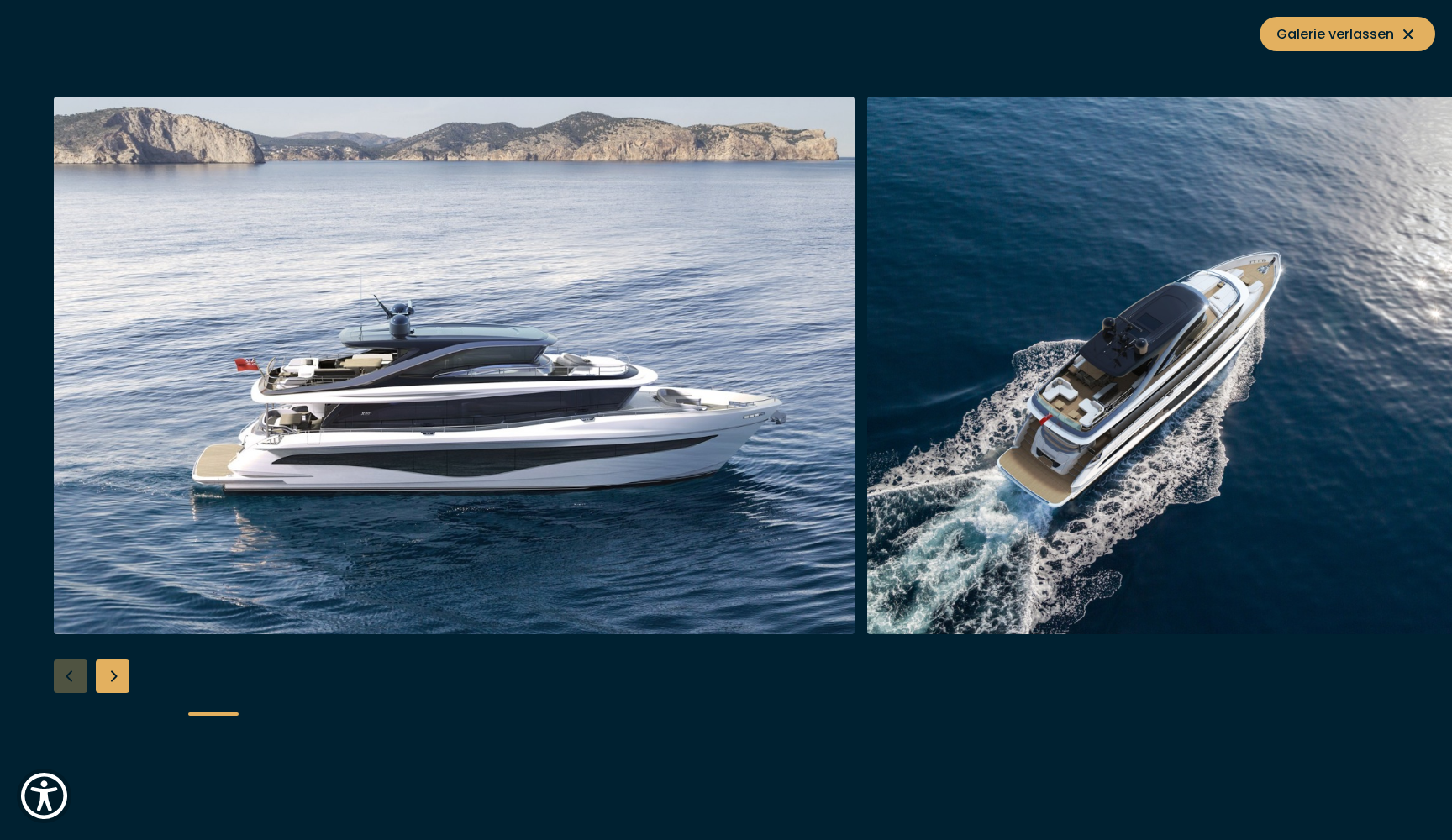
click at [107, 673] on div "Next slide" at bounding box center [113, 676] width 34 height 34
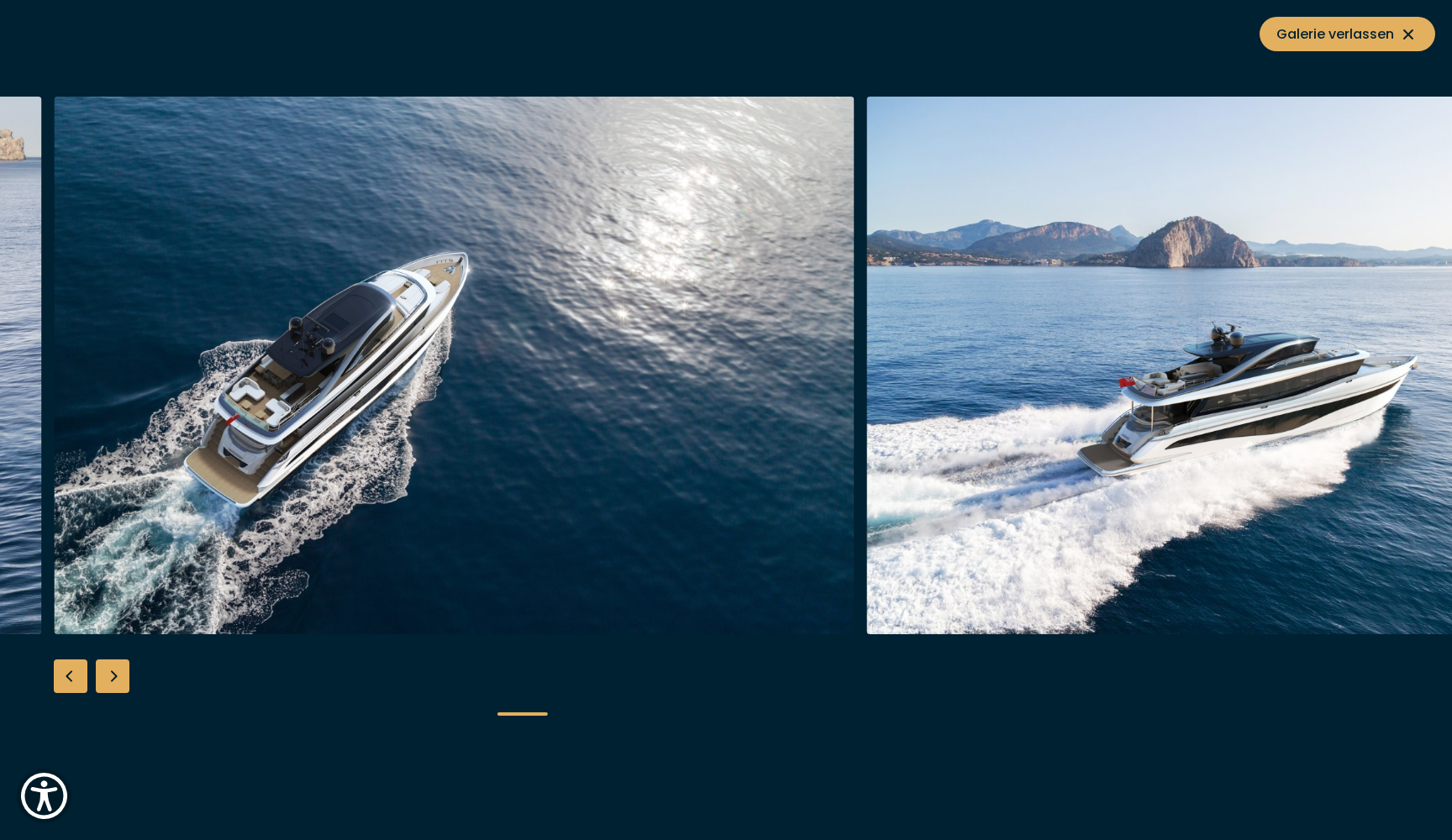
click at [107, 673] on div "Next slide" at bounding box center [113, 676] width 34 height 34
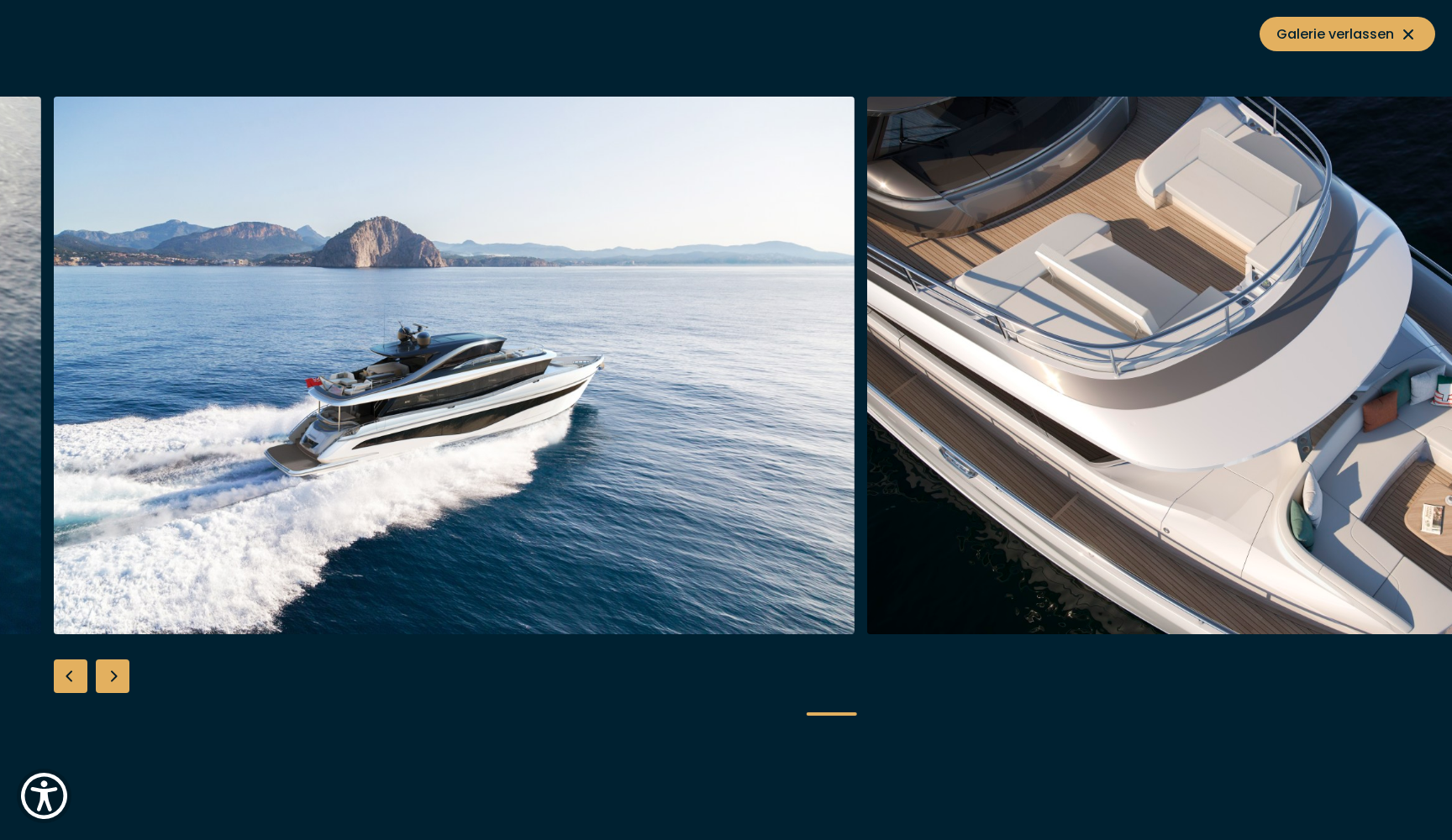
click at [107, 673] on div "Next slide" at bounding box center [113, 676] width 34 height 34
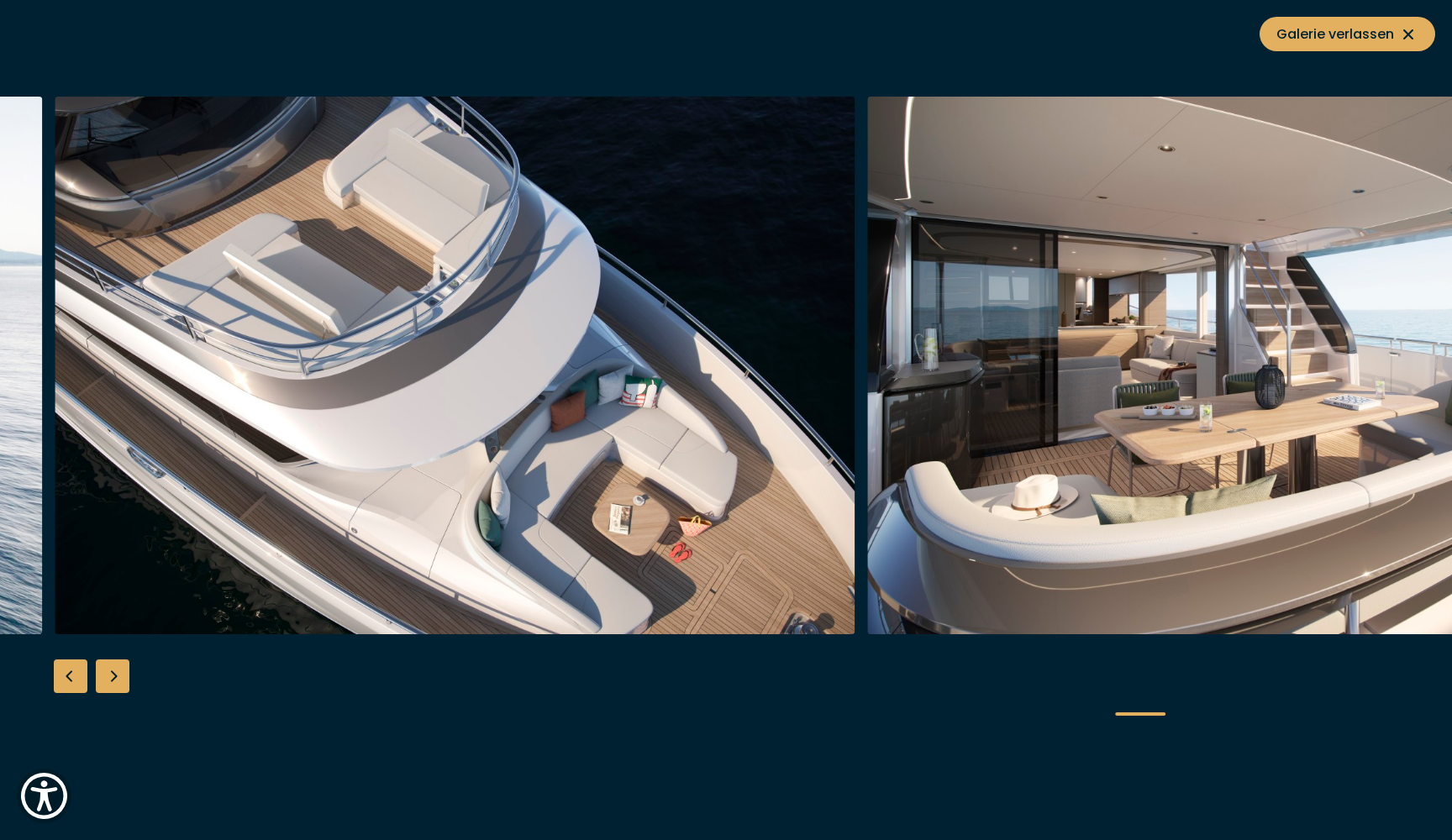
click at [108, 673] on div "Next slide" at bounding box center [113, 676] width 34 height 34
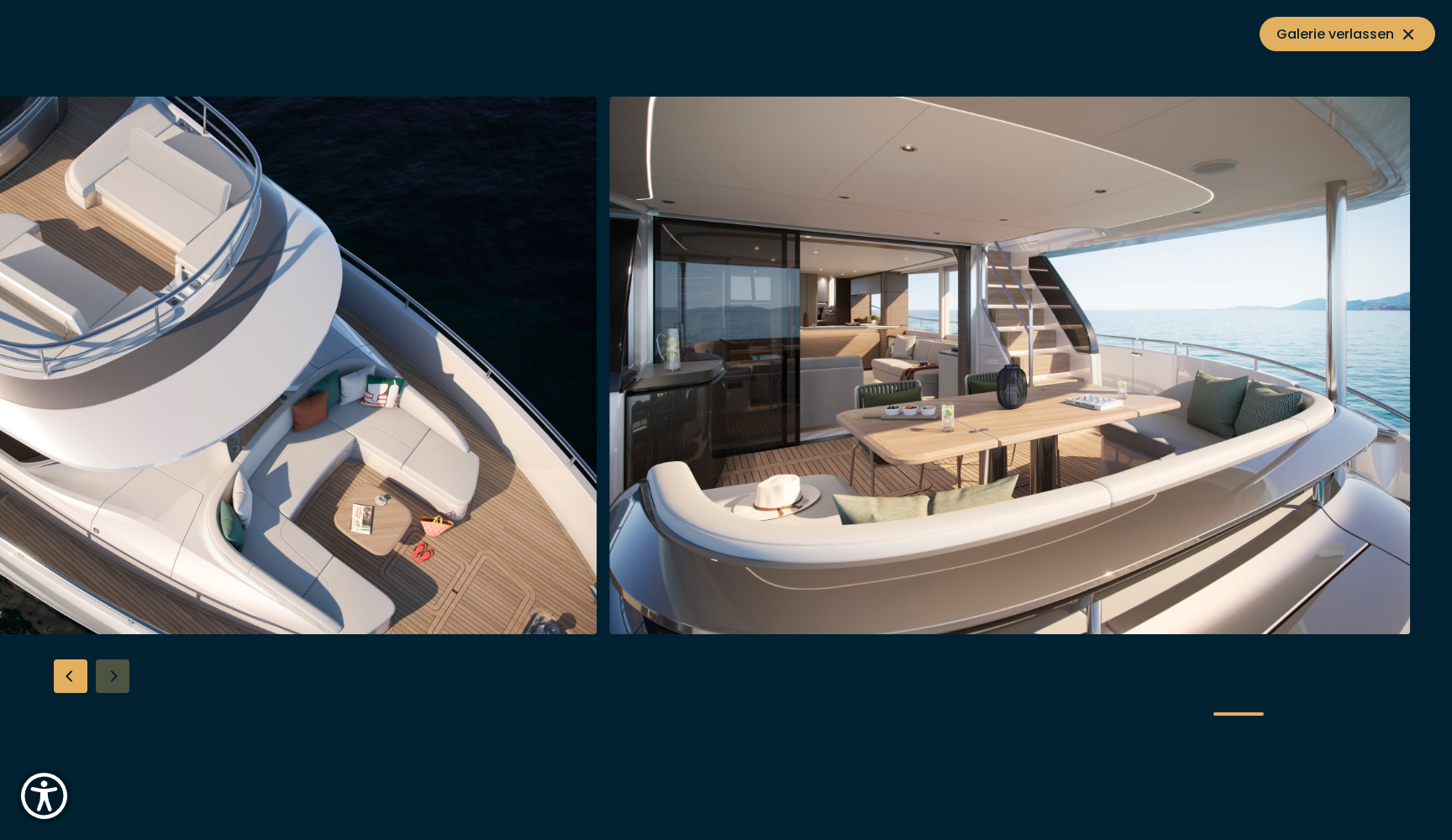
click at [111, 672] on div at bounding box center [726, 420] width 1452 height 647
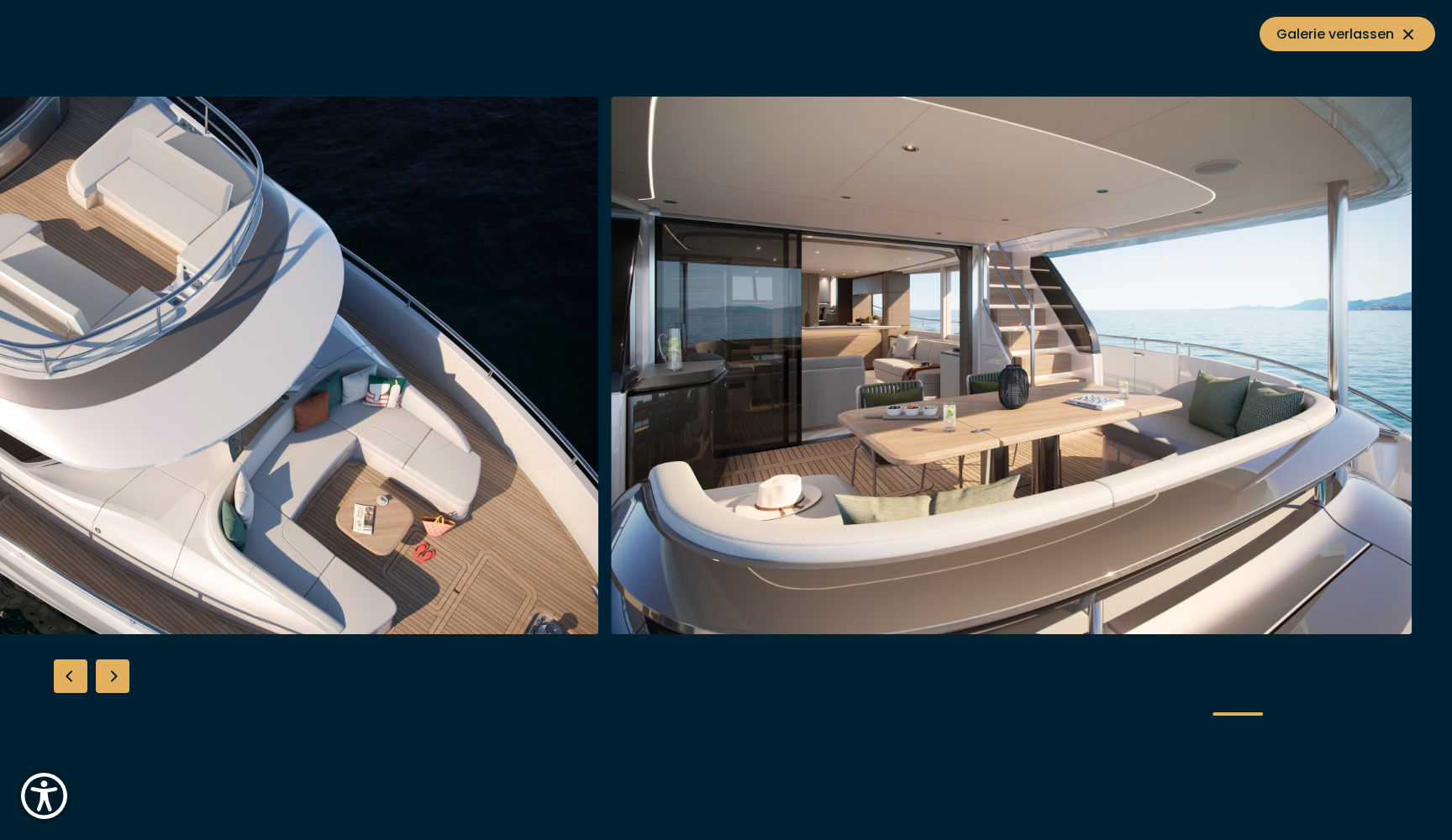
click at [117, 676] on div "Next slide" at bounding box center [113, 676] width 34 height 34
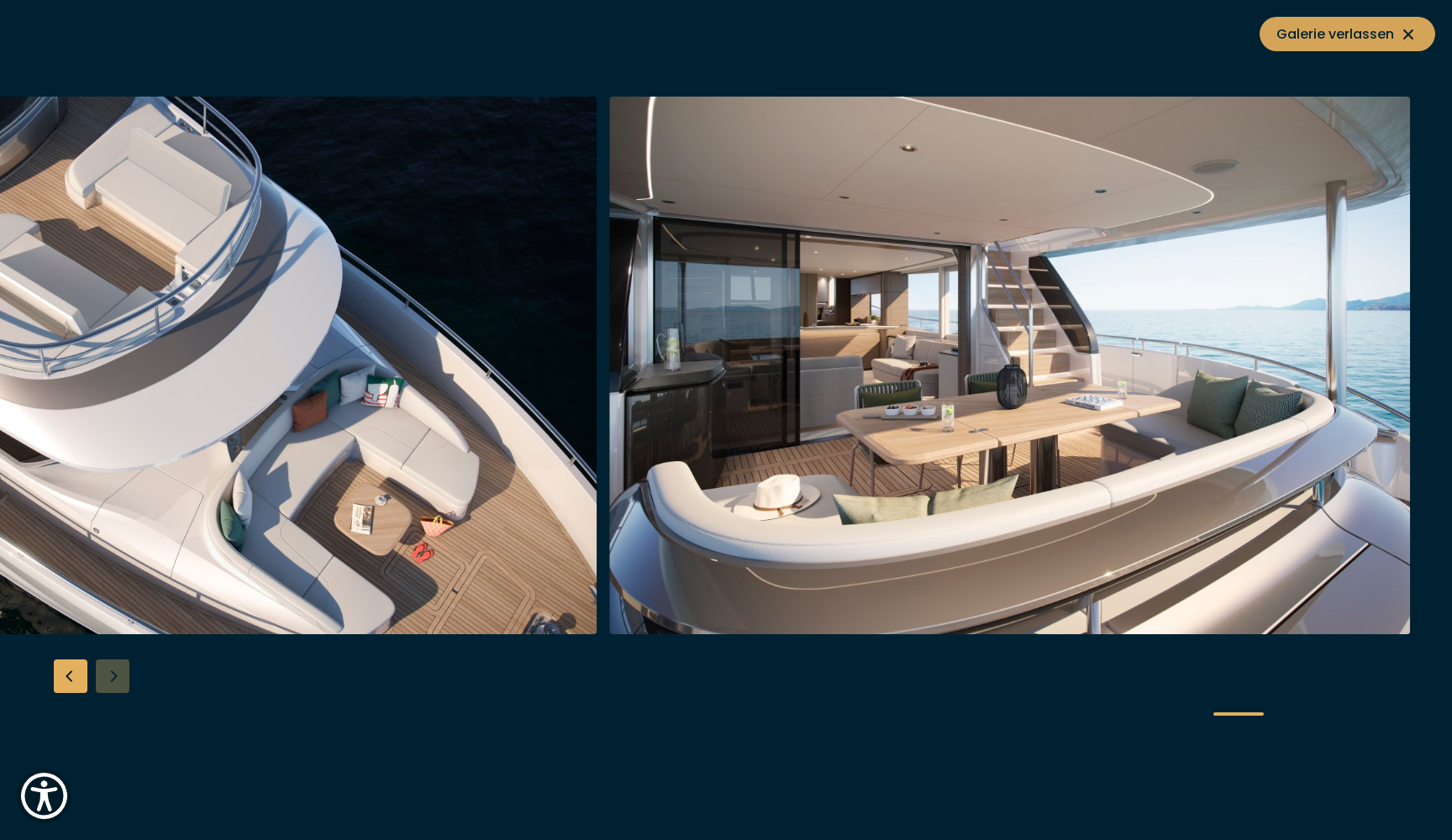
click at [1415, 30] on icon at bounding box center [1408, 34] width 21 height 21
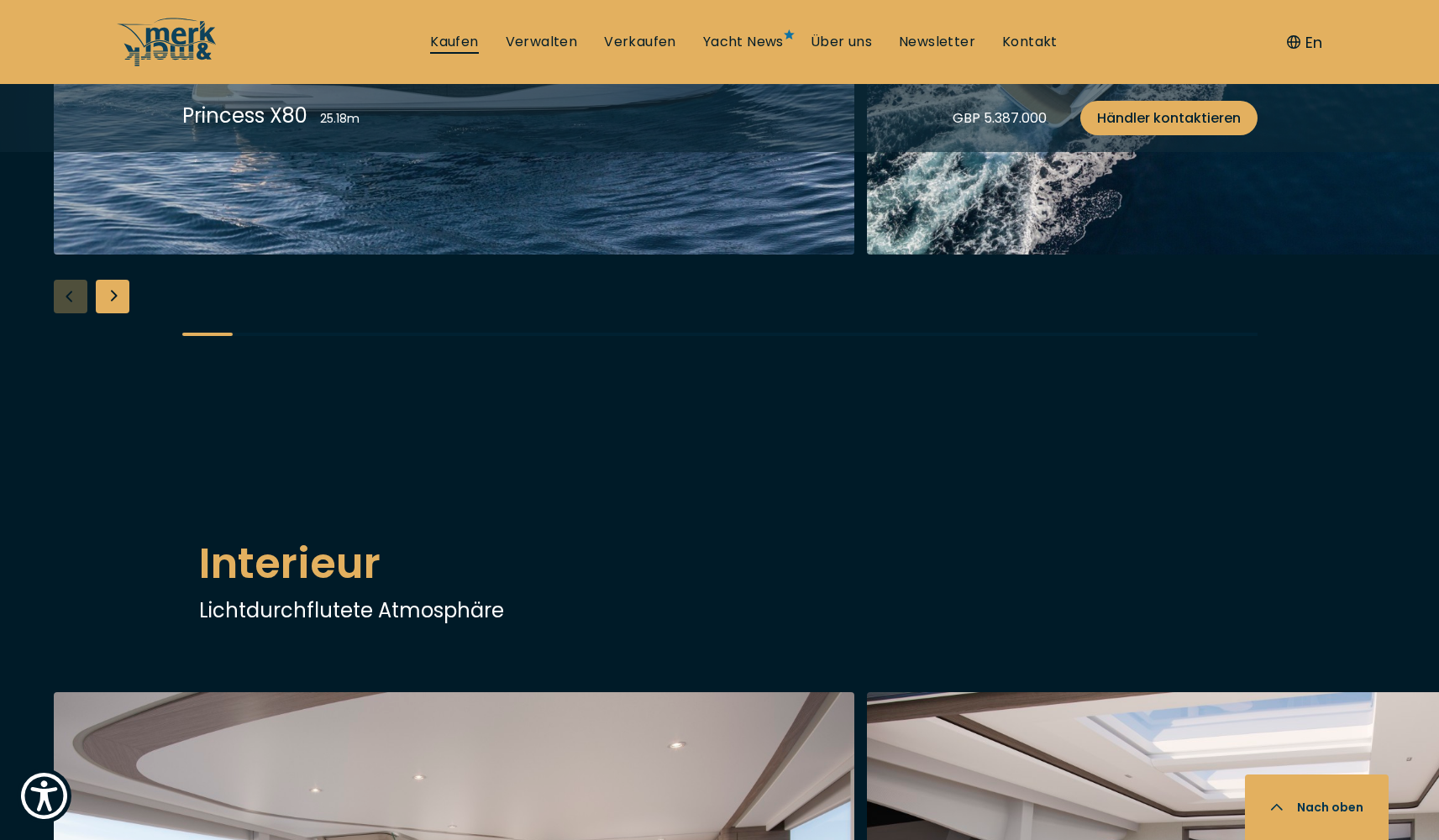
click at [445, 42] on link "Kaufen" at bounding box center [454, 42] width 48 height 19
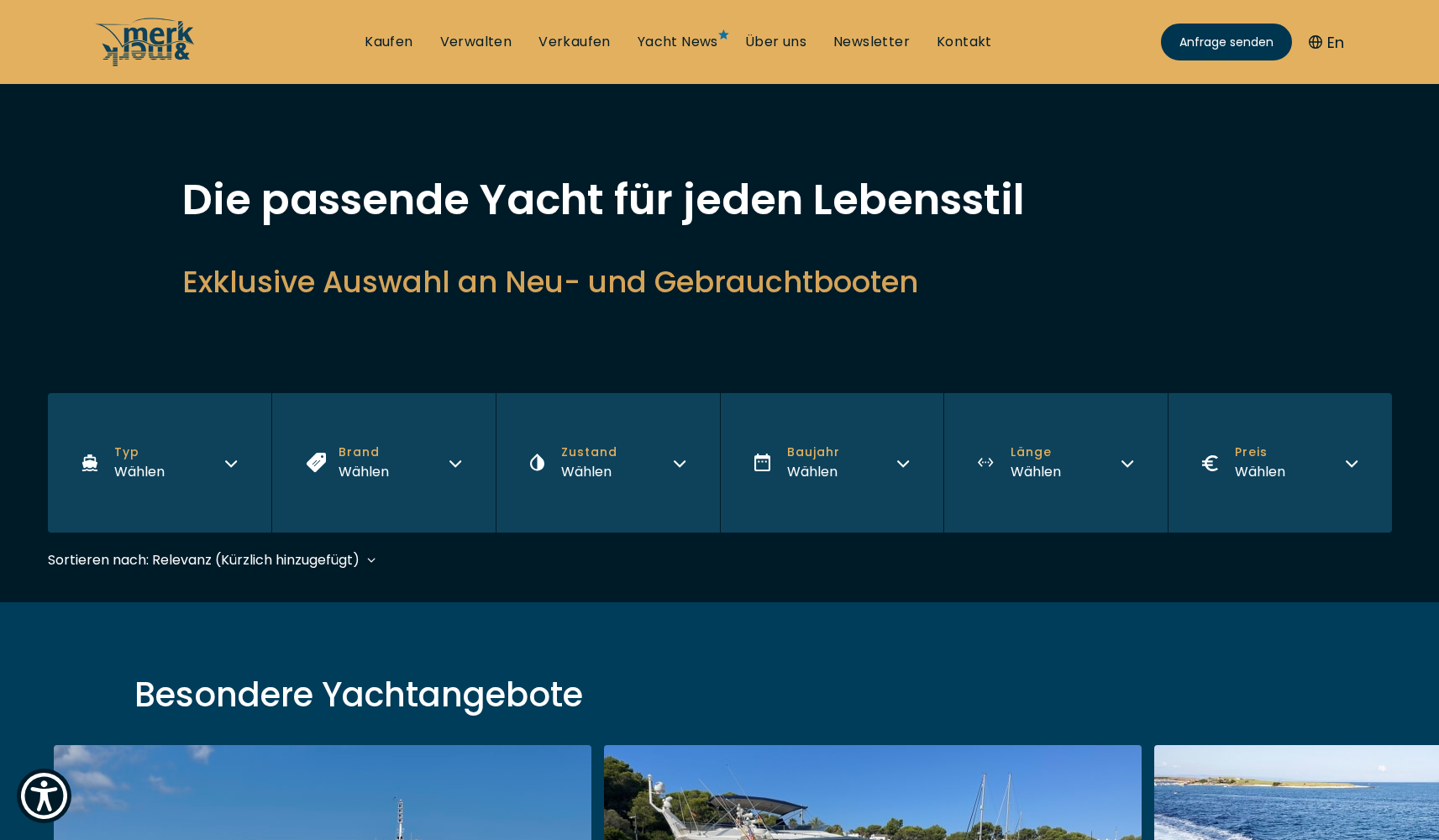
scroll to position [202, 0]
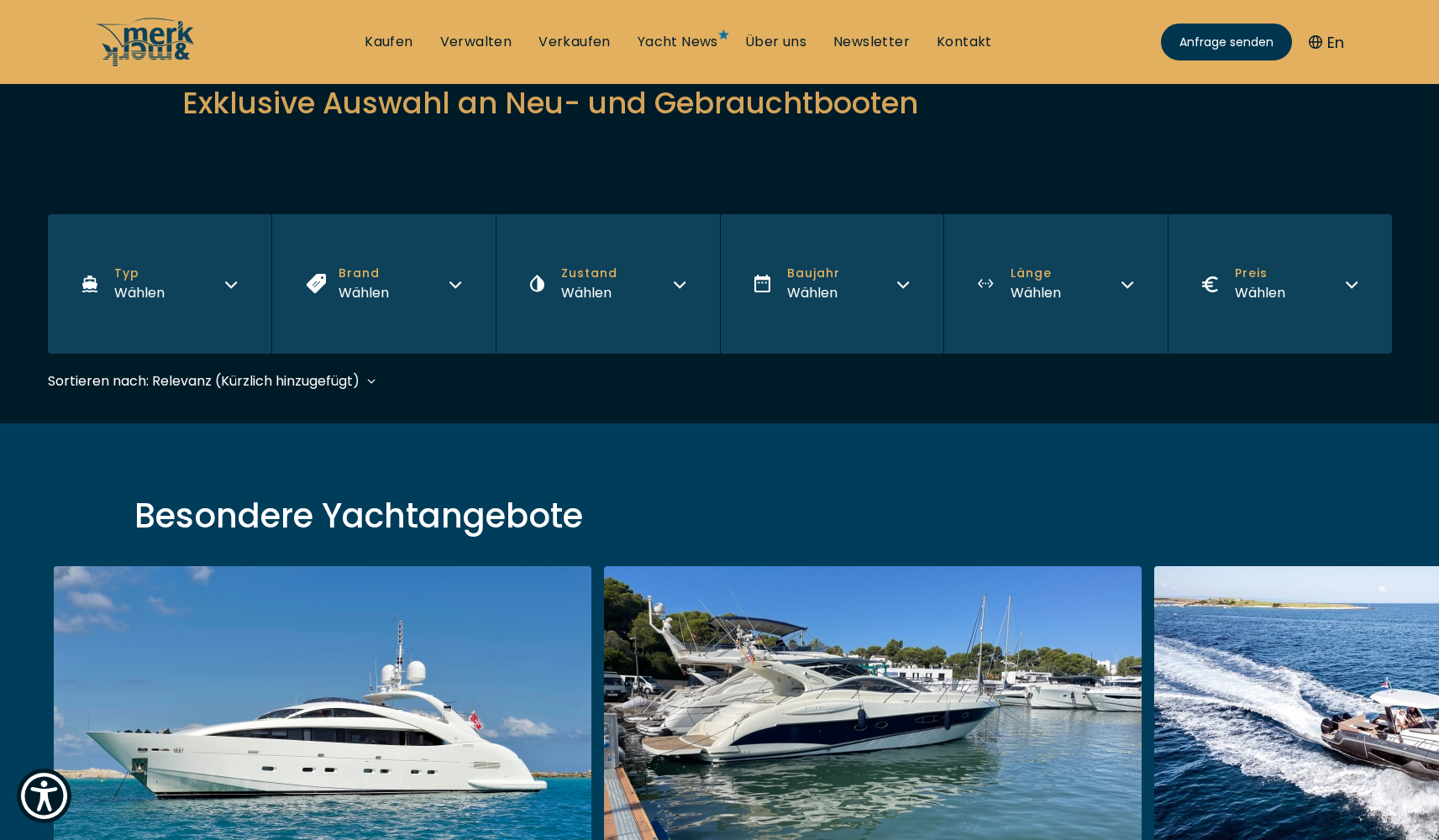
click at [389, 293] on div "Wählen" at bounding box center [364, 292] width 50 height 21
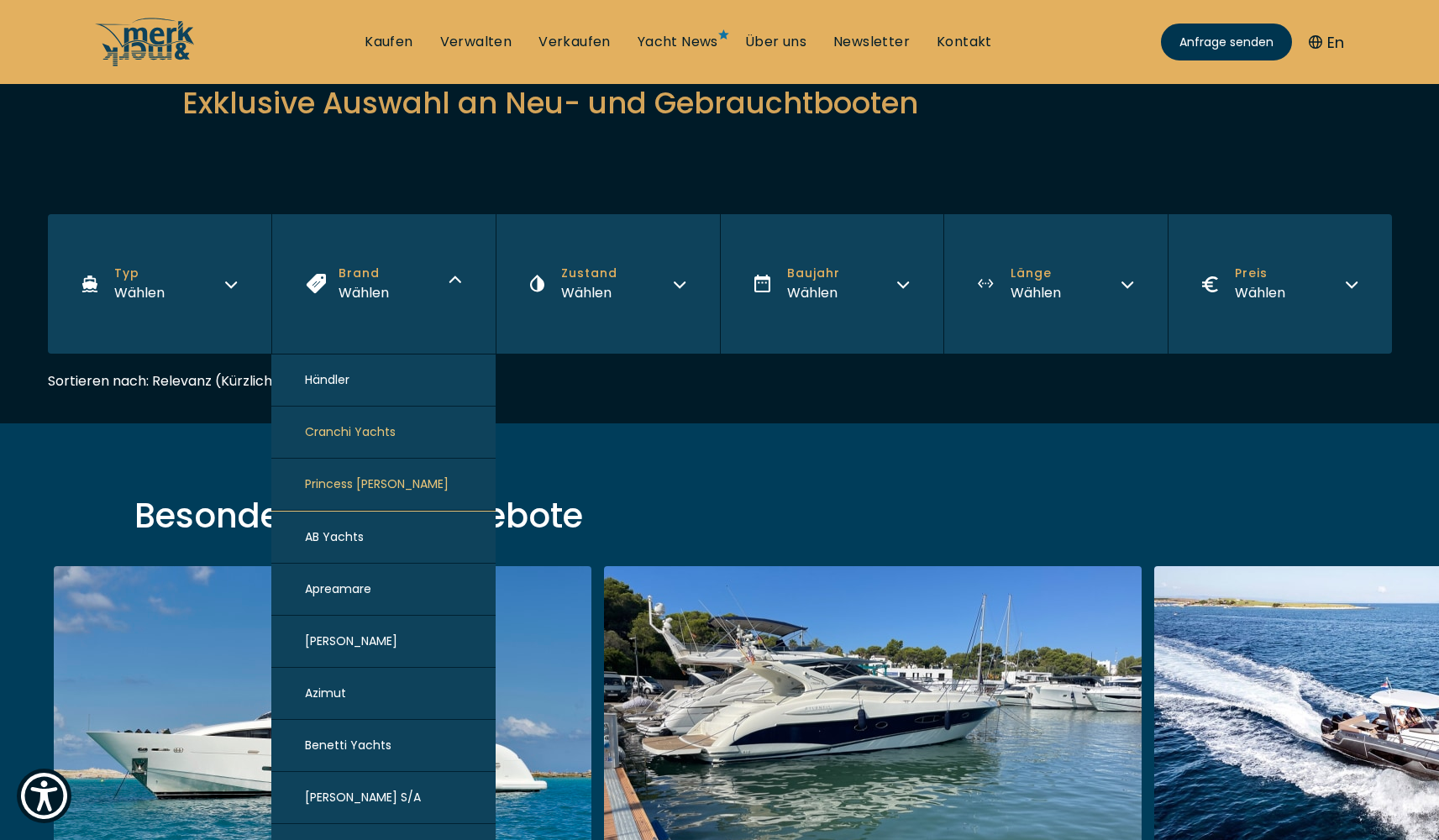
click at [354, 435] on span "Cranchi Yachts" at bounding box center [349, 433] width 90 height 18
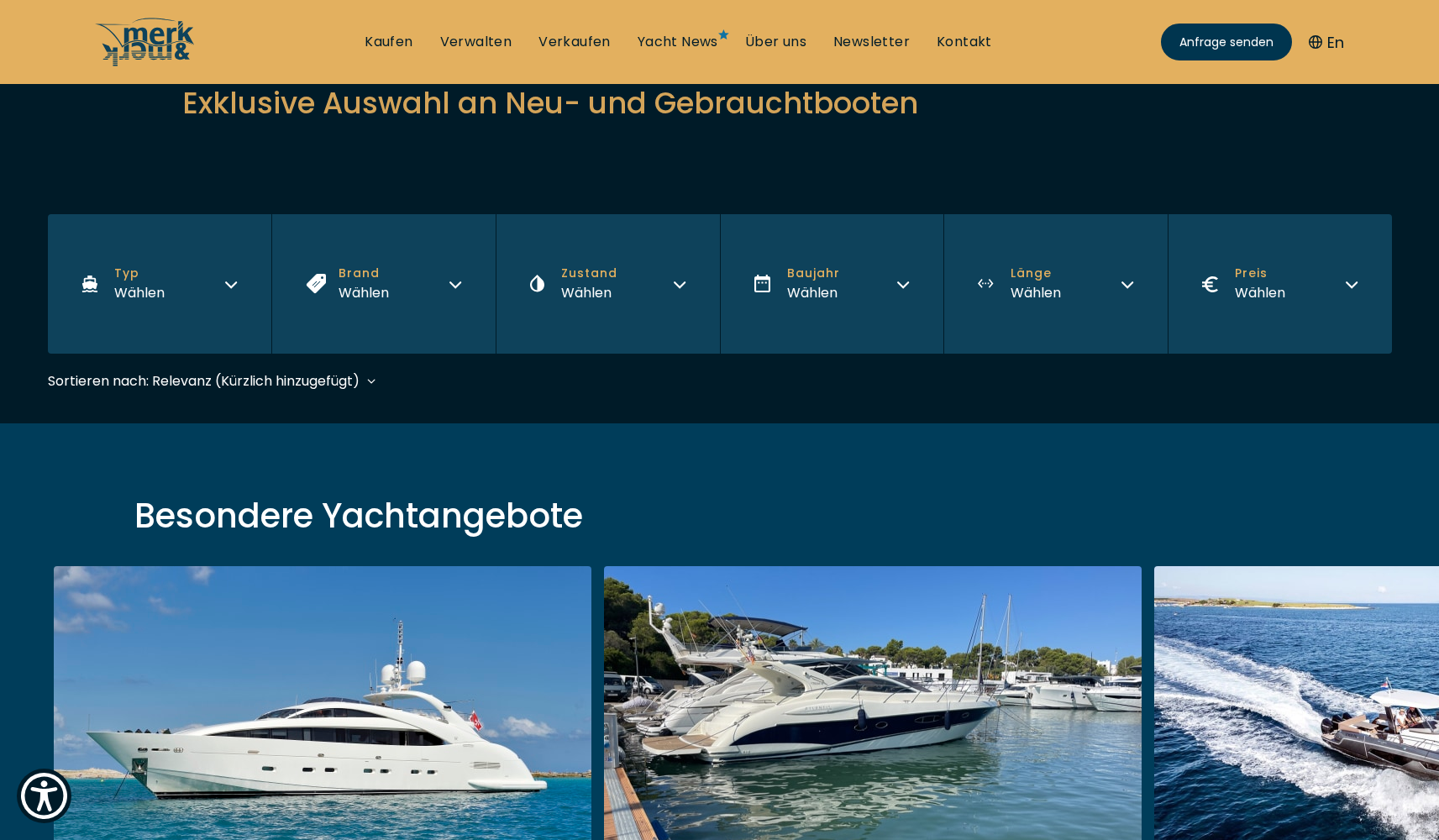
scroll to position [416, 0]
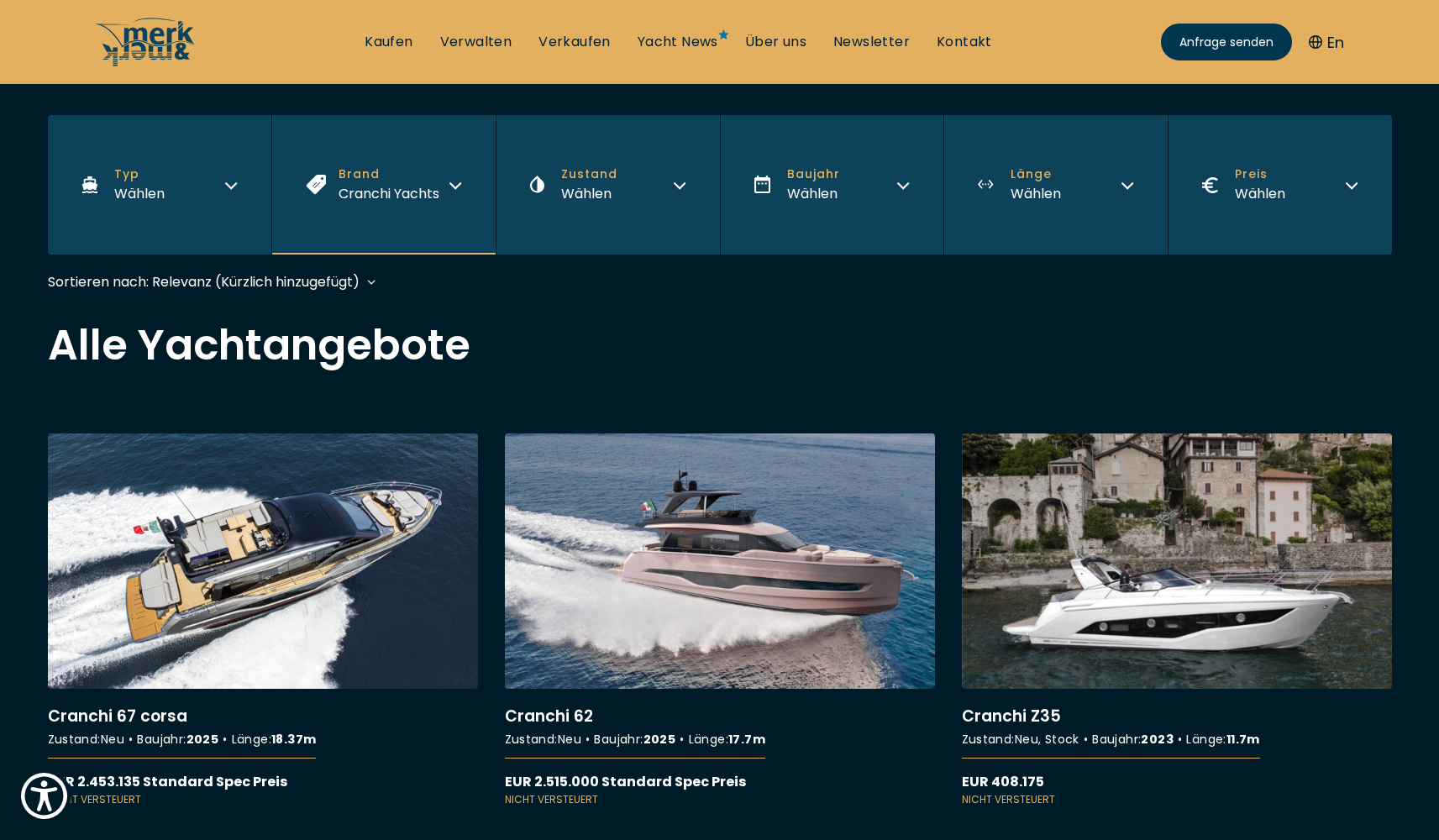
scroll to position [490, 0]
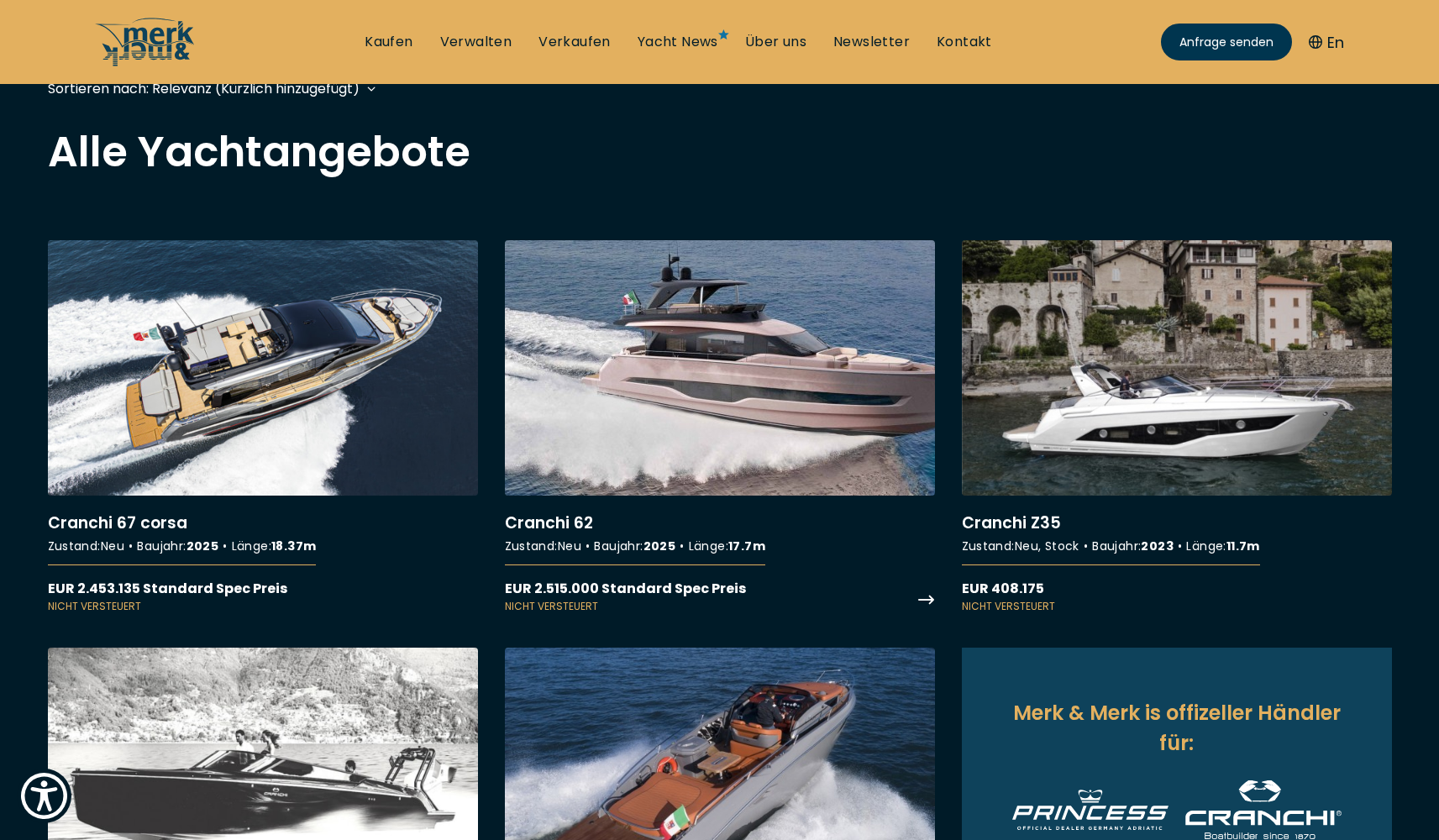
click at [725, 342] on link "More details about Cranchi 62" at bounding box center [720, 427] width 430 height 374
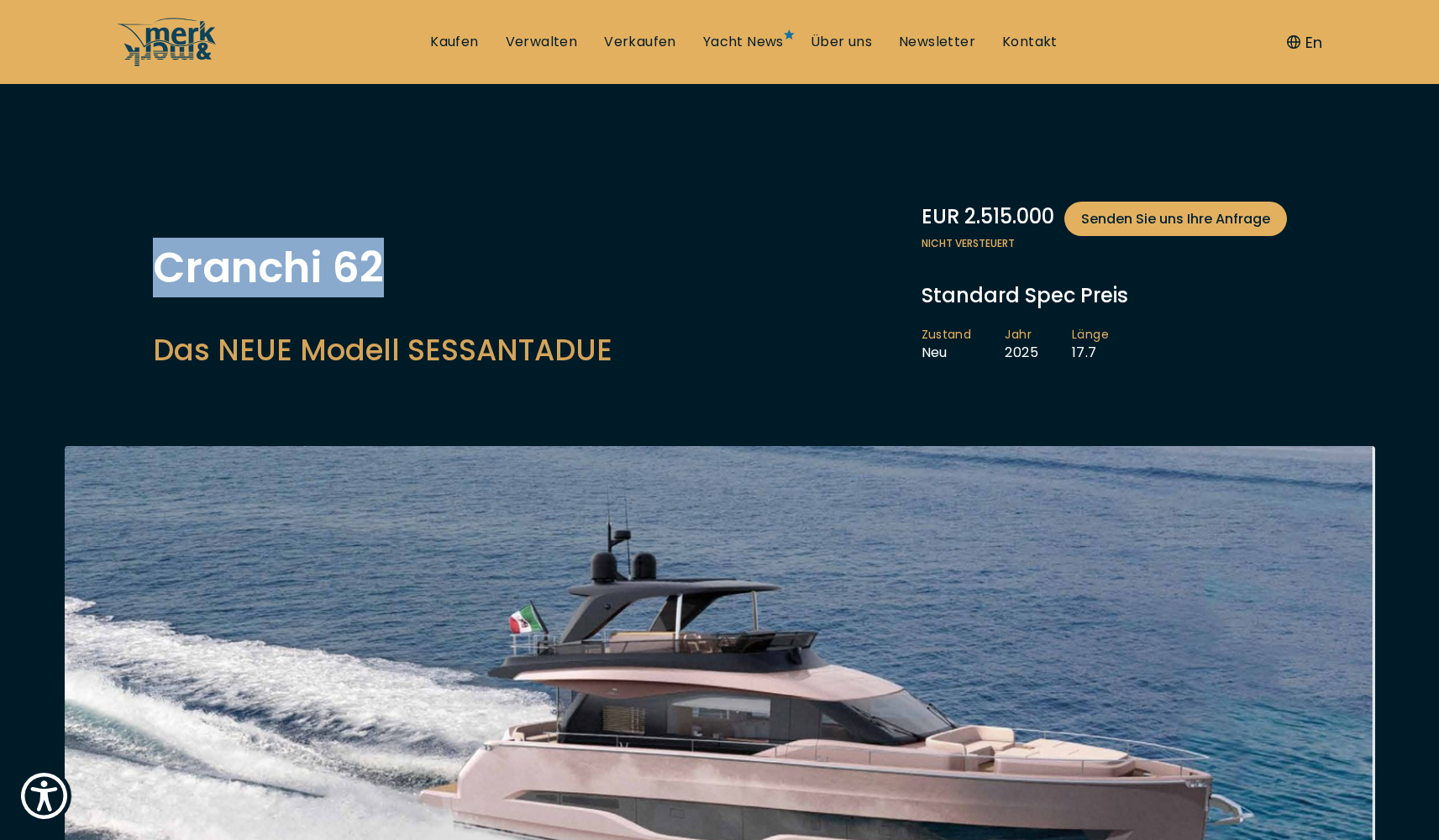
drag, startPoint x: 157, startPoint y: 265, endPoint x: 412, endPoint y: 278, distance: 255.3
click at [412, 278] on h1 "Cranchi 62" at bounding box center [383, 267] width 459 height 42
copy h1 "Cranchi 62"
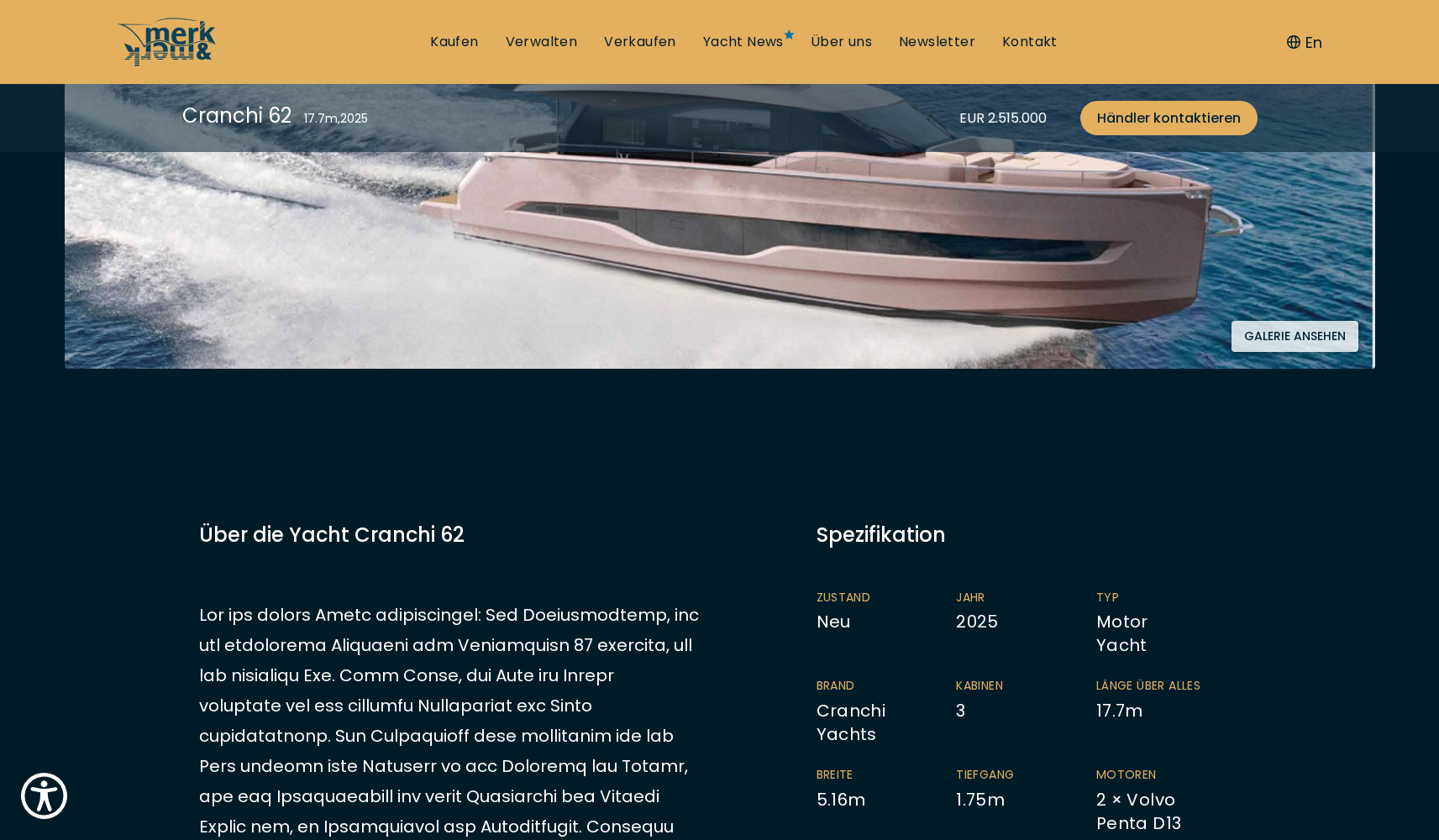
scroll to position [634, 0]
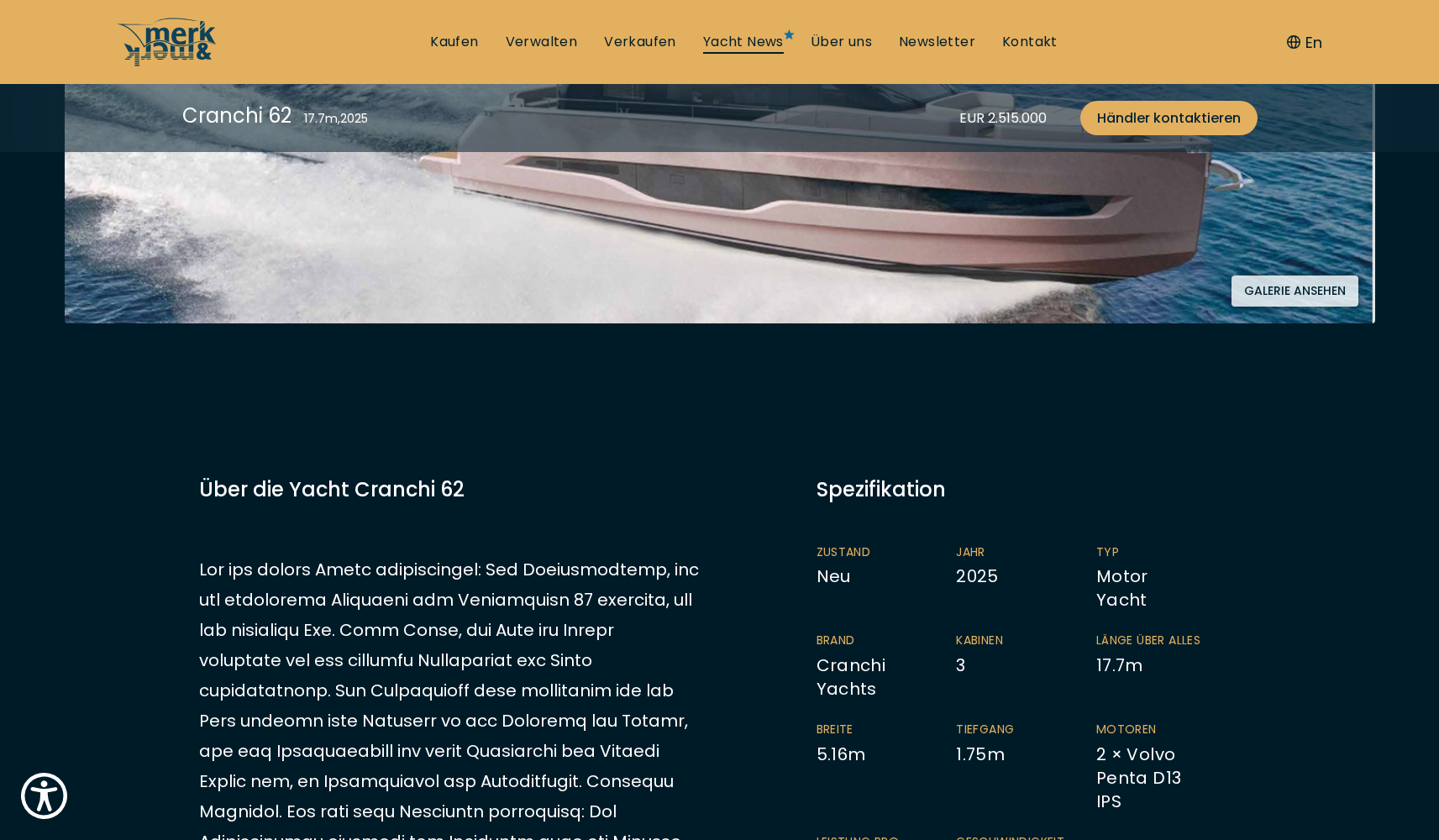
click at [745, 38] on link "Yacht News" at bounding box center [744, 42] width 80 height 19
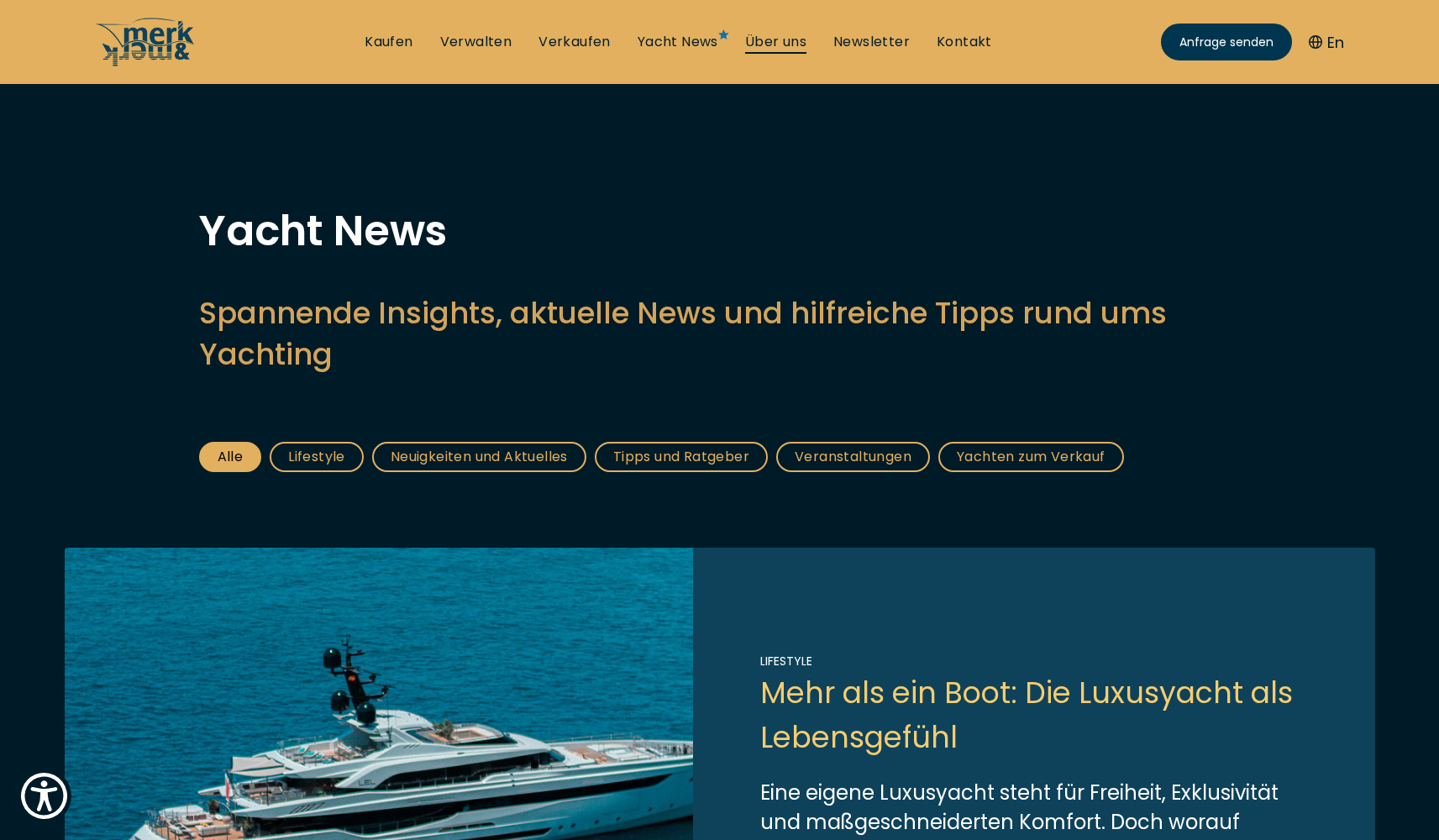
click at [777, 41] on link "Über uns" at bounding box center [776, 42] width 62 height 19
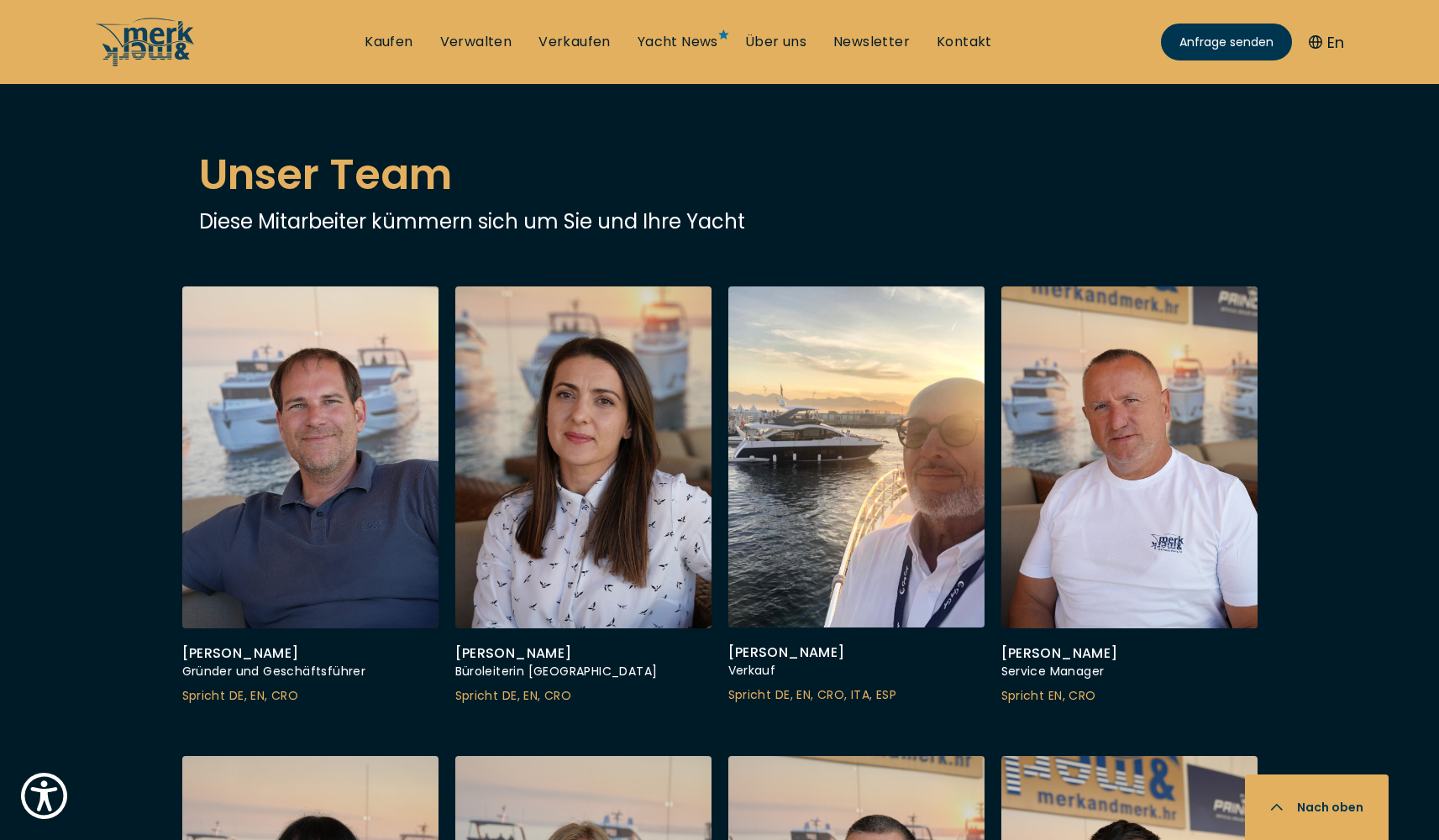
scroll to position [4183, 0]
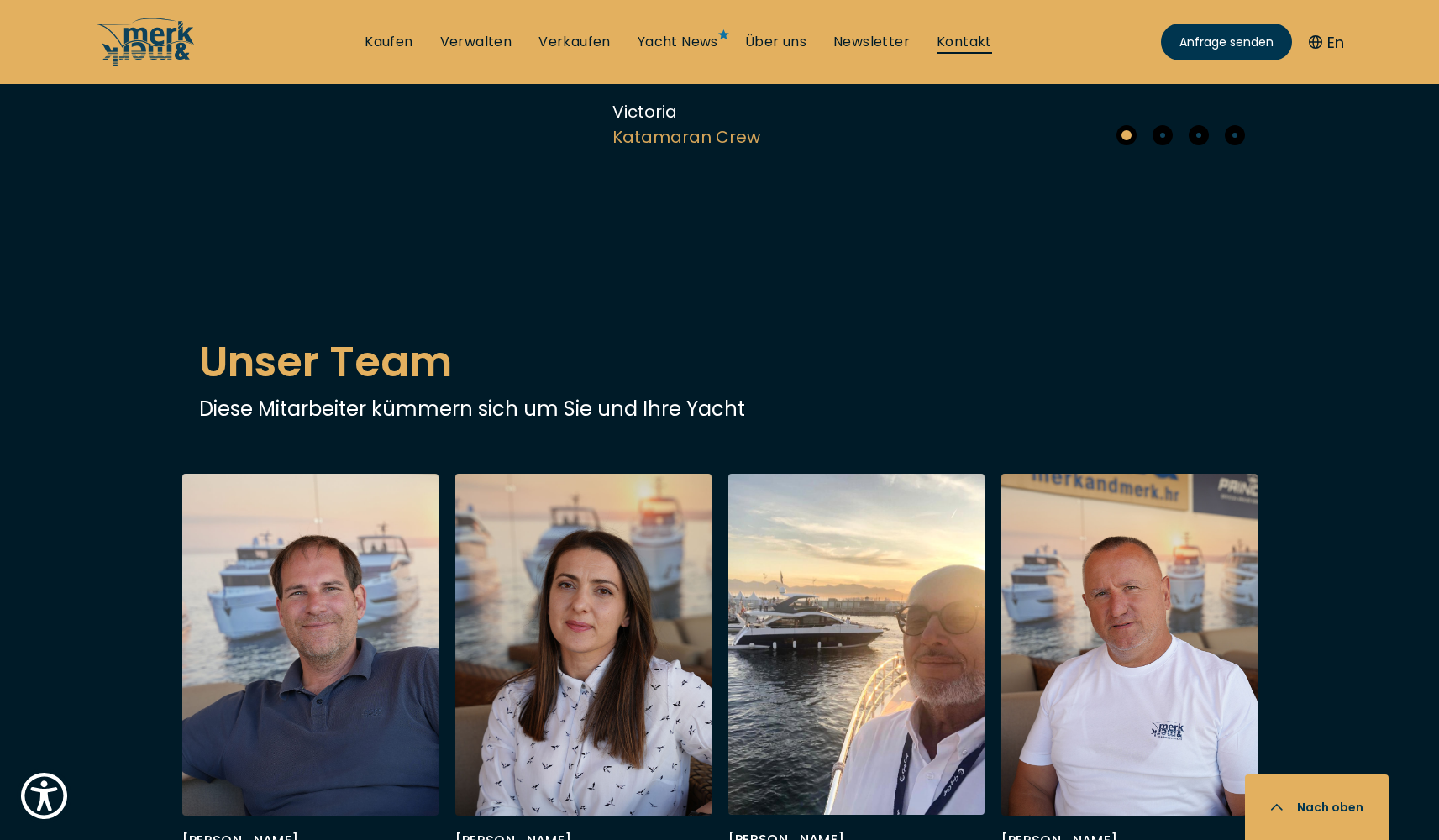
click at [984, 36] on link "Kontakt" at bounding box center [964, 42] width 55 height 19
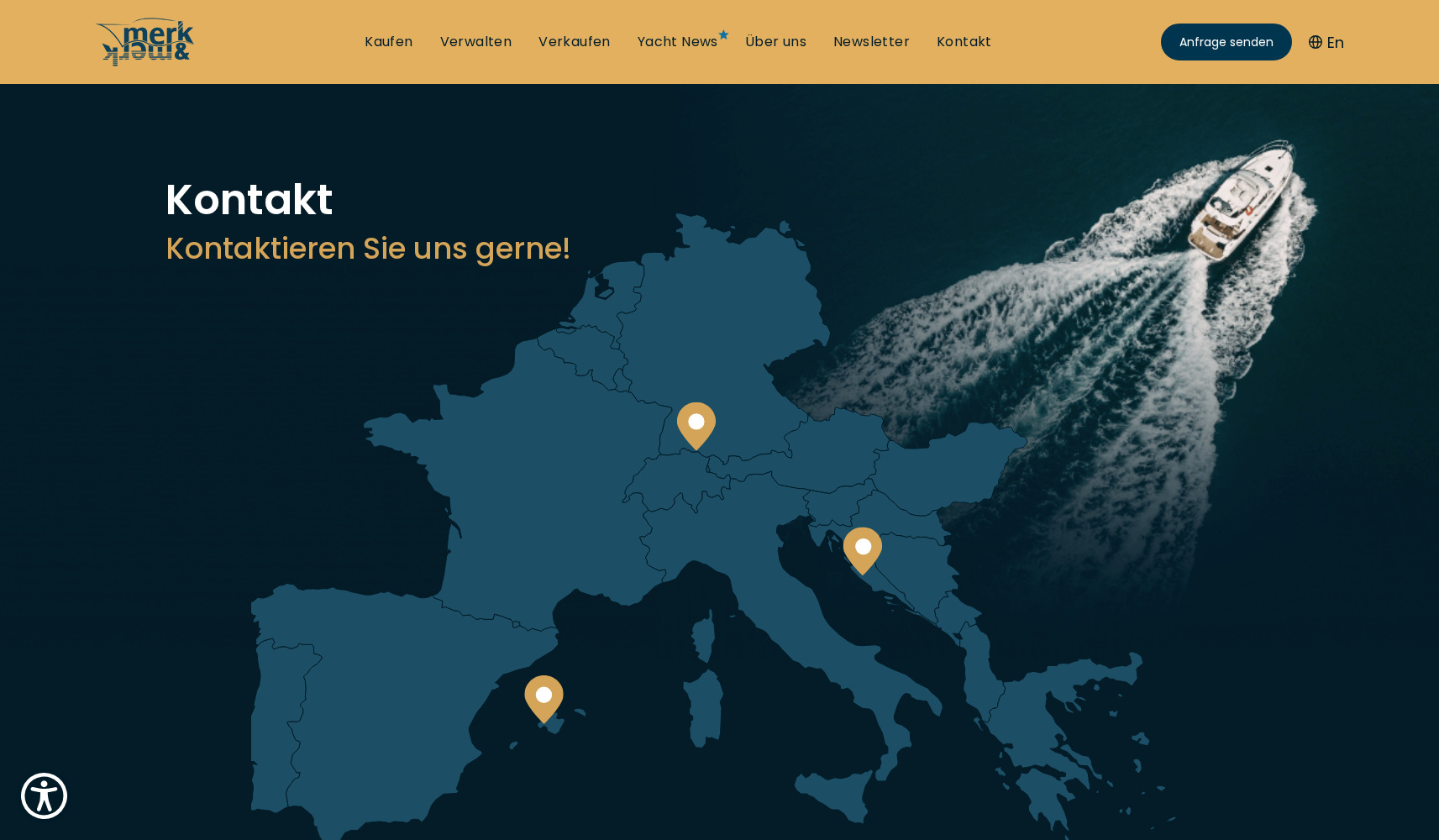
scroll to position [93, 0]
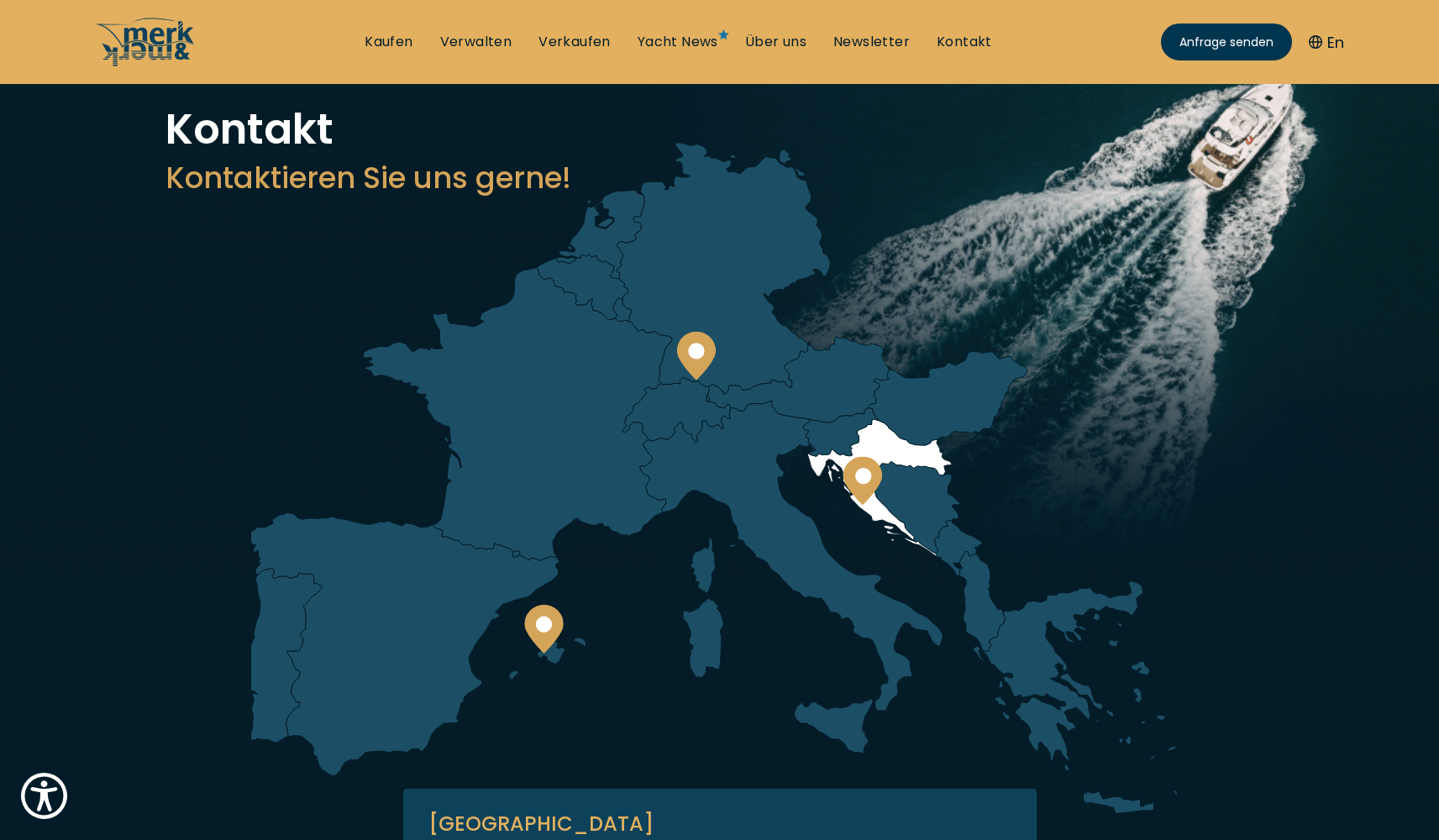
click at [867, 472] on circle at bounding box center [863, 475] width 16 height 16
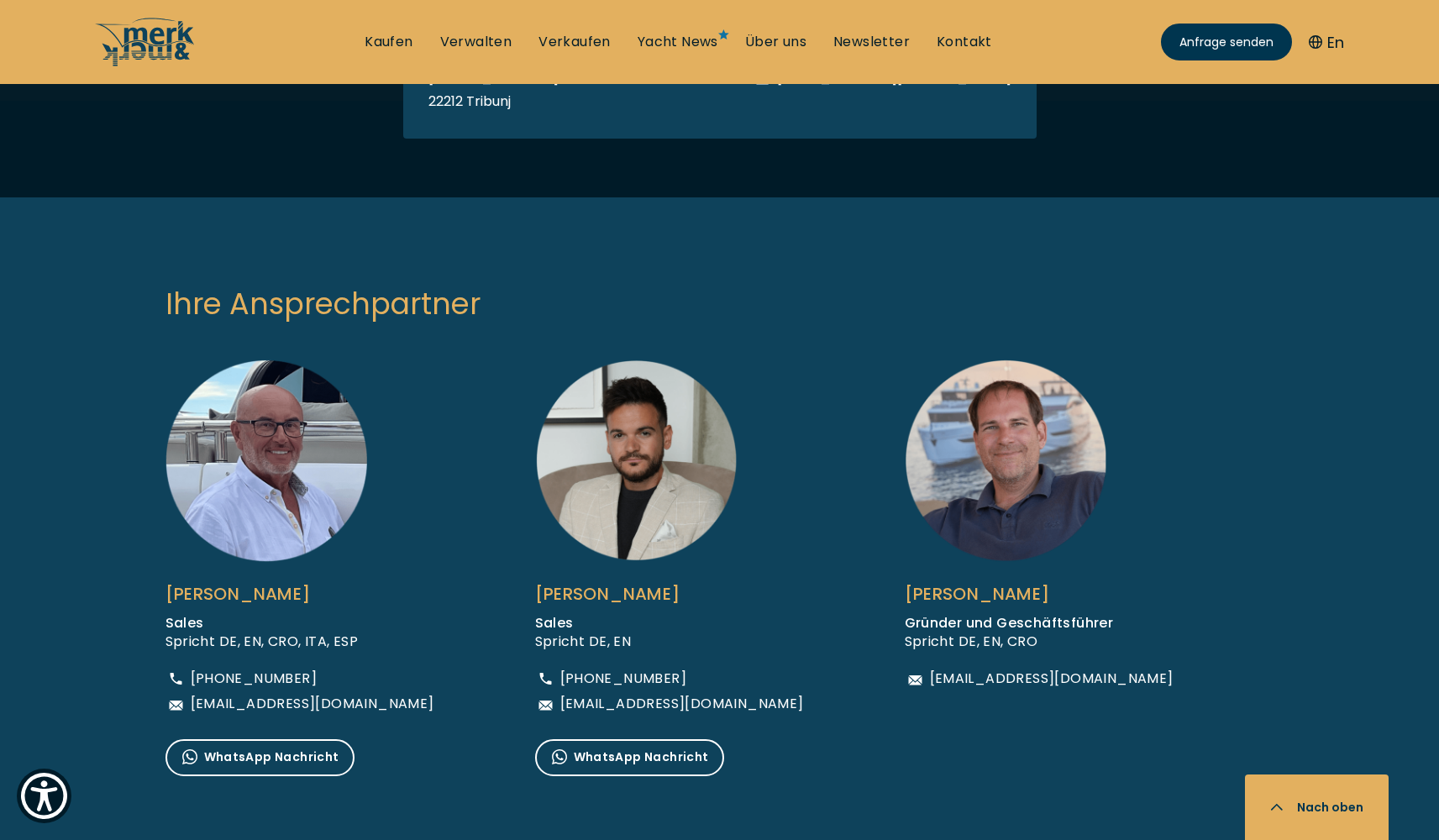
scroll to position [1064, 0]
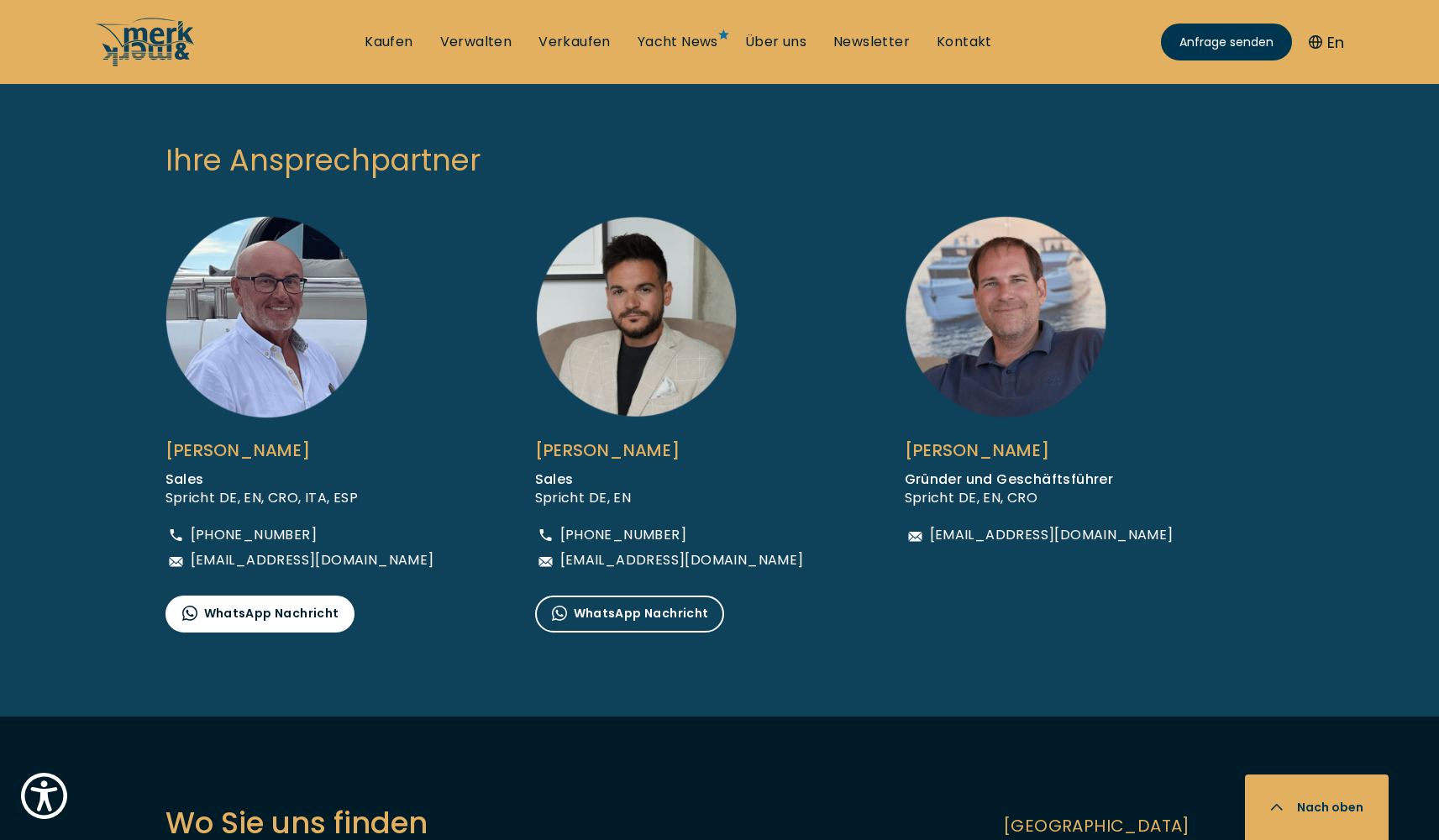
click at [248, 617] on span "WhatsApp Nachricht" at bounding box center [257, 614] width 164 height 21
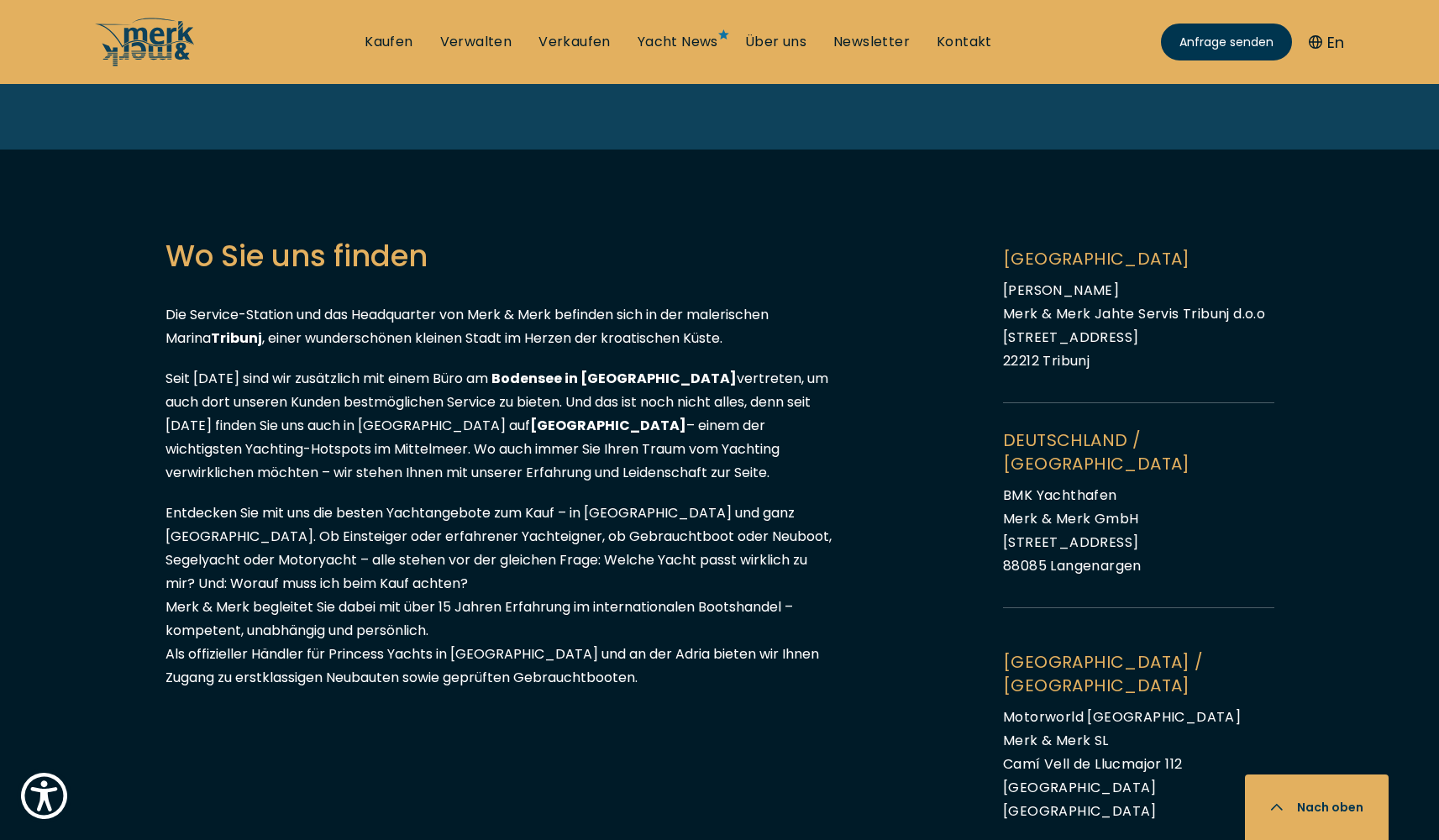
scroll to position [1627, 0]
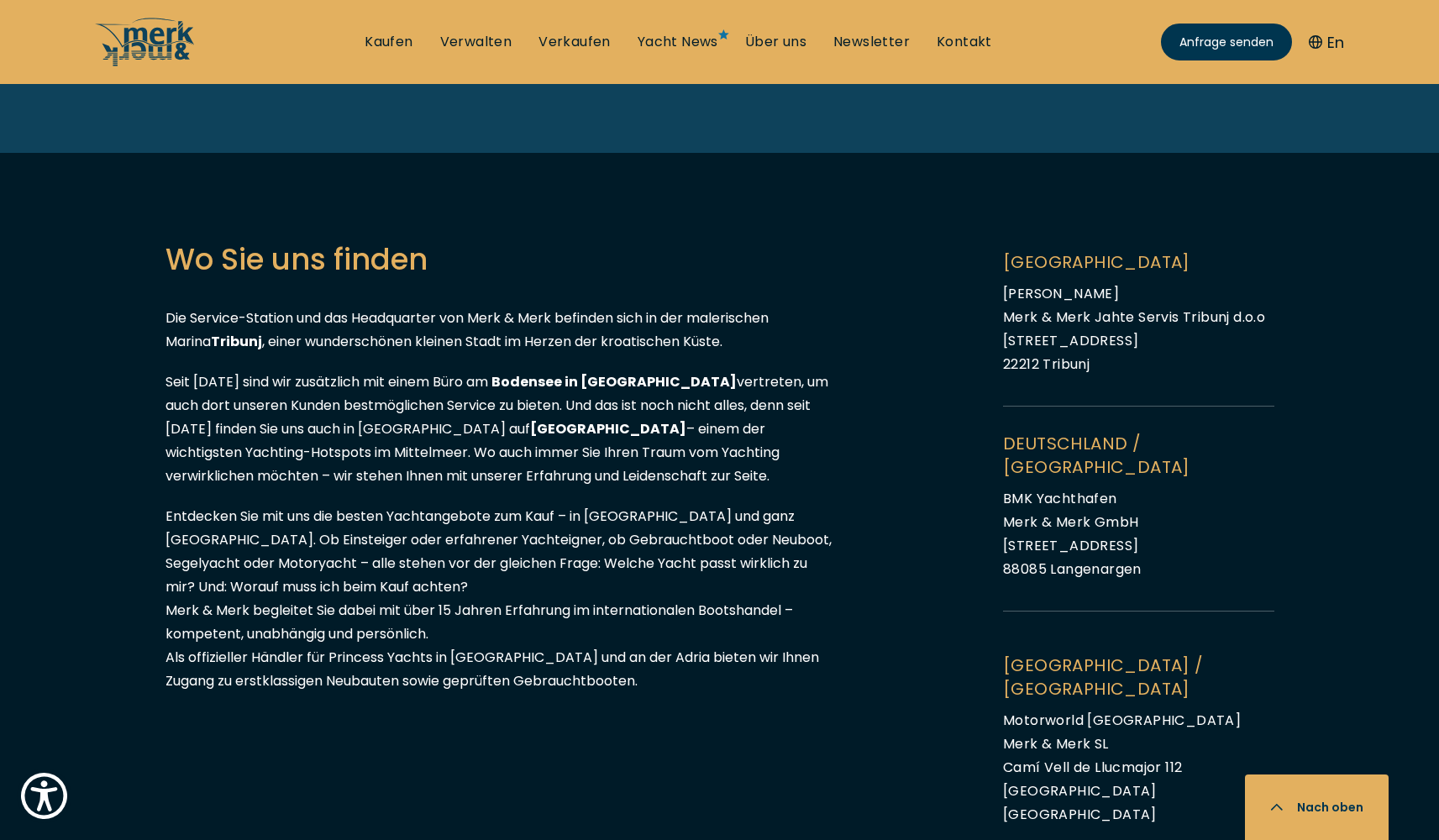
drag, startPoint x: 1005, startPoint y: 294, endPoint x: 1178, endPoint y: 283, distance: 173.3
click at [1178, 283] on li "KROATIEN Marina Tribunj Merk & Merk Jahte Servis Tribunj d.o.o Jurjevgradska [S…" at bounding box center [1139, 328] width 272 height 156
copy span "[PERSON_NAME]"
